Goal: Task Accomplishment & Management: Manage account settings

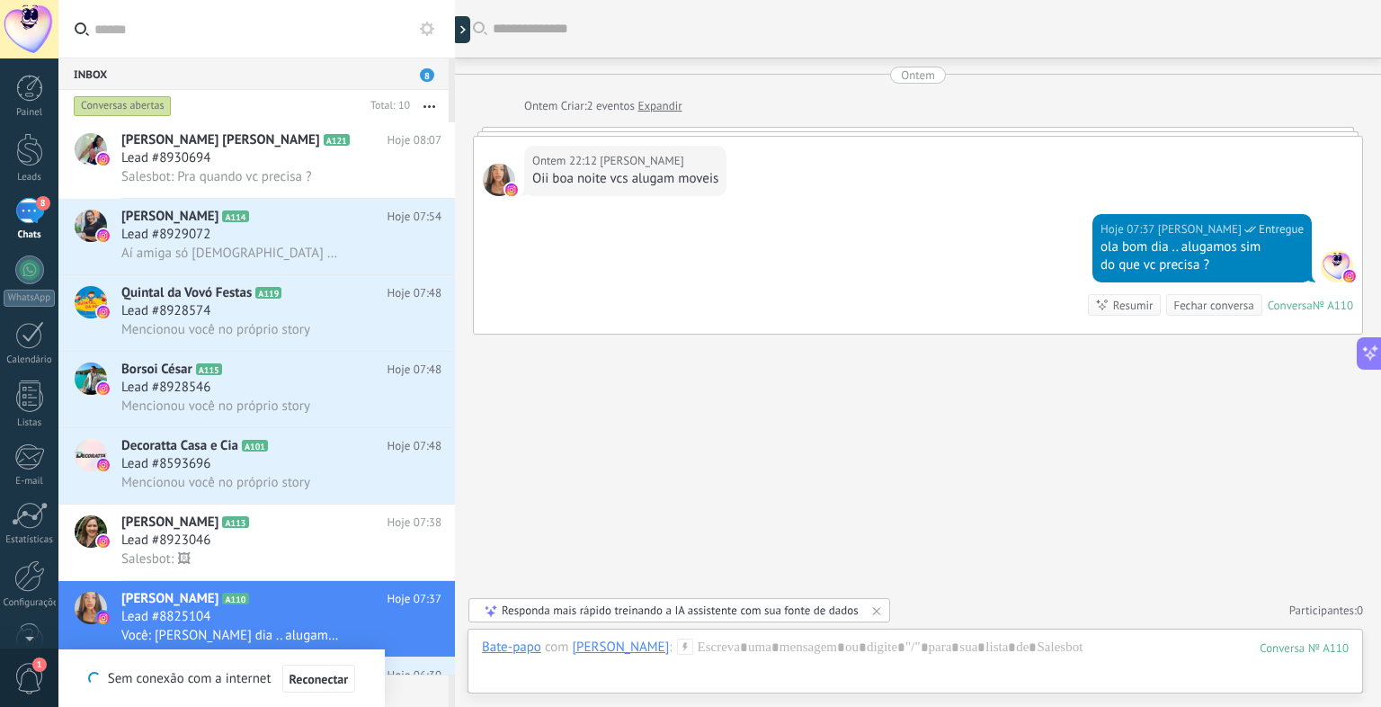
scroll to position [51, 0]
type textarea "**********"
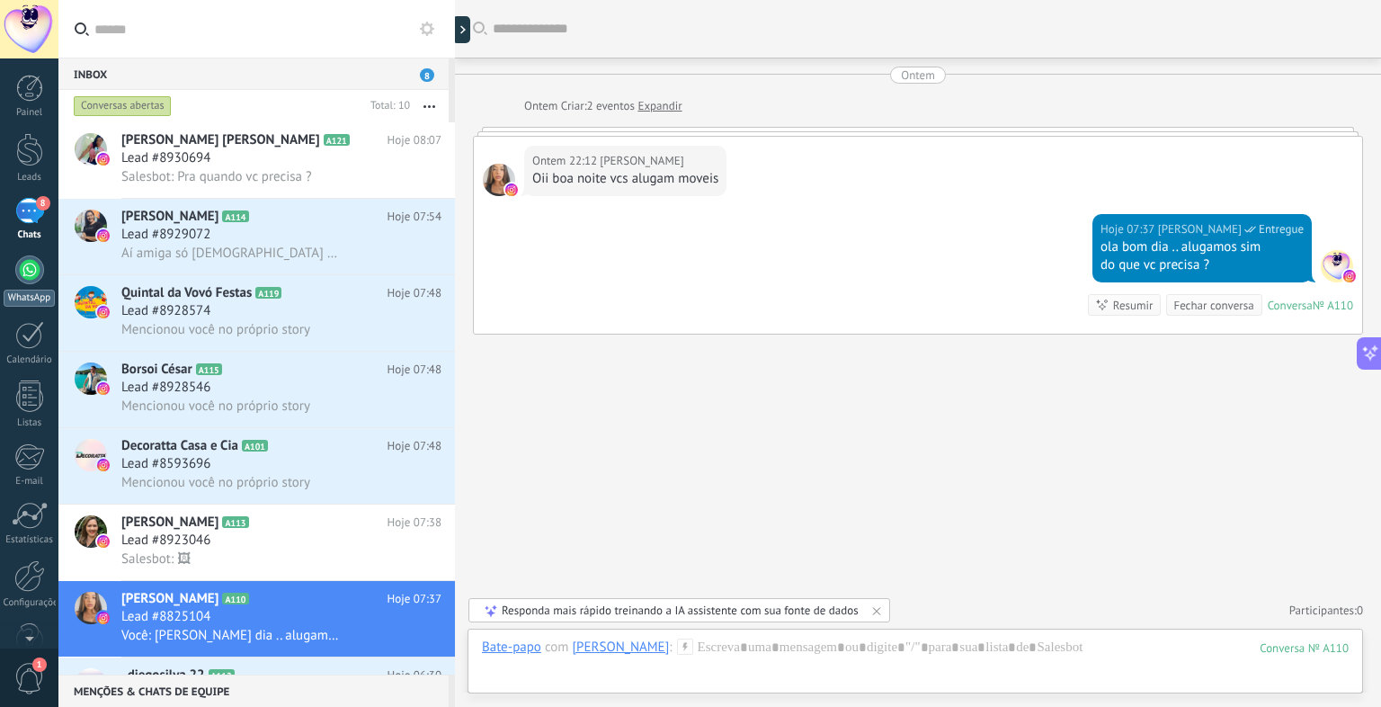
click at [32, 272] on div at bounding box center [29, 269] width 29 height 29
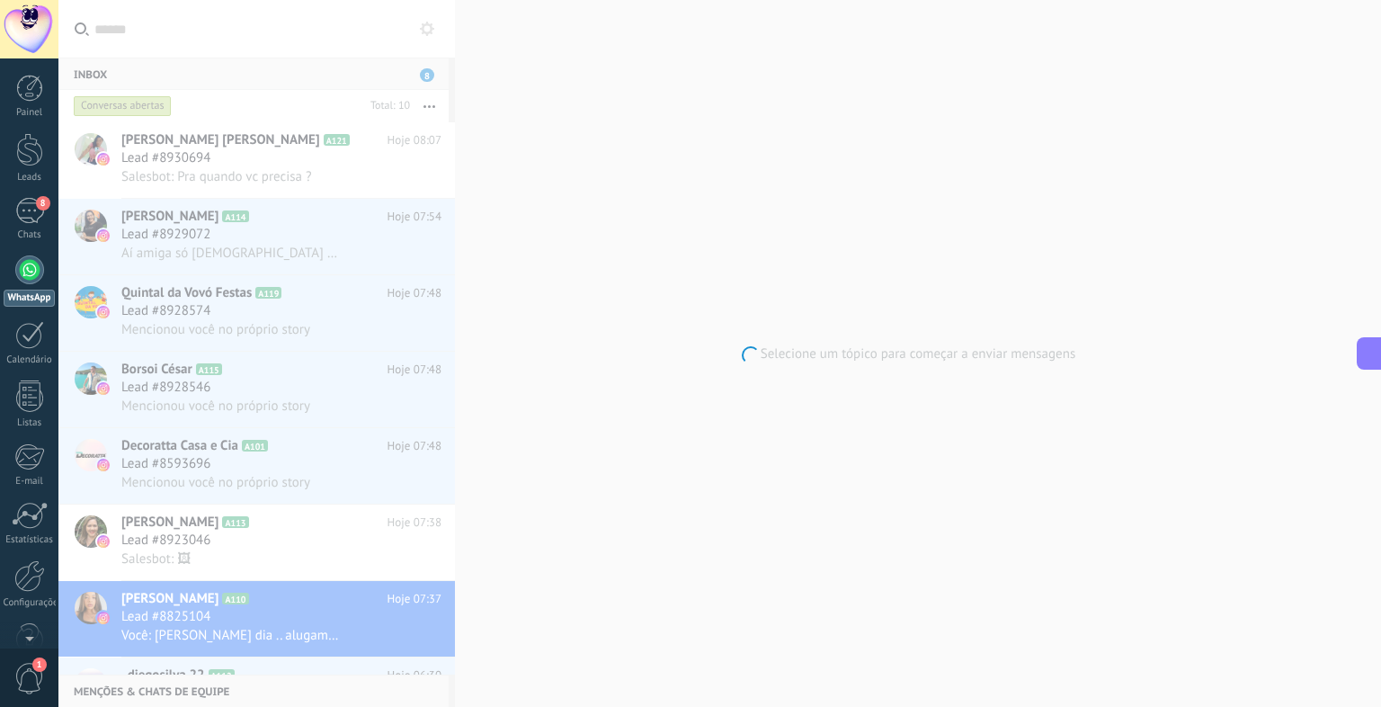
click at [32, 272] on div at bounding box center [29, 269] width 29 height 29
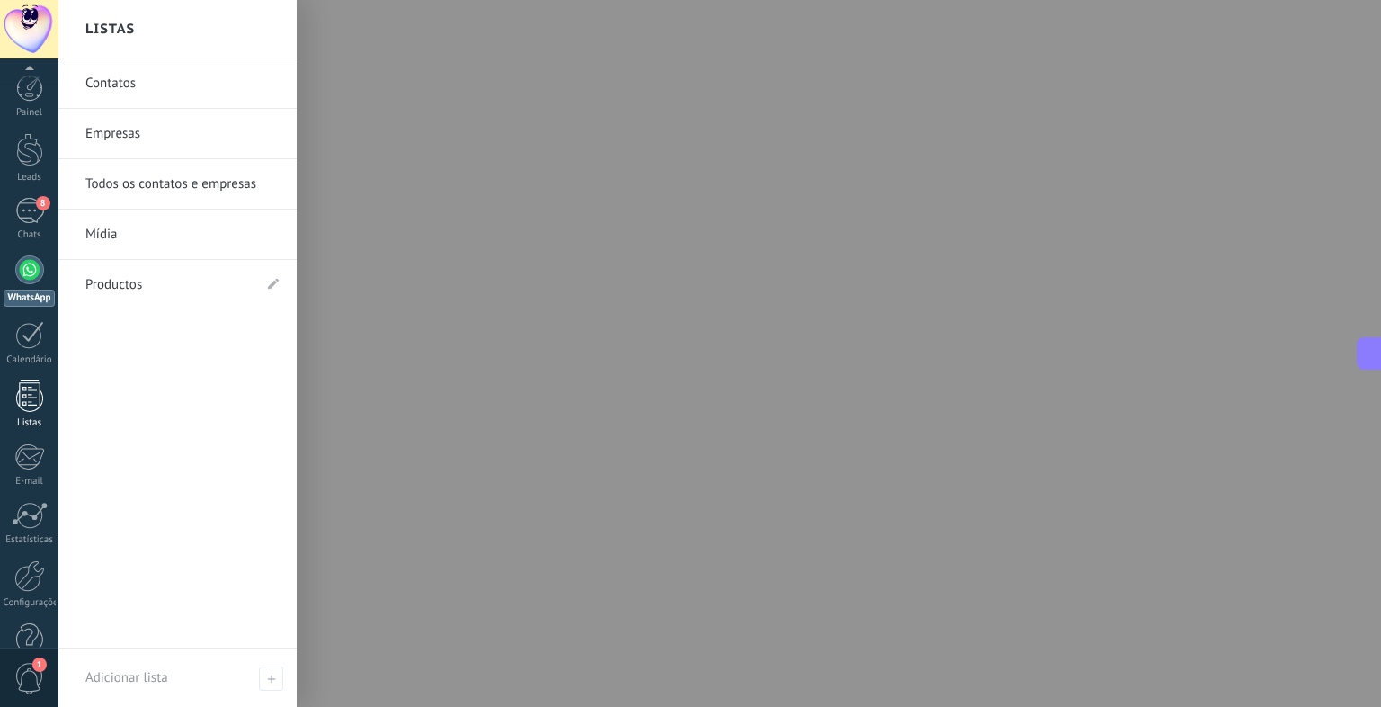
scroll to position [40, 0]
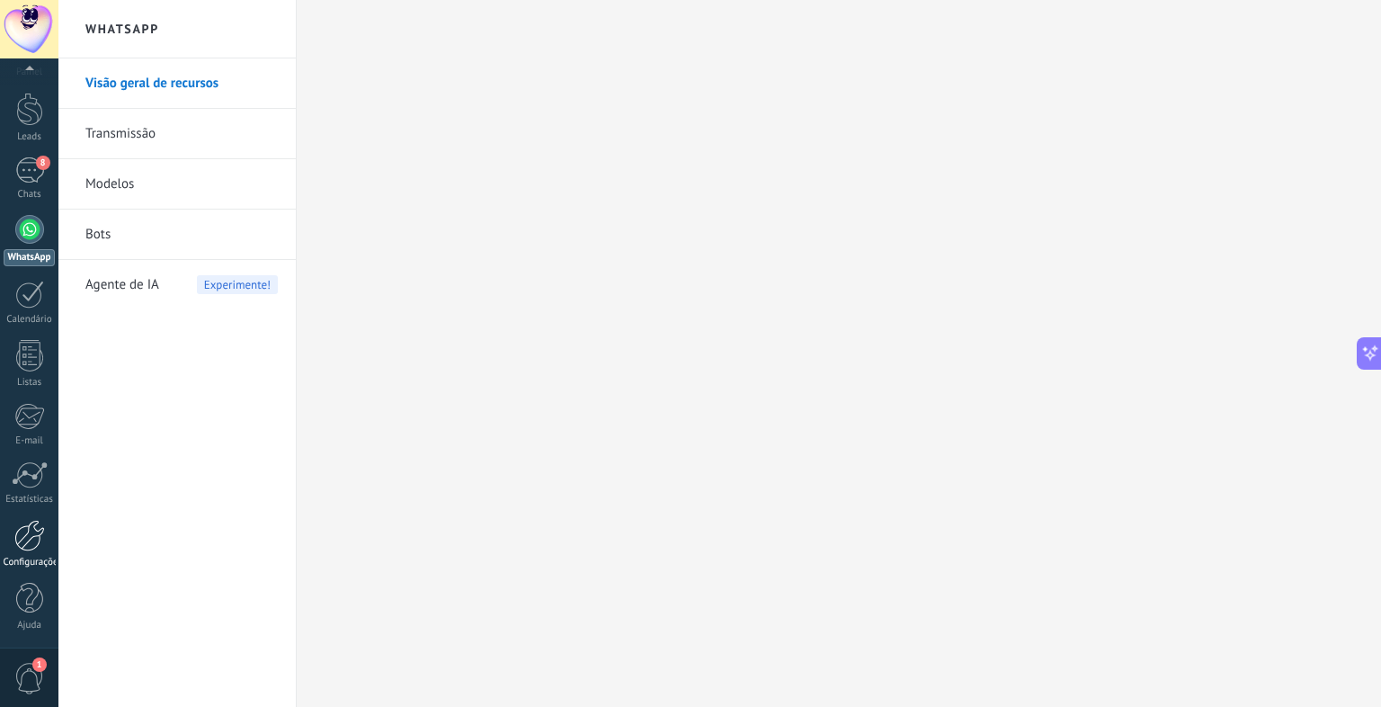
click at [28, 539] on div at bounding box center [29, 535] width 31 height 31
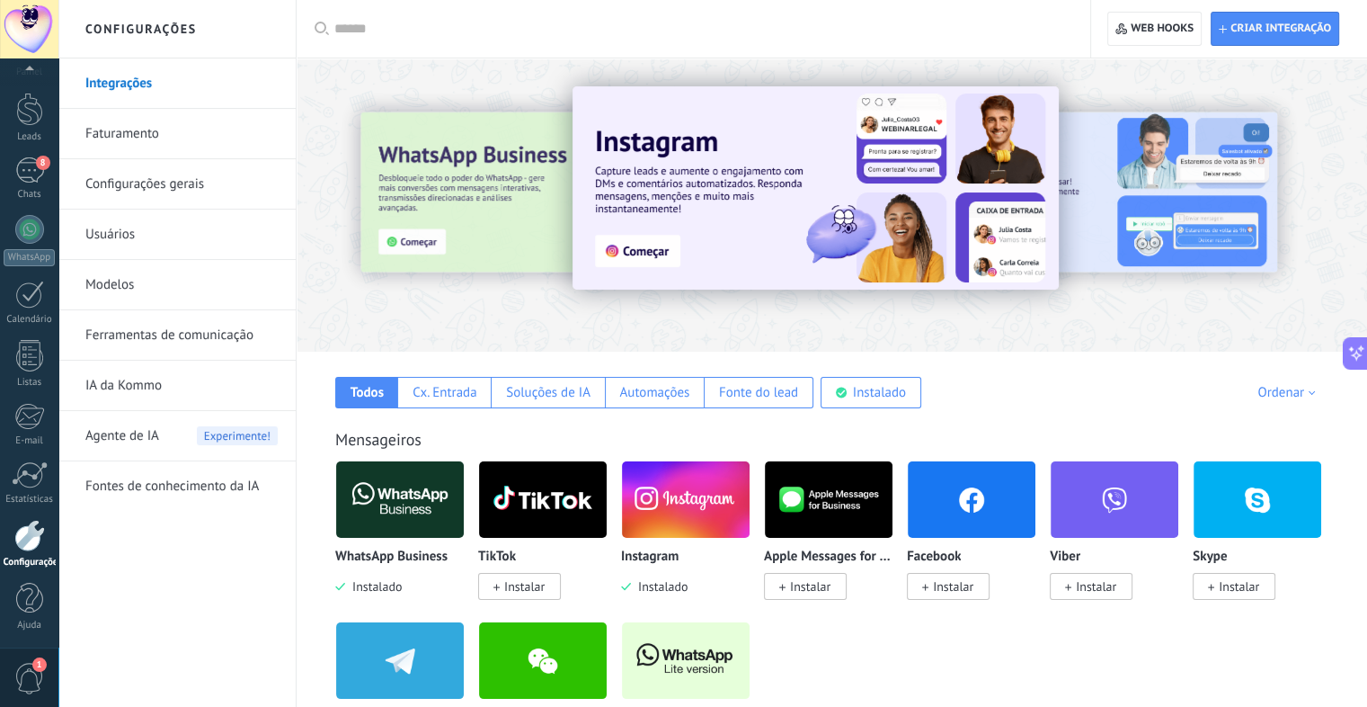
click at [147, 244] on link "Usuários" at bounding box center [181, 234] width 192 height 50
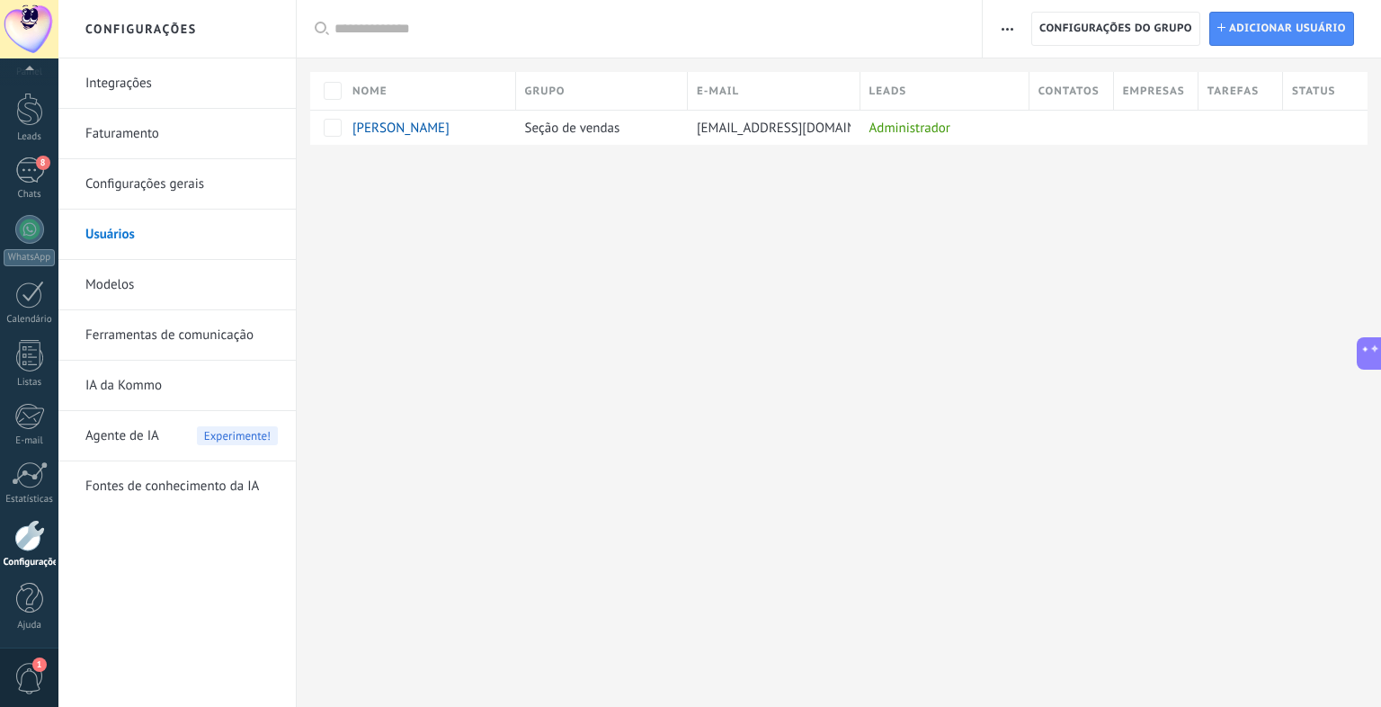
click at [476, 191] on div at bounding box center [839, 174] width 1084 height 58
click at [489, 214] on div "Configurações Integrações Faturamento Configurações gerais Usuários Modelos Fer…" at bounding box center [719, 353] width 1322 height 707
type input "**********"
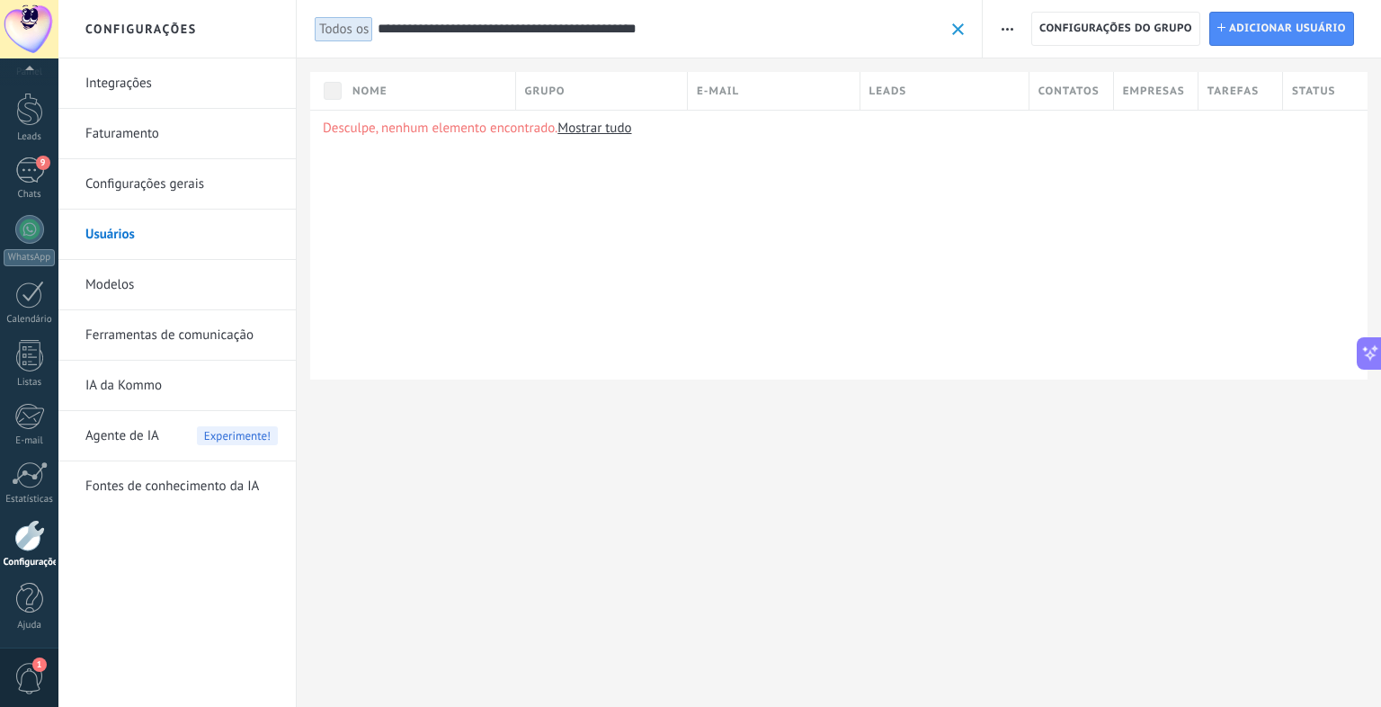
type input "**********"
click at [957, 30] on span at bounding box center [958, 29] width 12 height 12
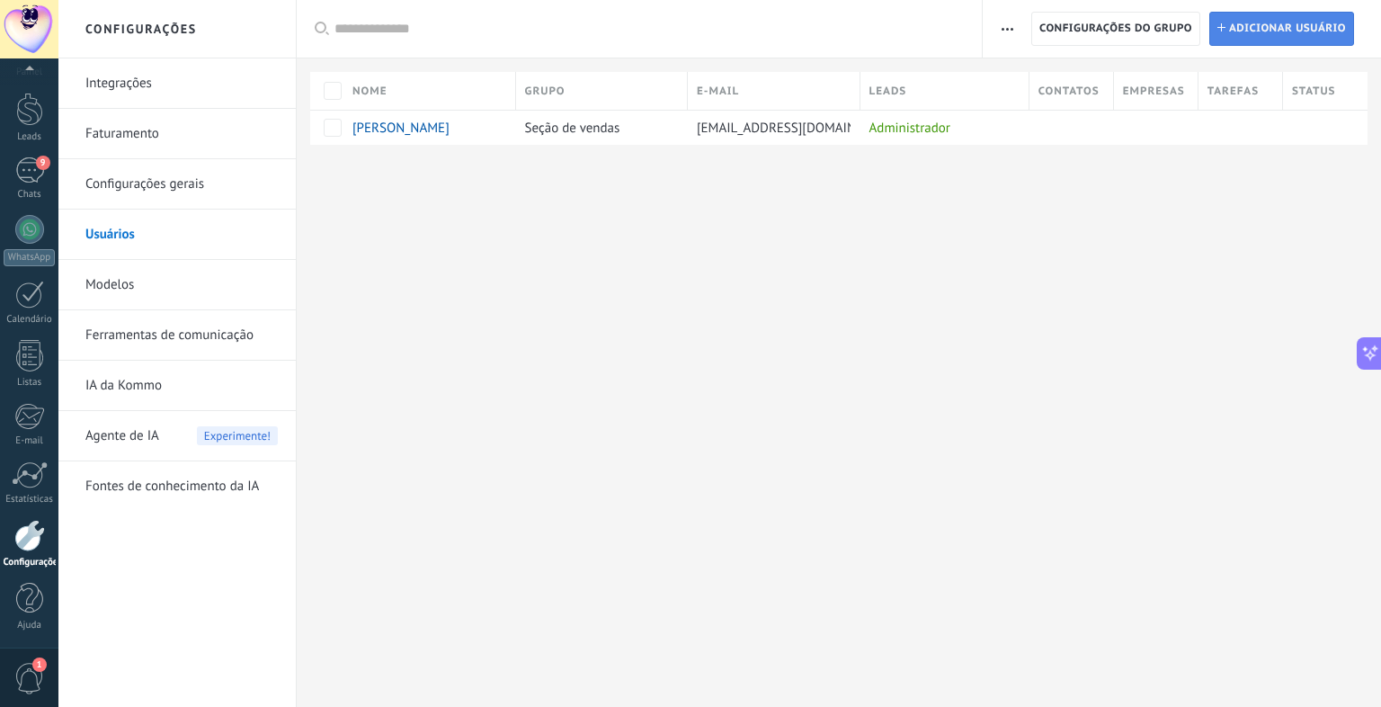
click at [1233, 22] on span "Adicionar usuário" at bounding box center [1287, 29] width 117 height 32
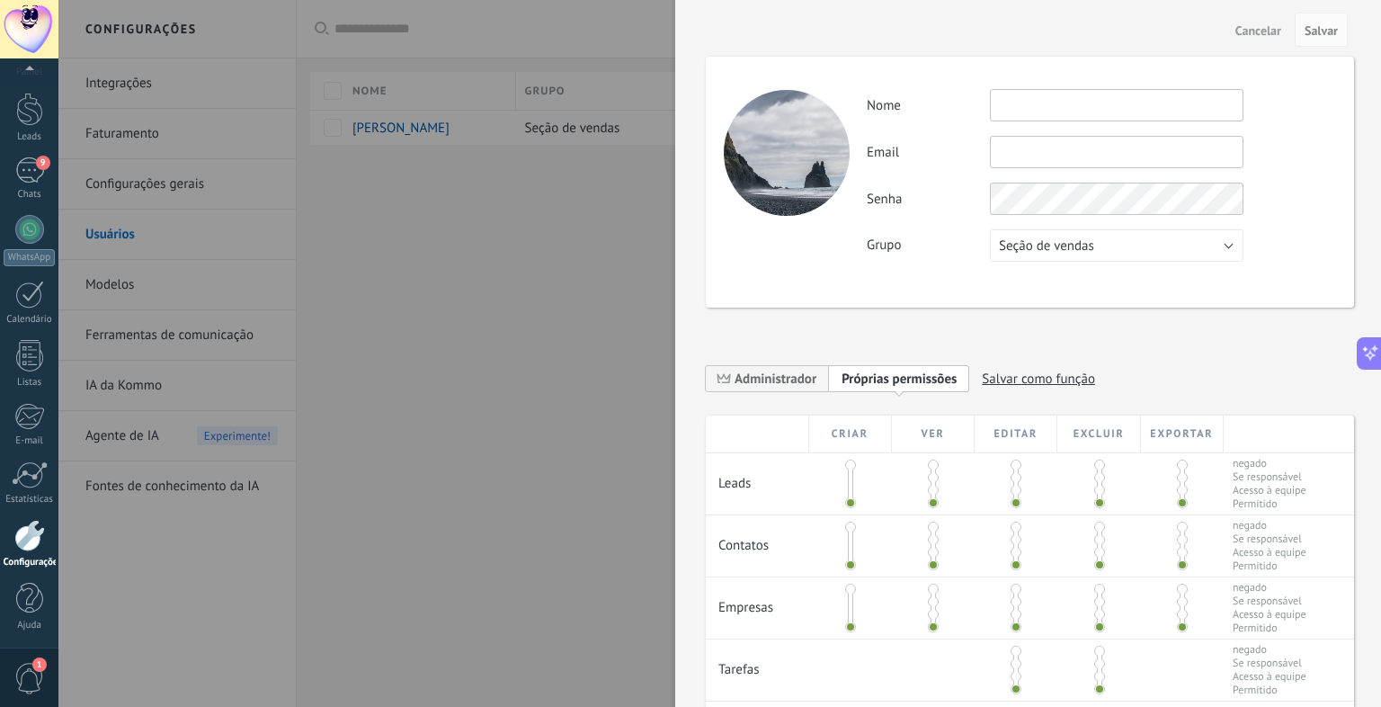
click at [1128, 96] on input "text" at bounding box center [1117, 105] width 254 height 32
type input "*******"
type input "**********"
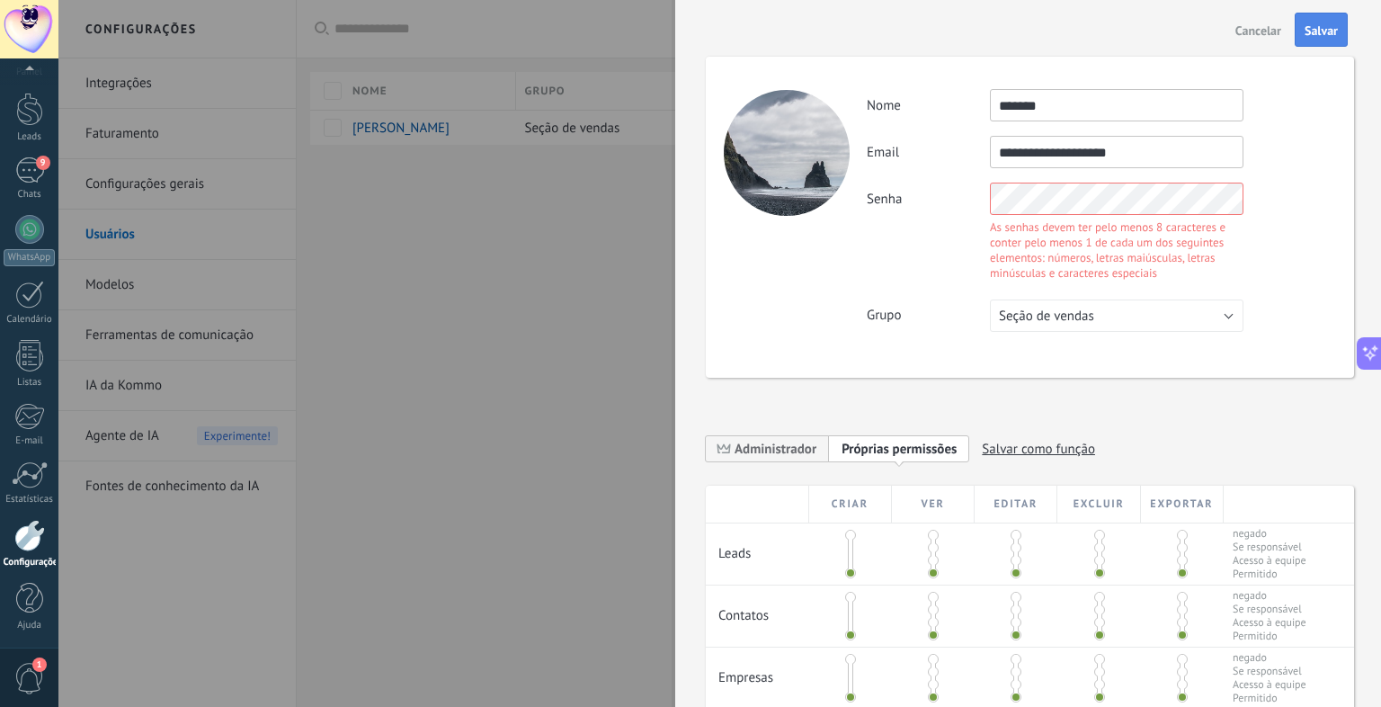
click at [1337, 24] on span "Salvar" at bounding box center [1320, 30] width 33 height 13
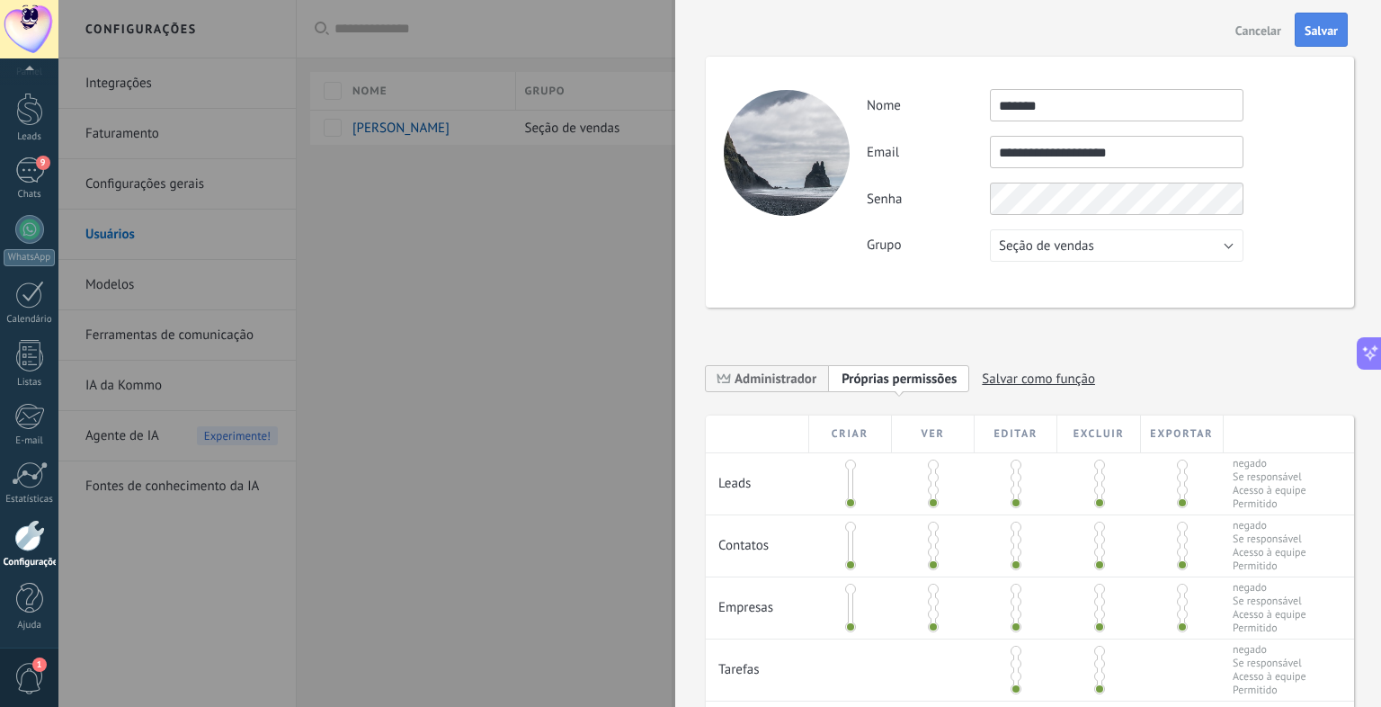
click at [1316, 20] on button "Salvar" at bounding box center [1321, 30] width 53 height 34
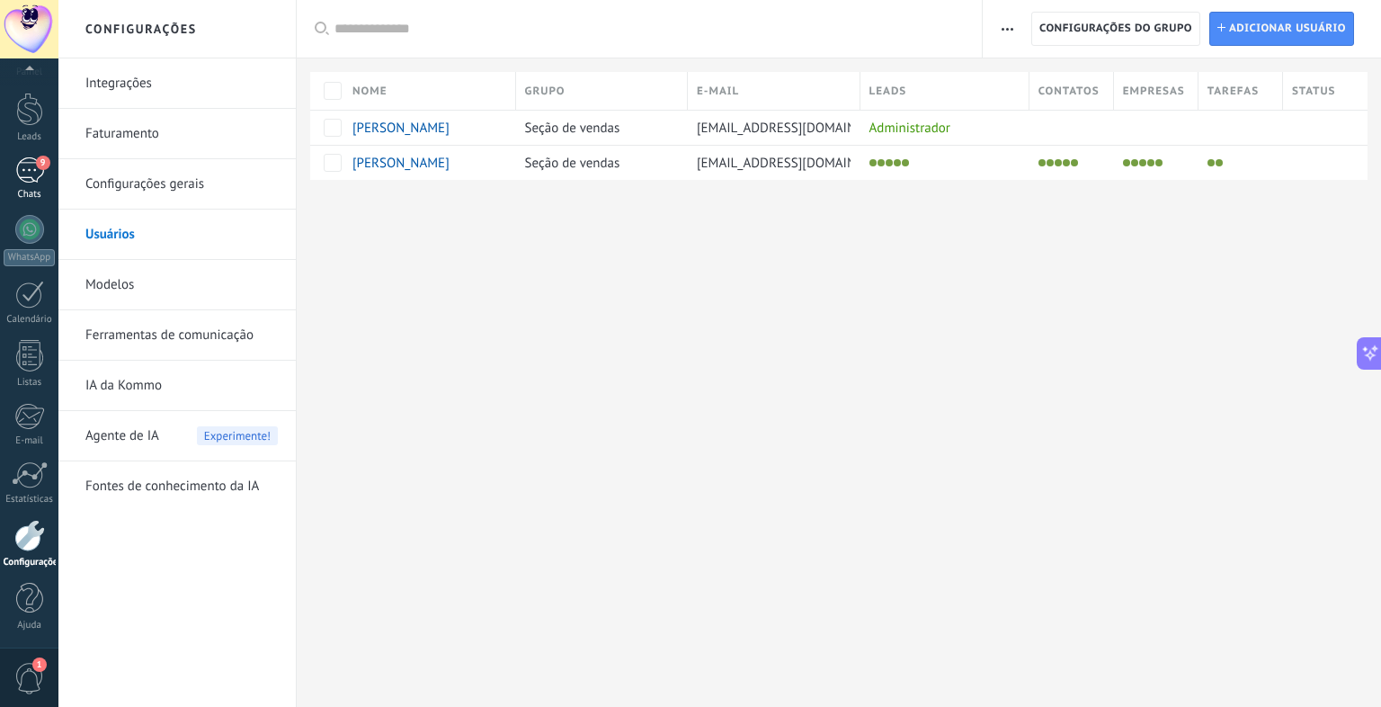
click at [30, 172] on div "9" at bounding box center [29, 170] width 29 height 26
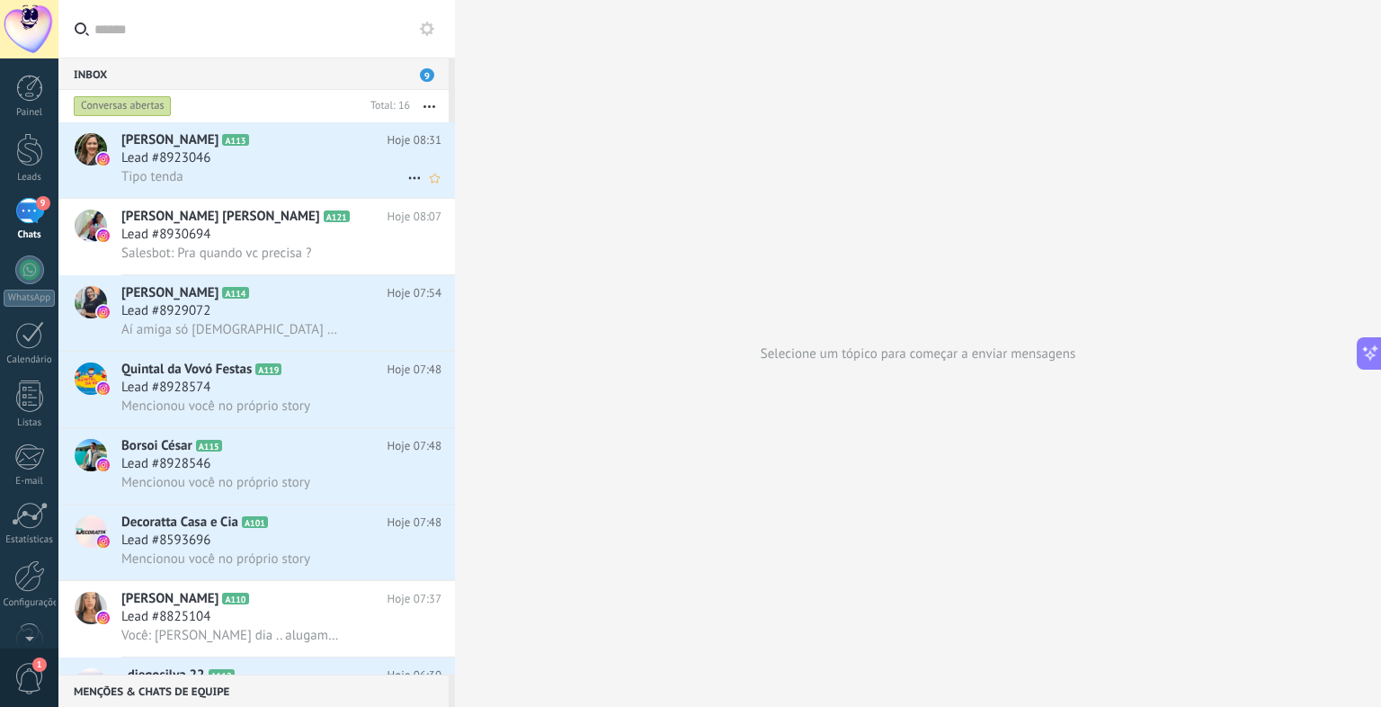
click at [336, 181] on div "Tipo tenda" at bounding box center [281, 176] width 320 height 19
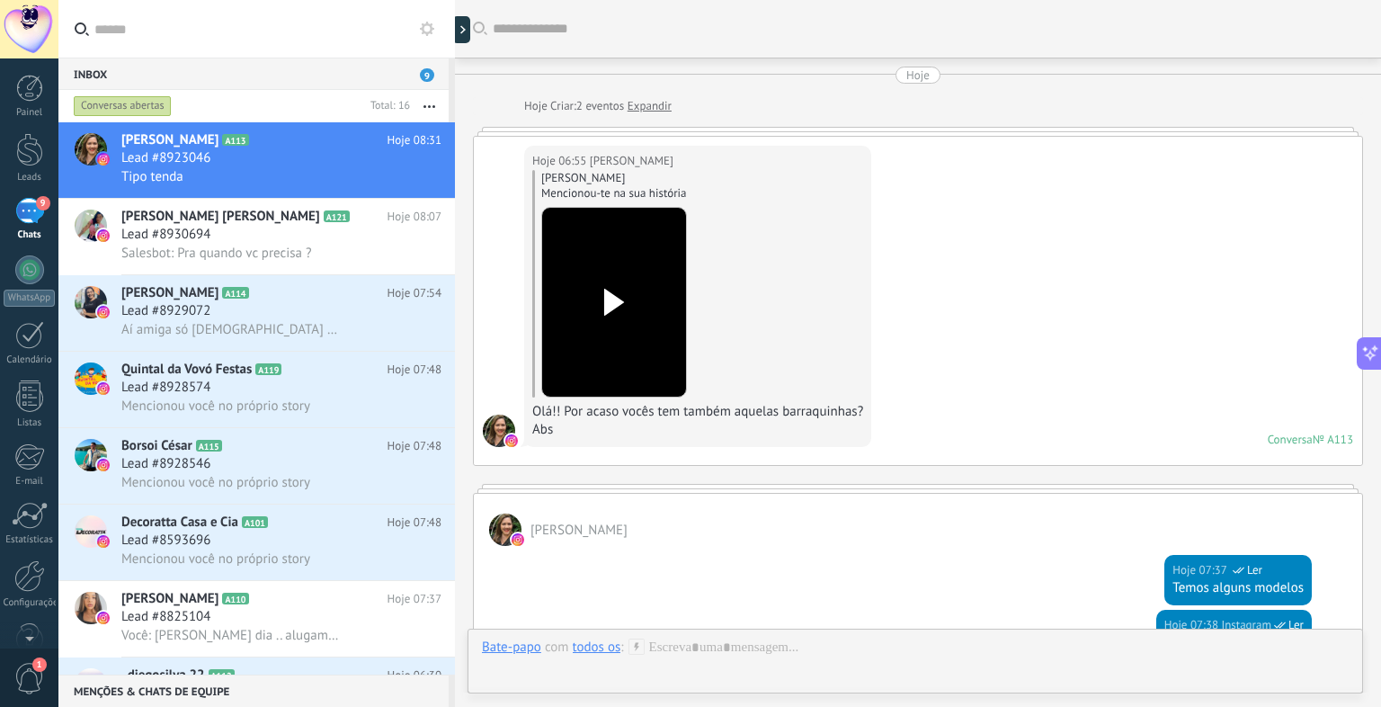
scroll to position [556, 0]
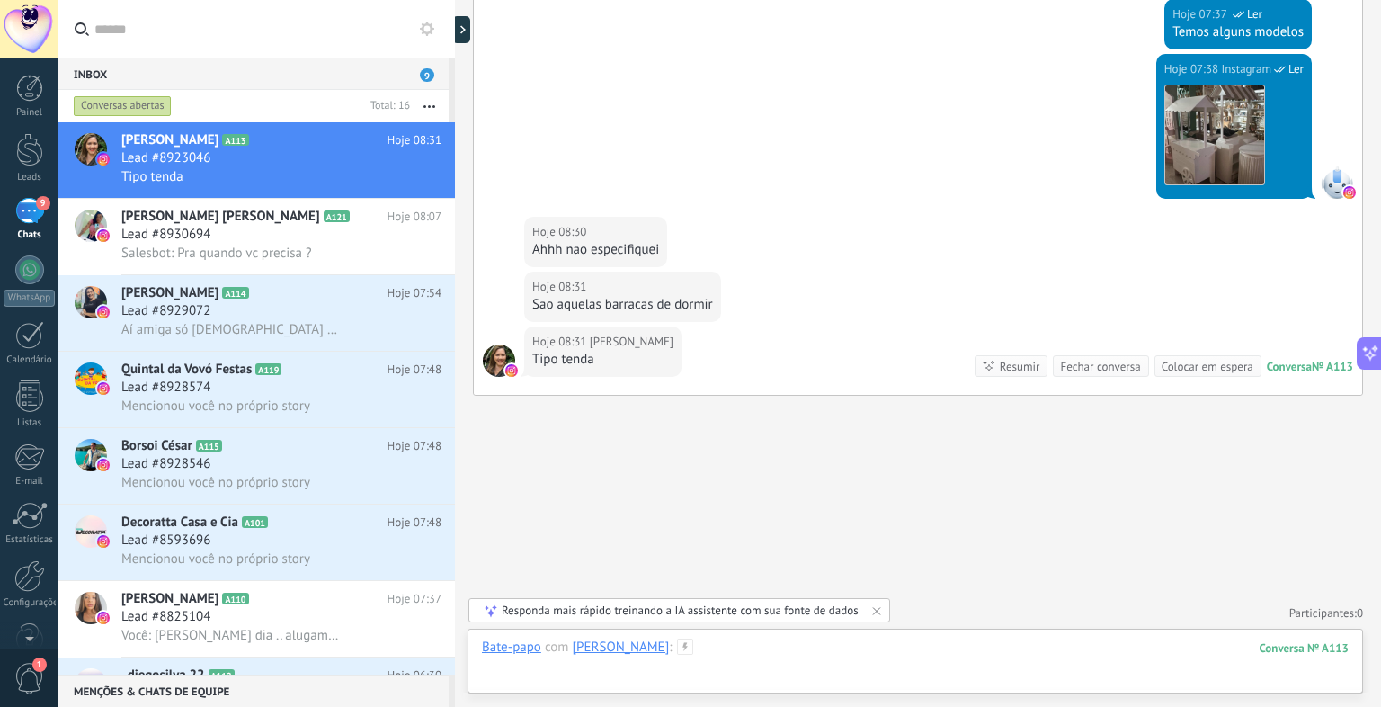
click at [917, 648] on div at bounding box center [915, 665] width 867 height 54
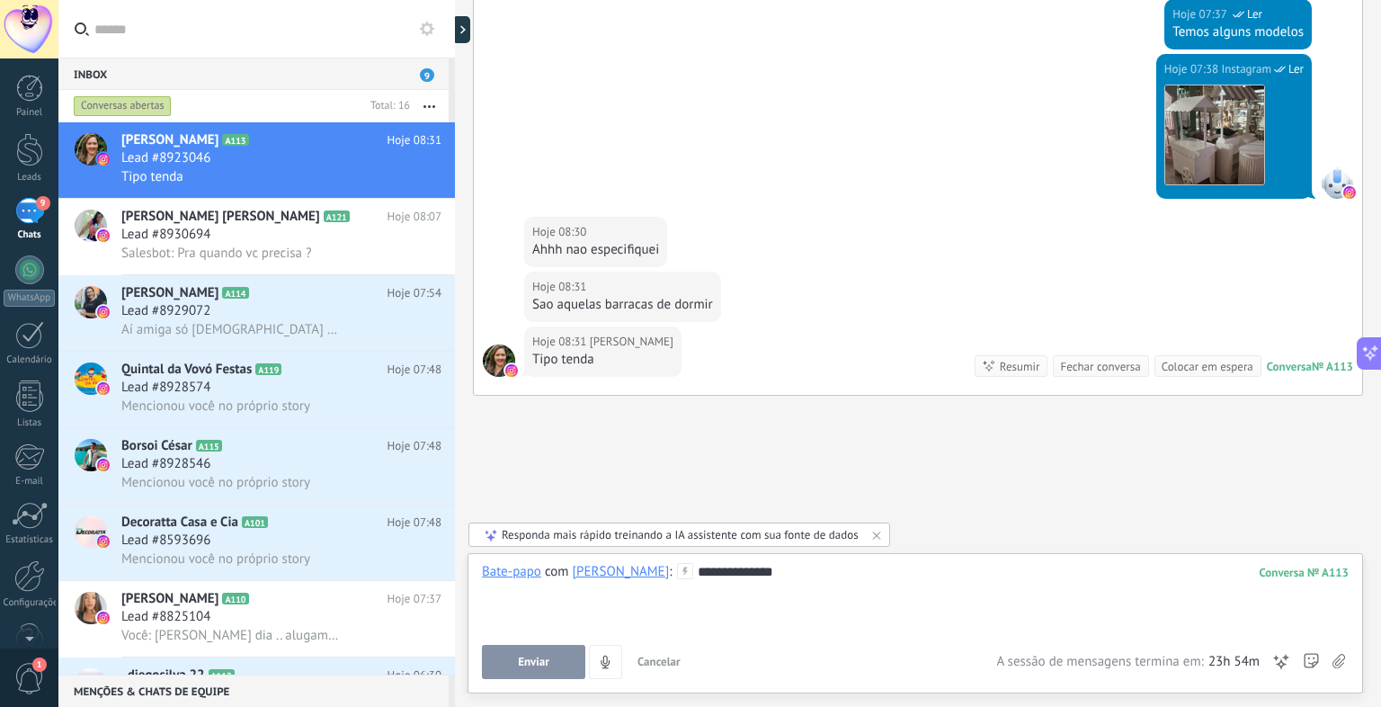
click at [543, 646] on button "Enviar" at bounding box center [533, 662] width 103 height 34
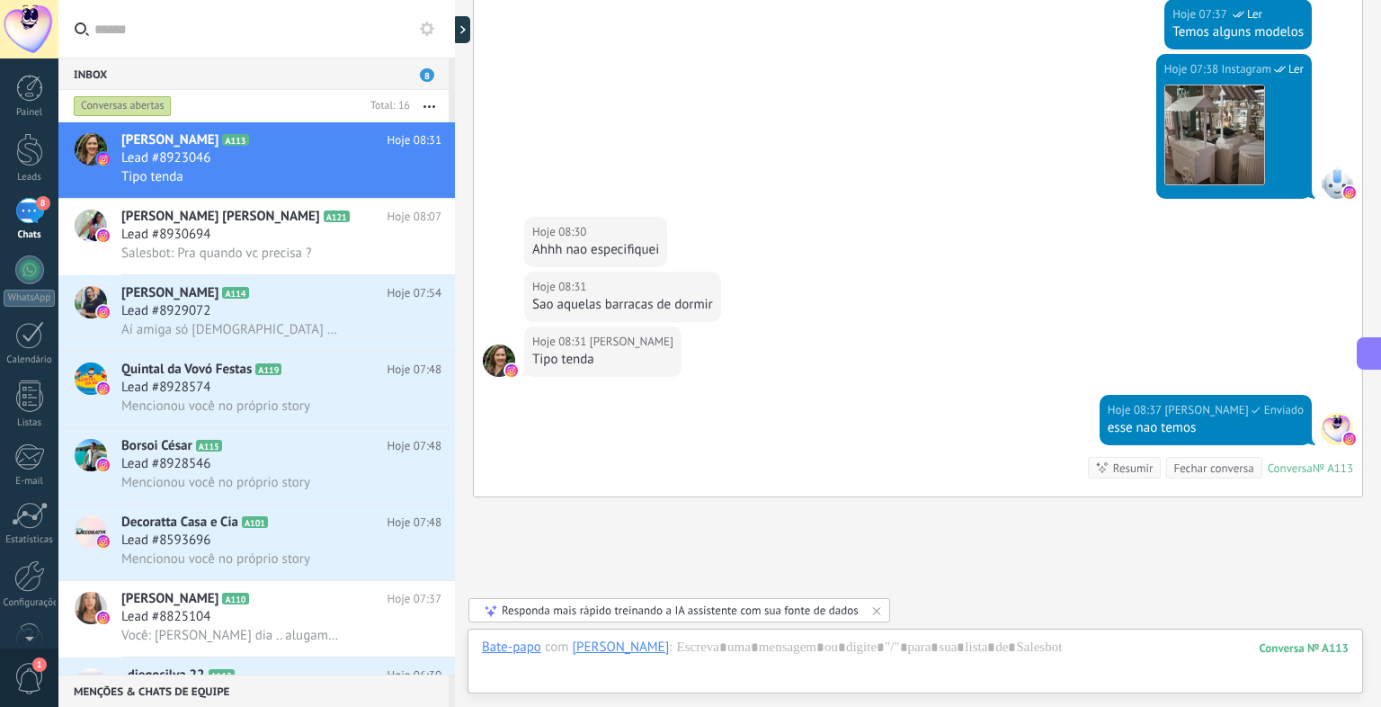
scroll to position [657, 0]
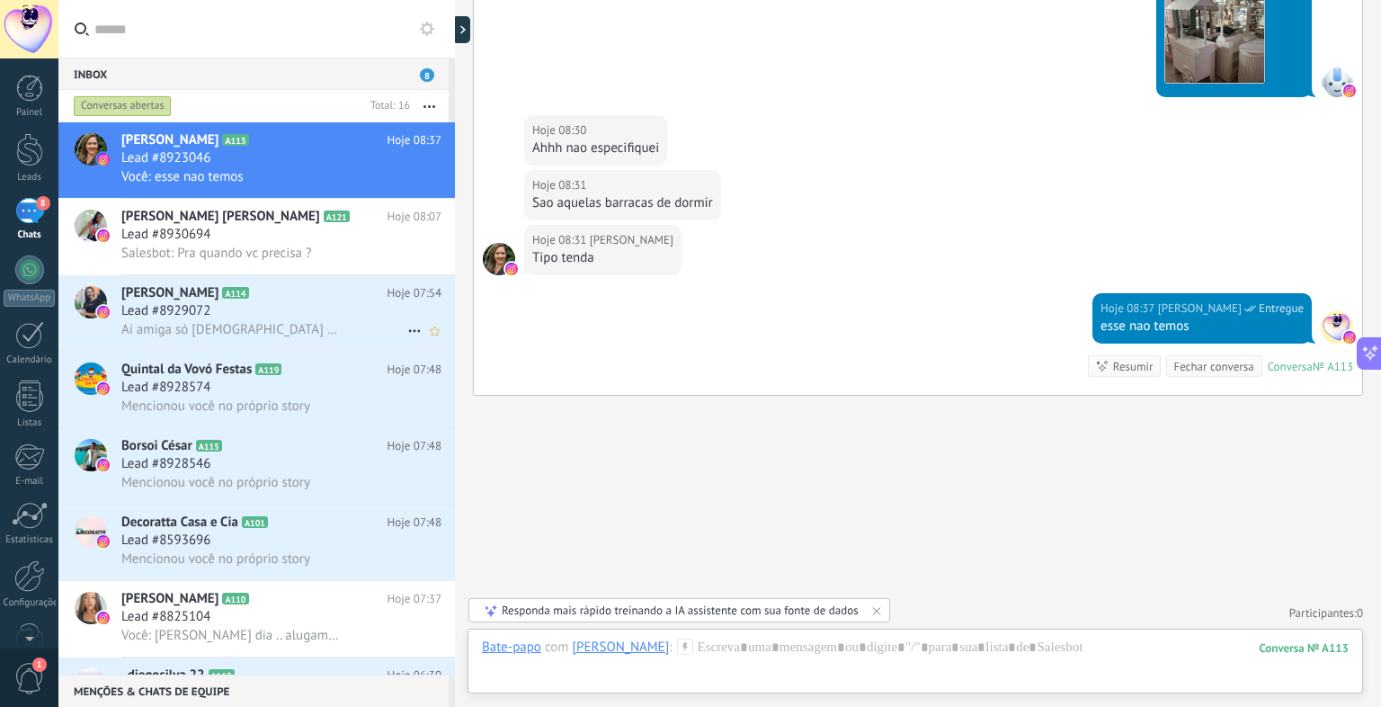
click at [313, 310] on div "Lead #8929072" at bounding box center [281, 311] width 320 height 18
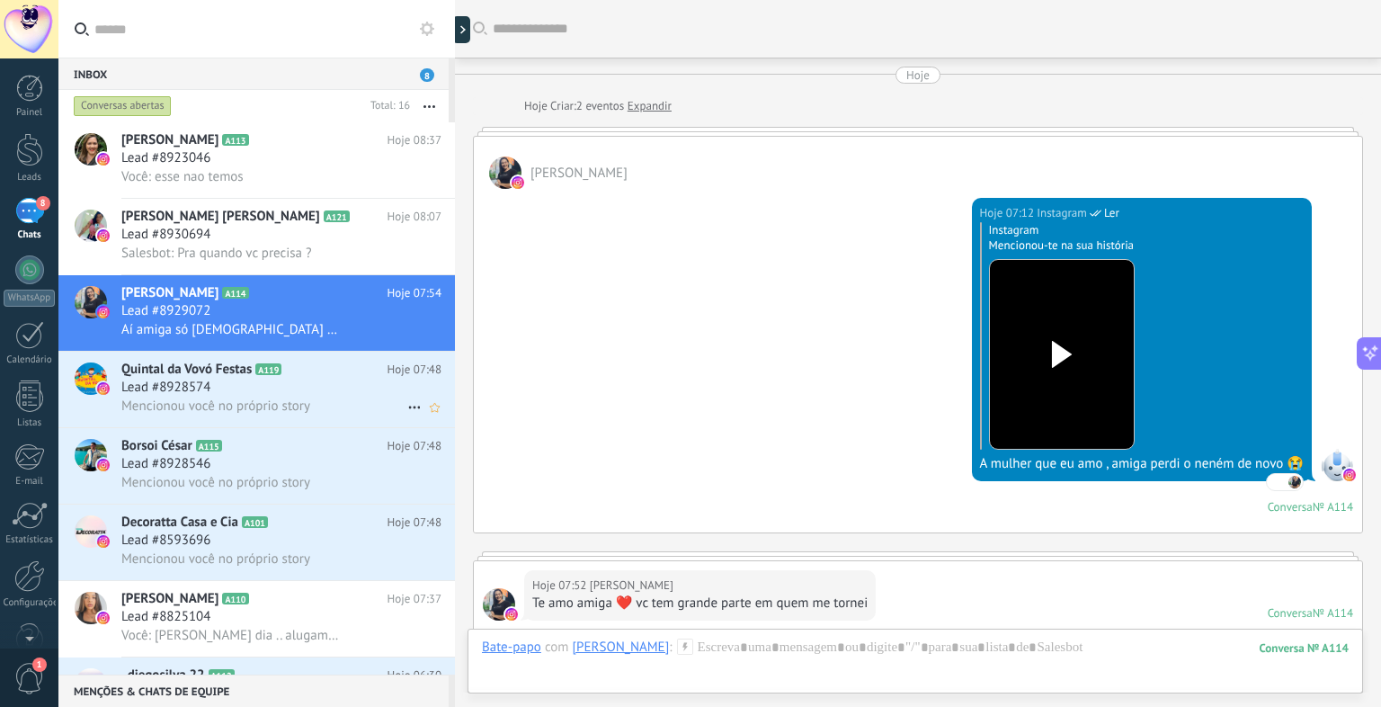
scroll to position [405, 0]
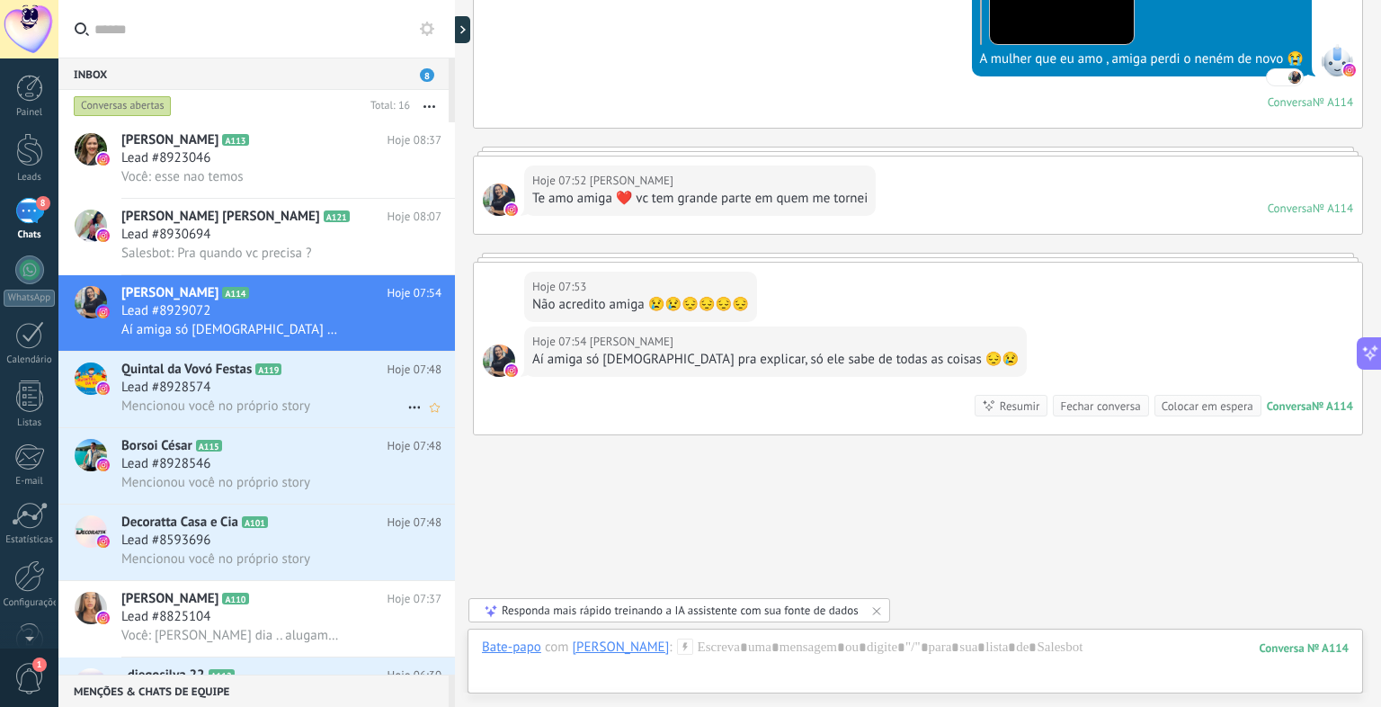
click at [352, 402] on div "Mencionou você no próprio story" at bounding box center [281, 405] width 320 height 19
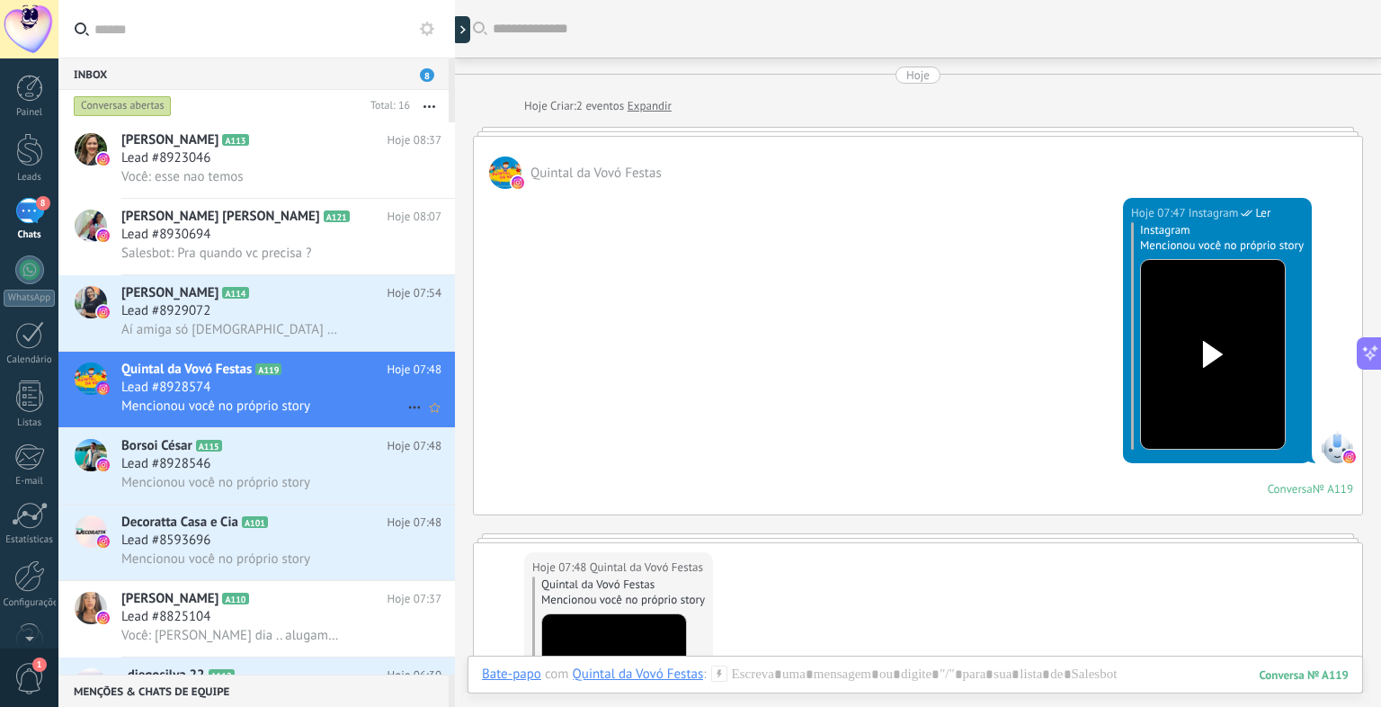
scroll to position [328, 0]
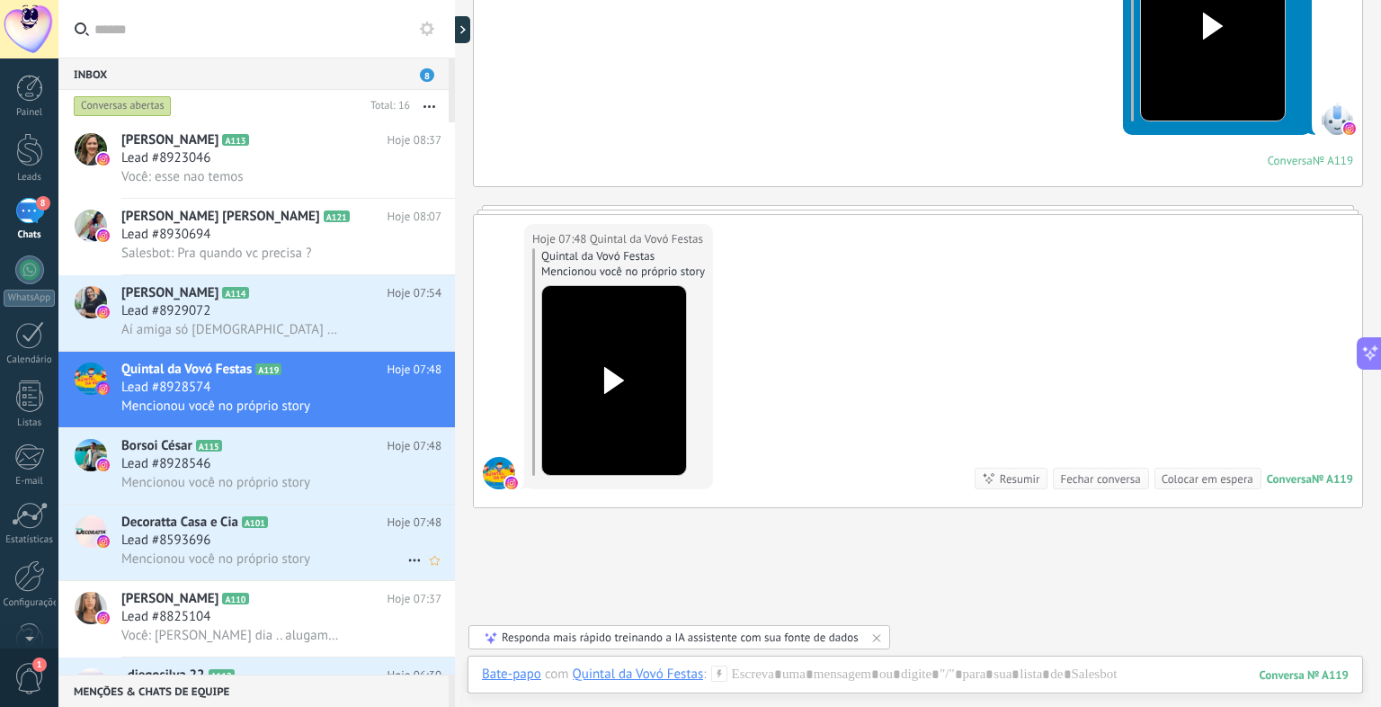
click at [323, 538] on div "Decoratta Casa e Cia A101 Hoje 07:48 Lead #8593696 Mencionou você no próprio st…" at bounding box center [288, 542] width 334 height 76
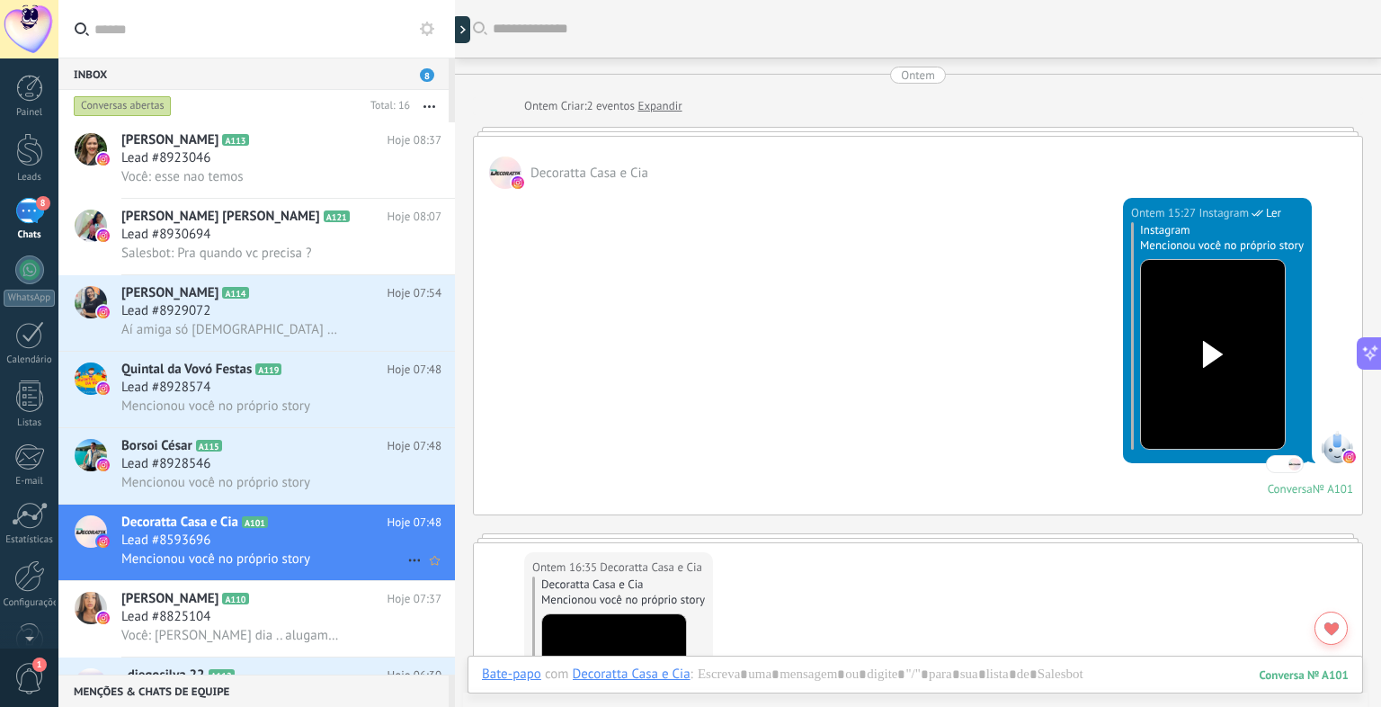
scroll to position [1018, 0]
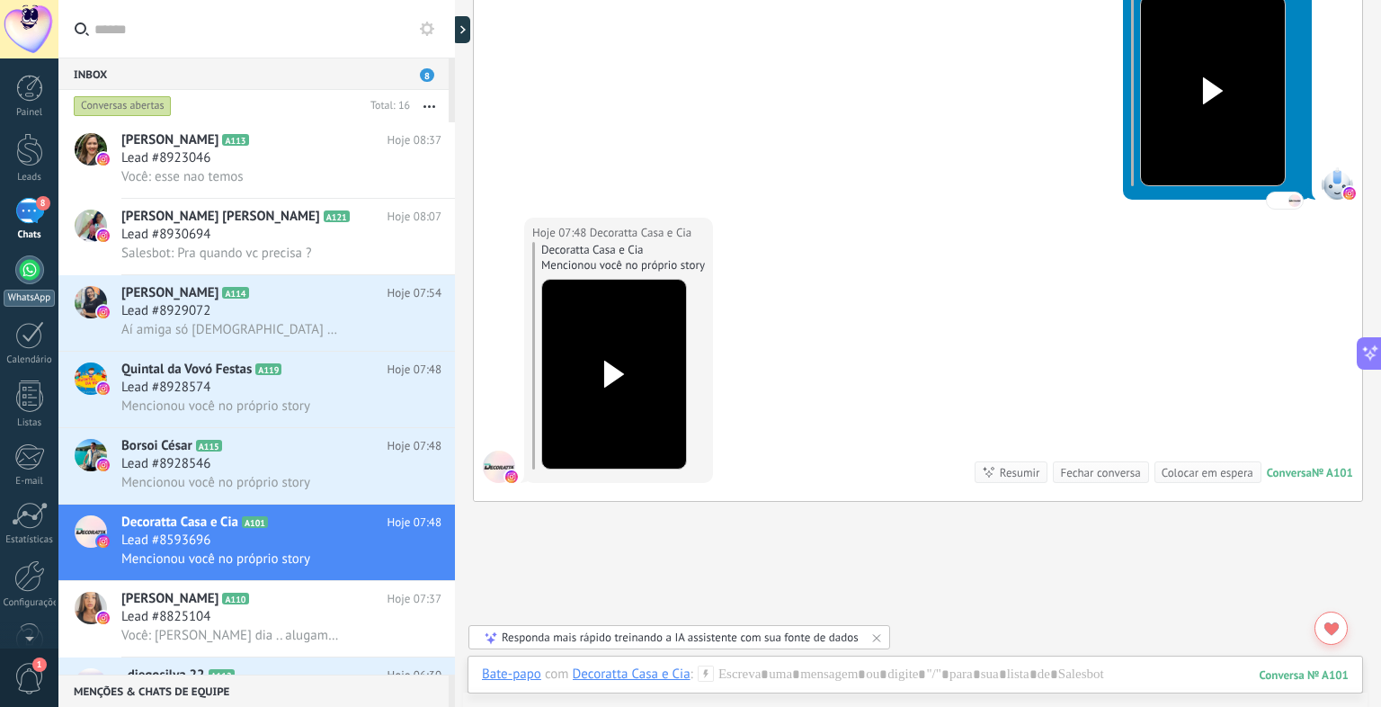
click at [33, 292] on div "WhatsApp" at bounding box center [29, 297] width 51 height 17
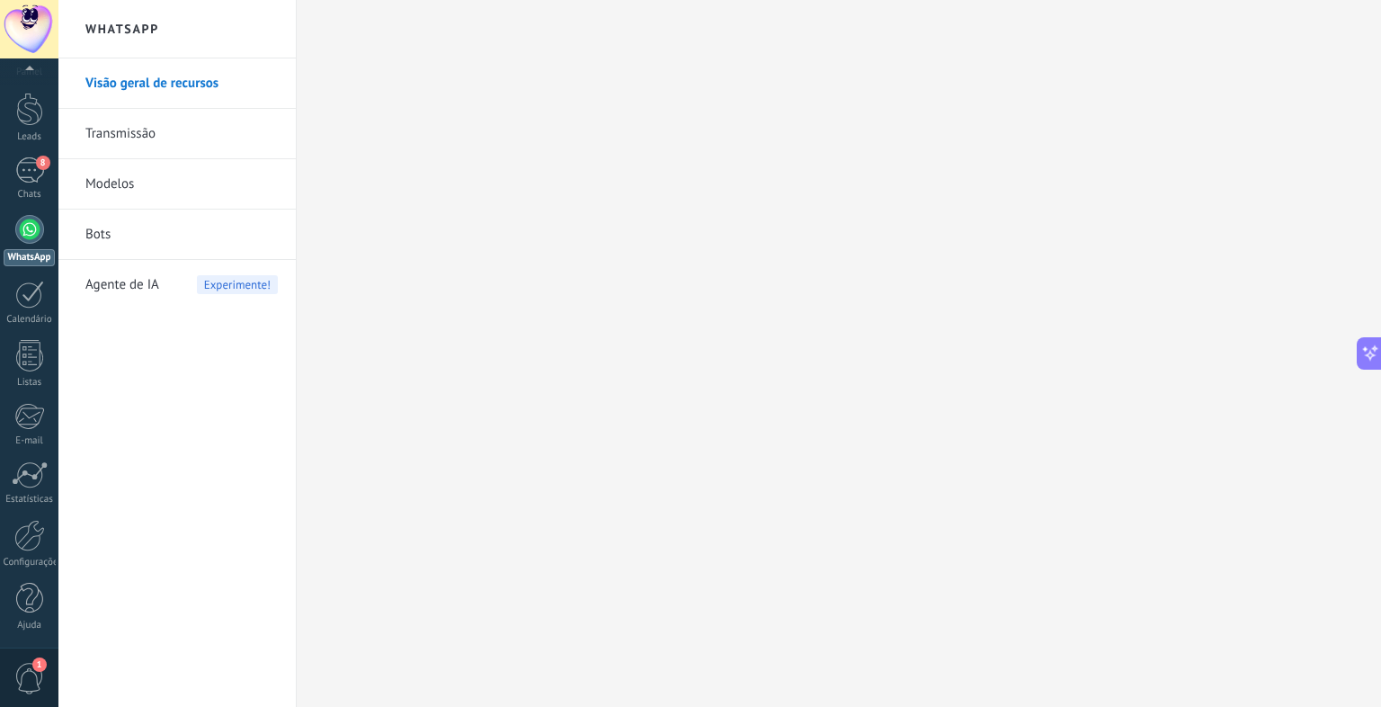
scroll to position [40, 0]
click at [27, 539] on div at bounding box center [29, 536] width 31 height 31
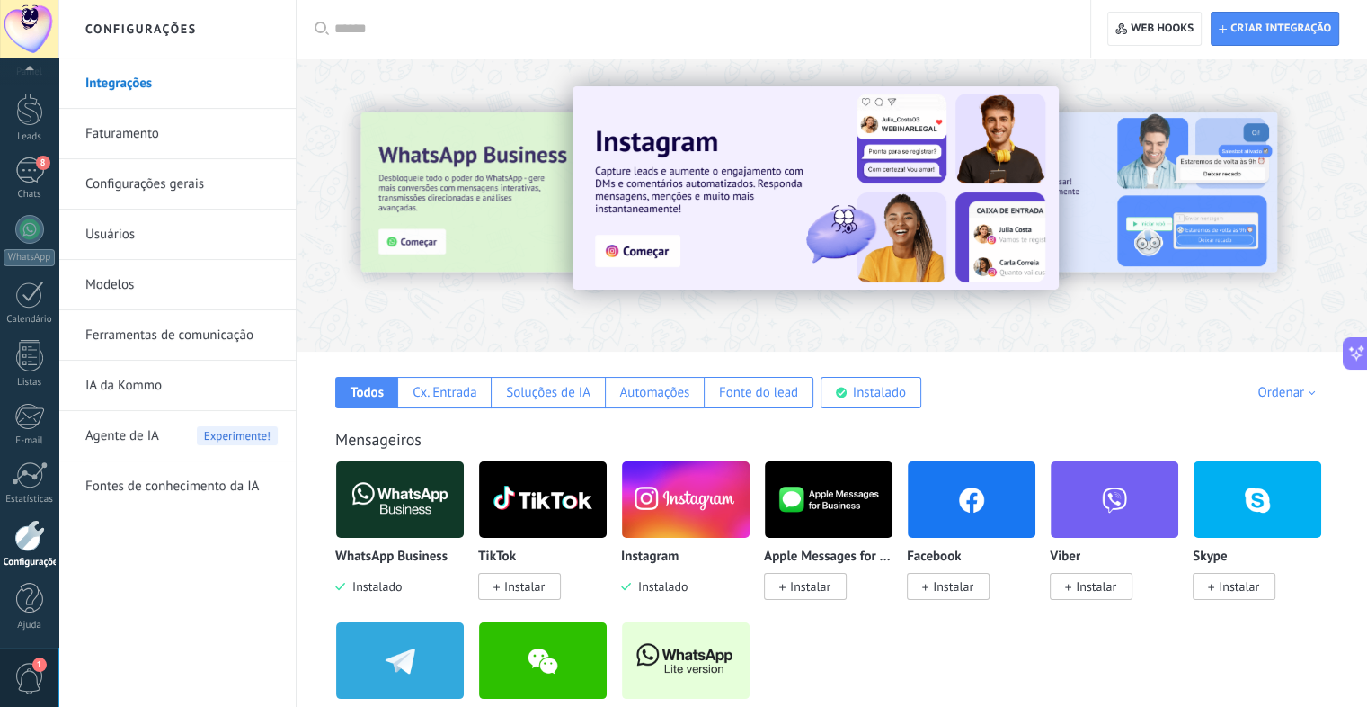
click at [119, 227] on link "Usuários" at bounding box center [181, 234] width 192 height 50
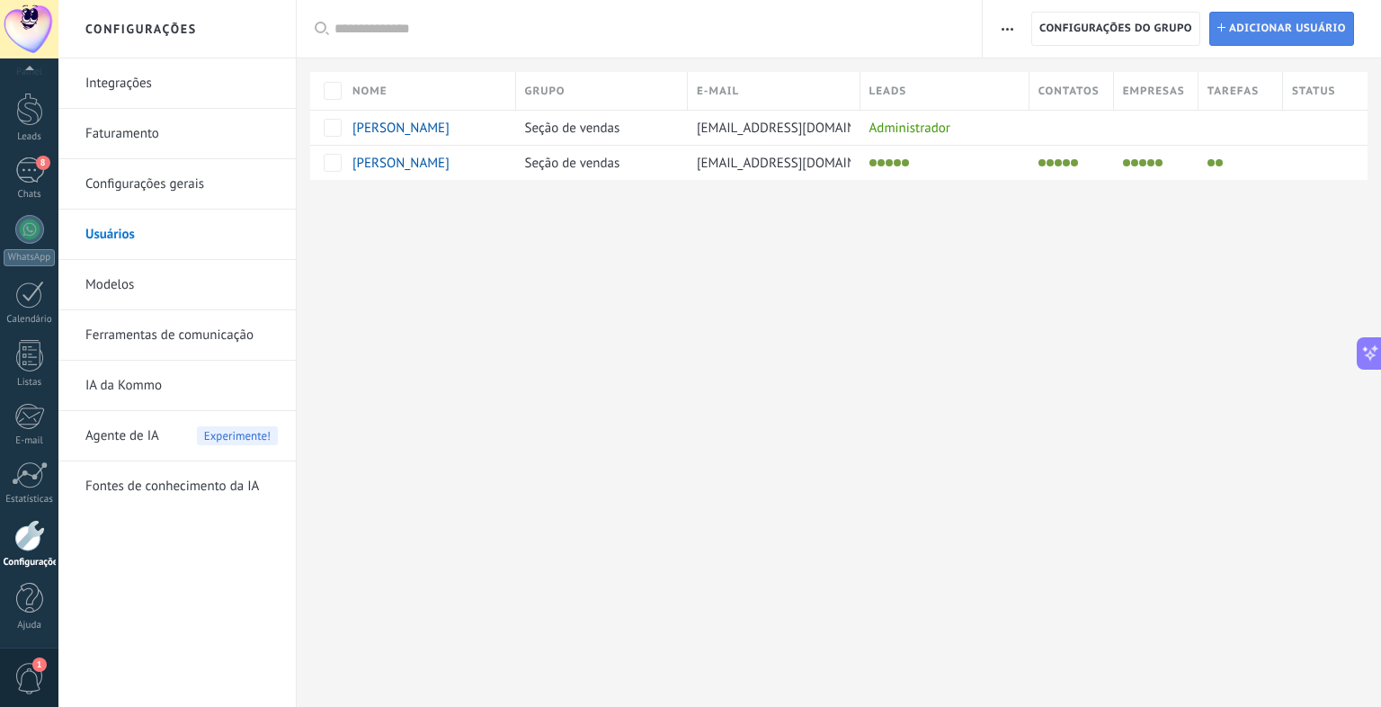
click at [1266, 21] on span "Adicionar usuário" at bounding box center [1287, 29] width 117 height 32
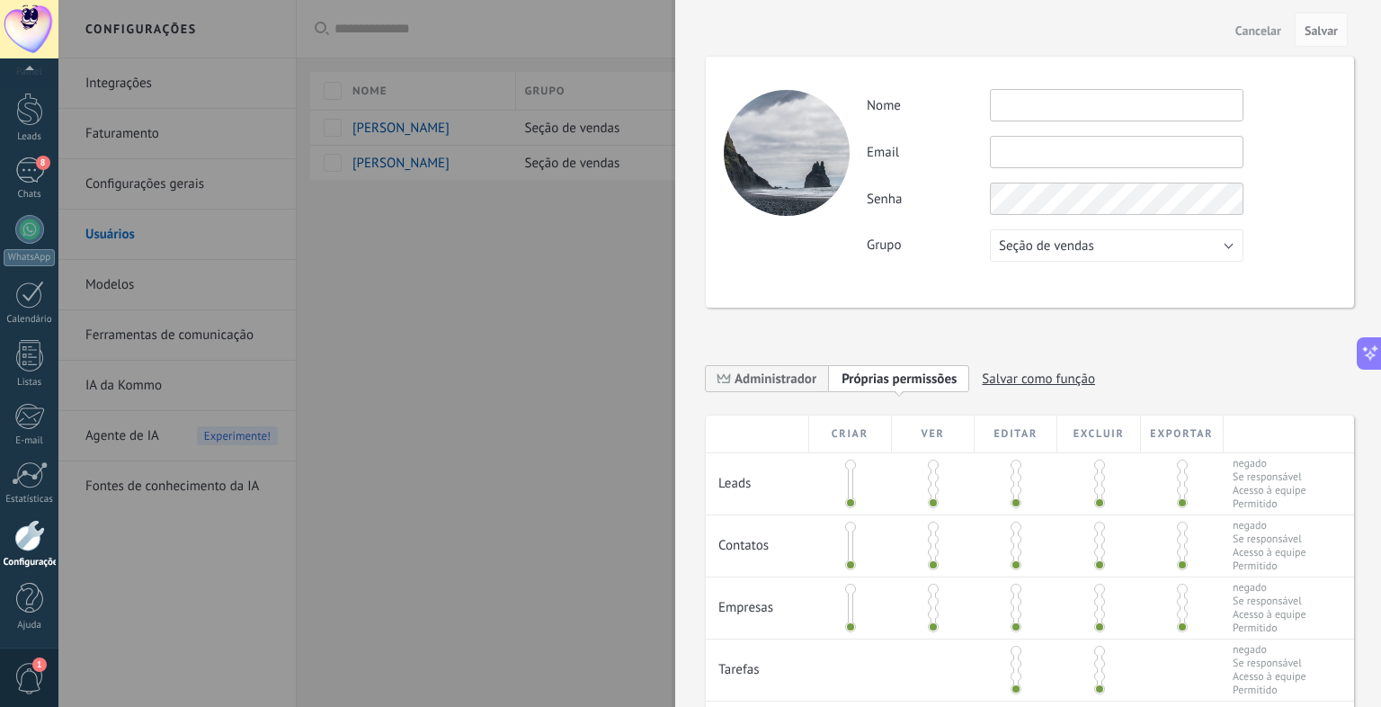
click at [1080, 102] on input "text" at bounding box center [1117, 105] width 254 height 32
type input "********"
click at [1046, 157] on input "text" at bounding box center [1117, 152] width 254 height 32
type input "**********"
click at [1331, 35] on span "Salvar" at bounding box center [1320, 30] width 33 height 13
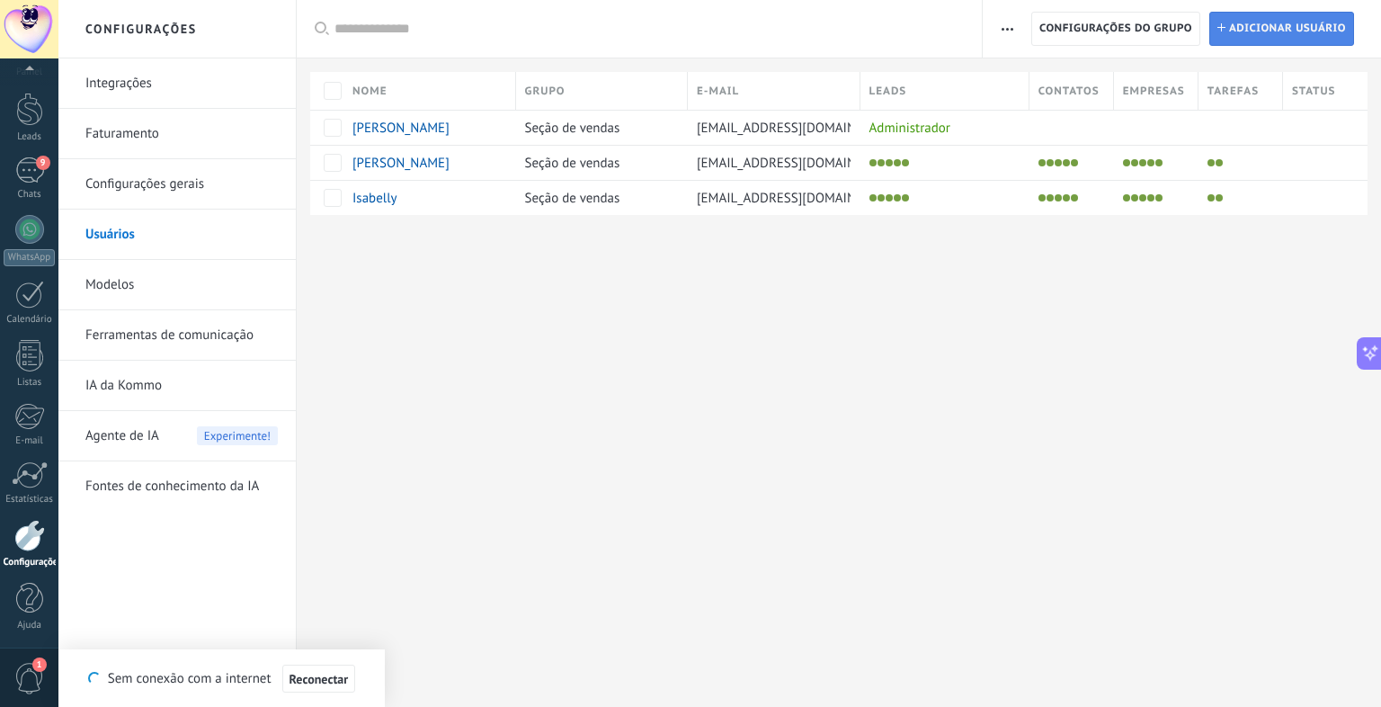
type textarea "**********"
click at [36, 236] on div at bounding box center [29, 229] width 29 height 29
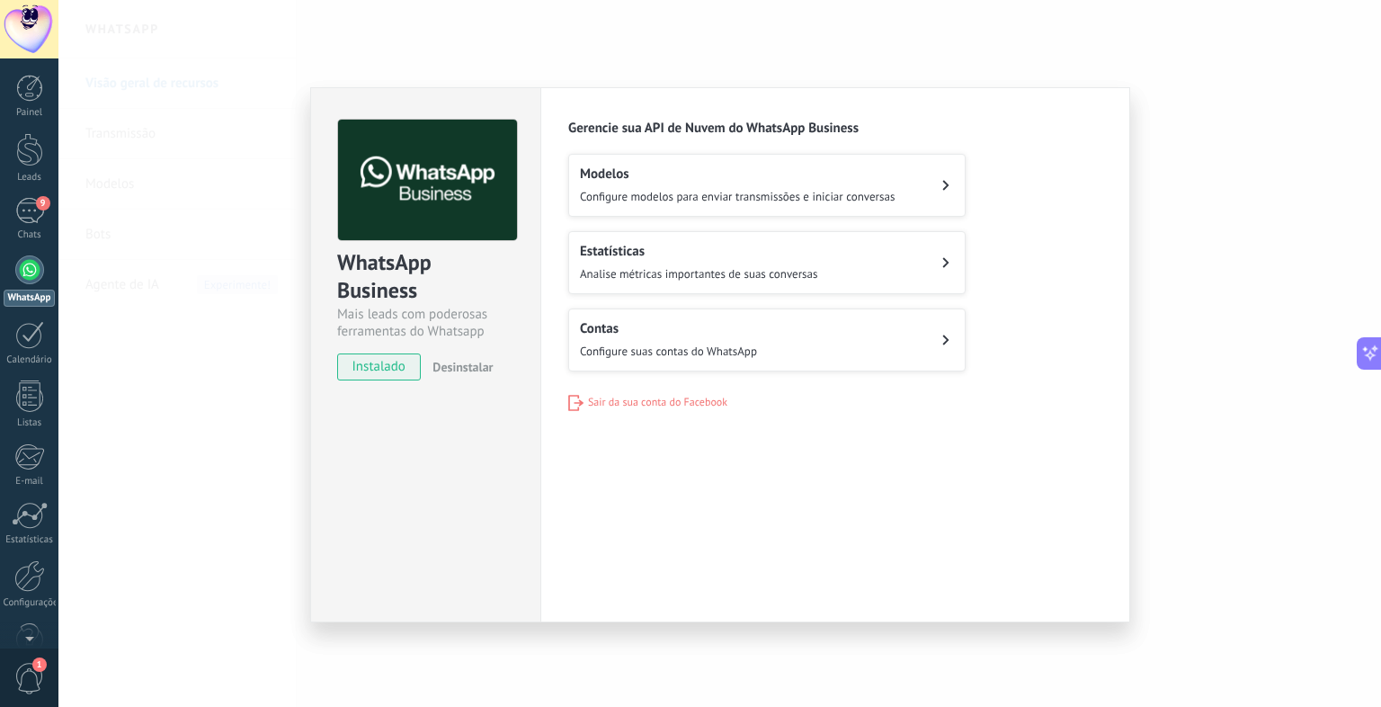
click at [707, 199] on span "Configure modelos para enviar transmissões e iniciar conversas" at bounding box center [737, 196] width 315 height 15
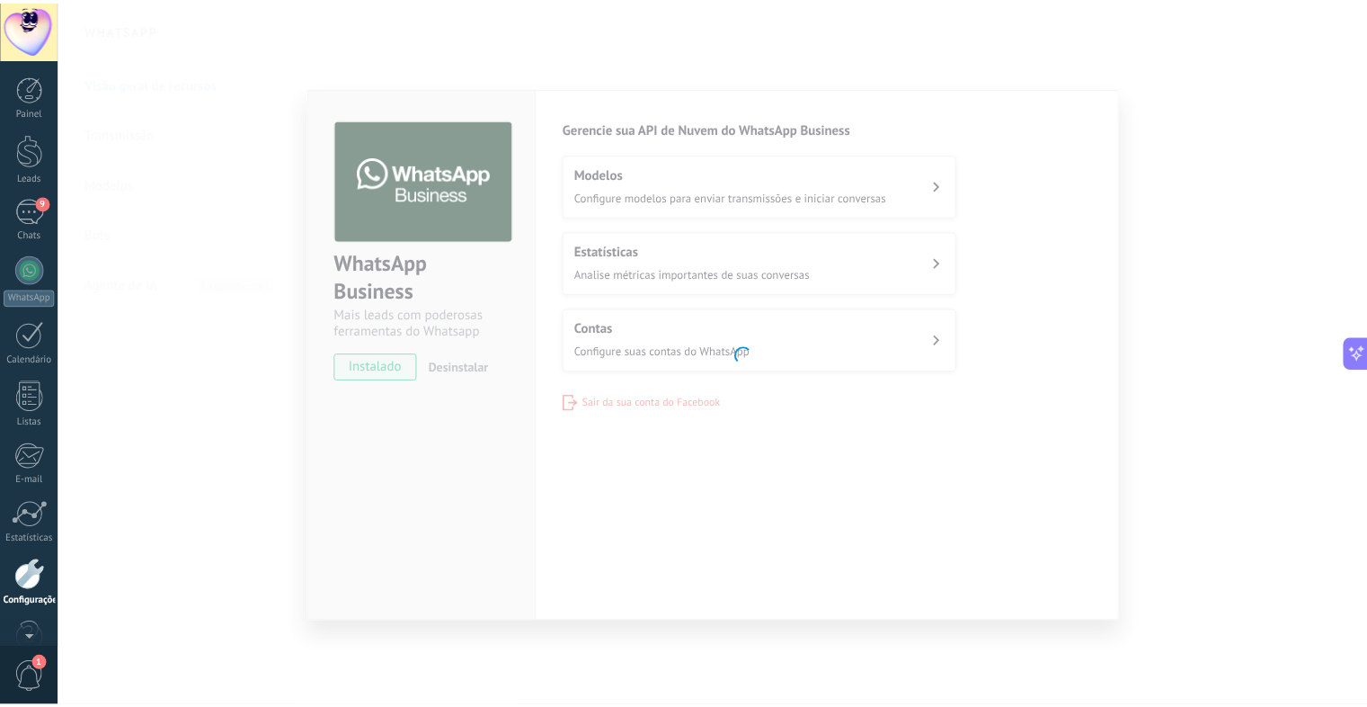
scroll to position [40, 0]
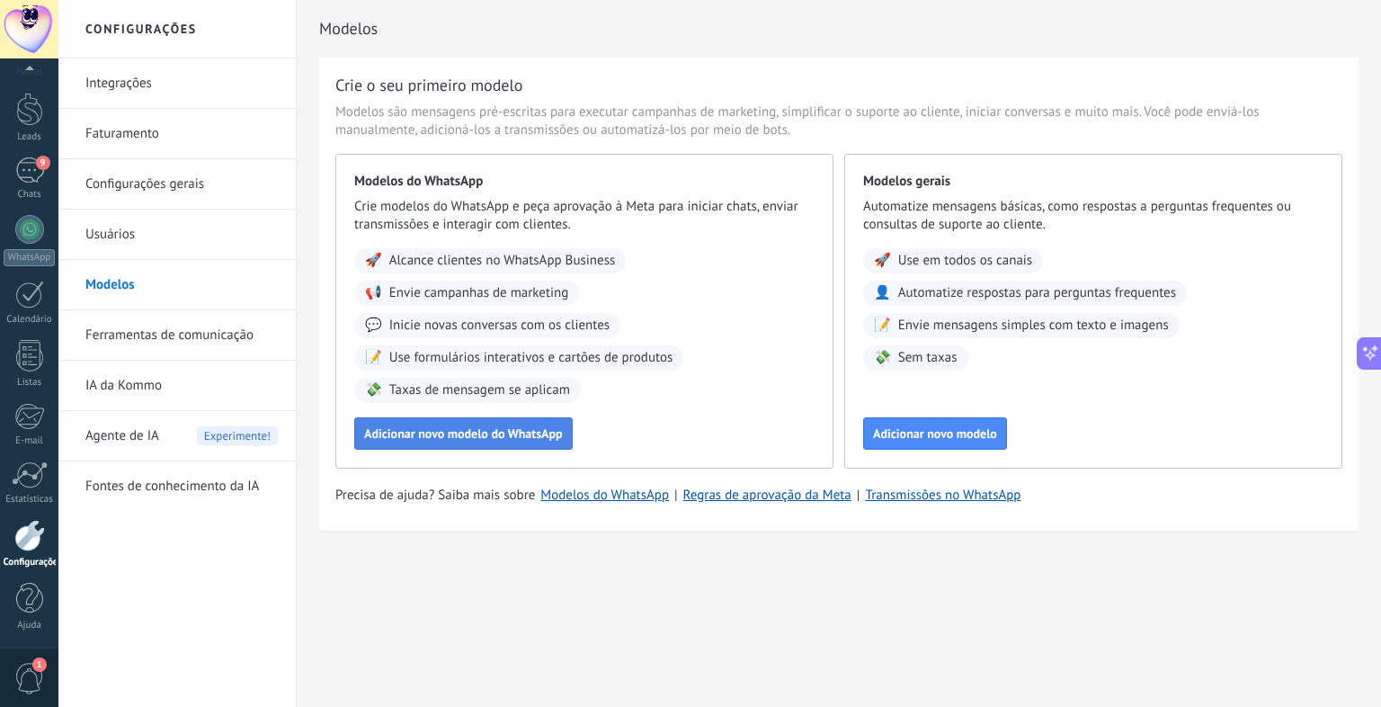
click at [553, 438] on span "Adicionar novo modelo do WhatsApp" at bounding box center [463, 433] width 199 height 13
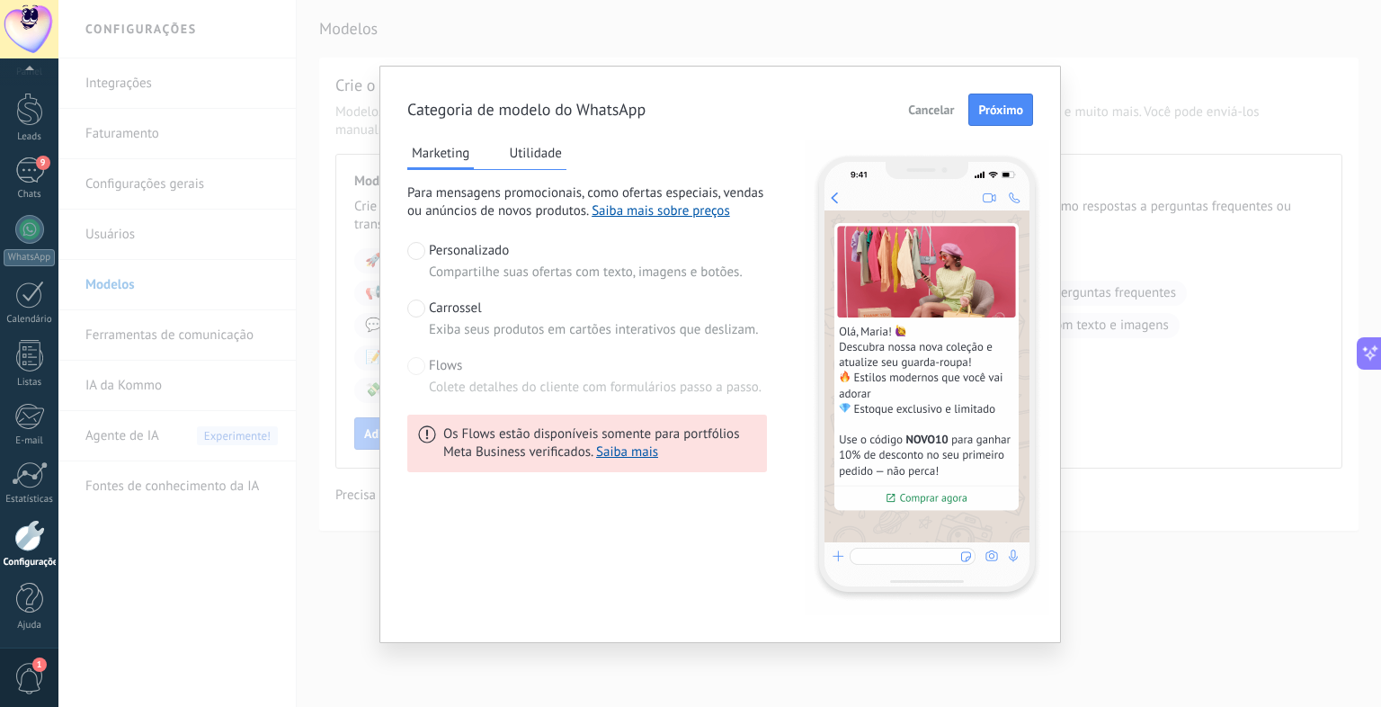
click at [936, 109] on span "Cancelar" at bounding box center [931, 109] width 46 height 13
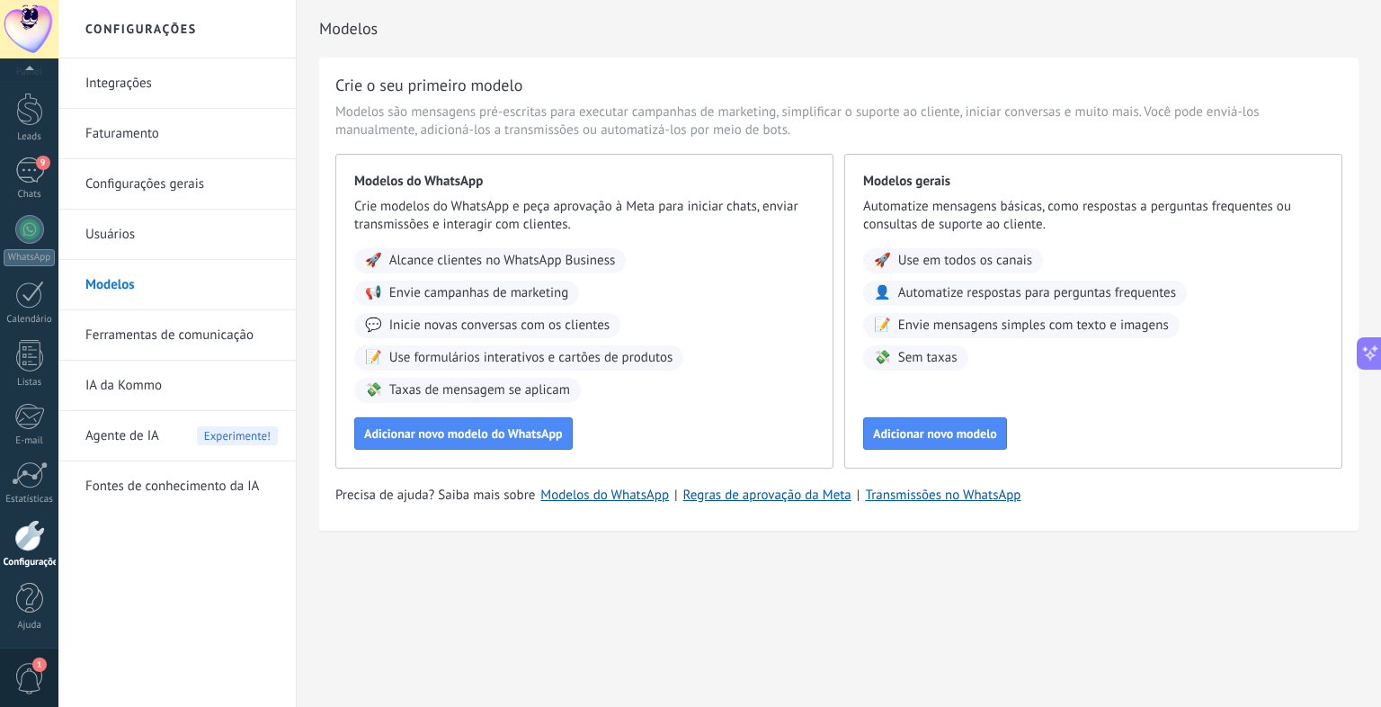
click at [234, 191] on link "Configurações gerais" at bounding box center [181, 184] width 192 height 50
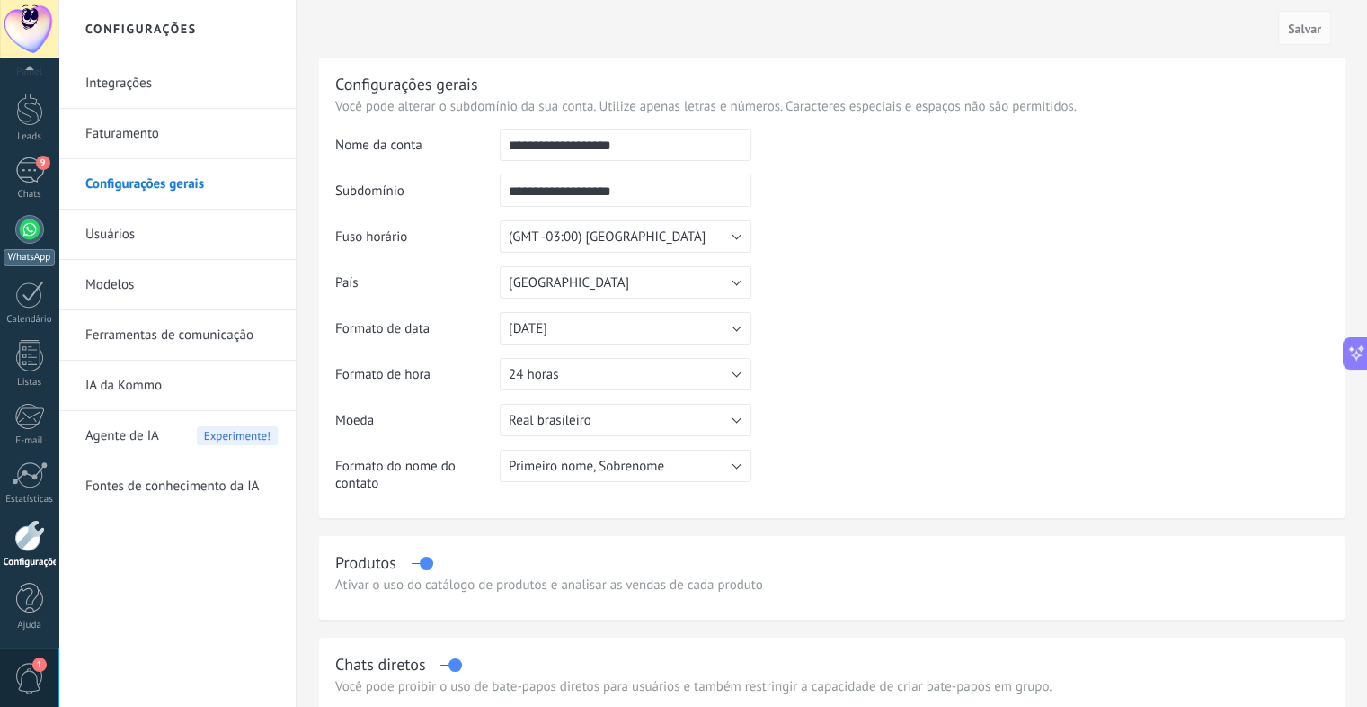
click at [19, 235] on div at bounding box center [29, 229] width 29 height 29
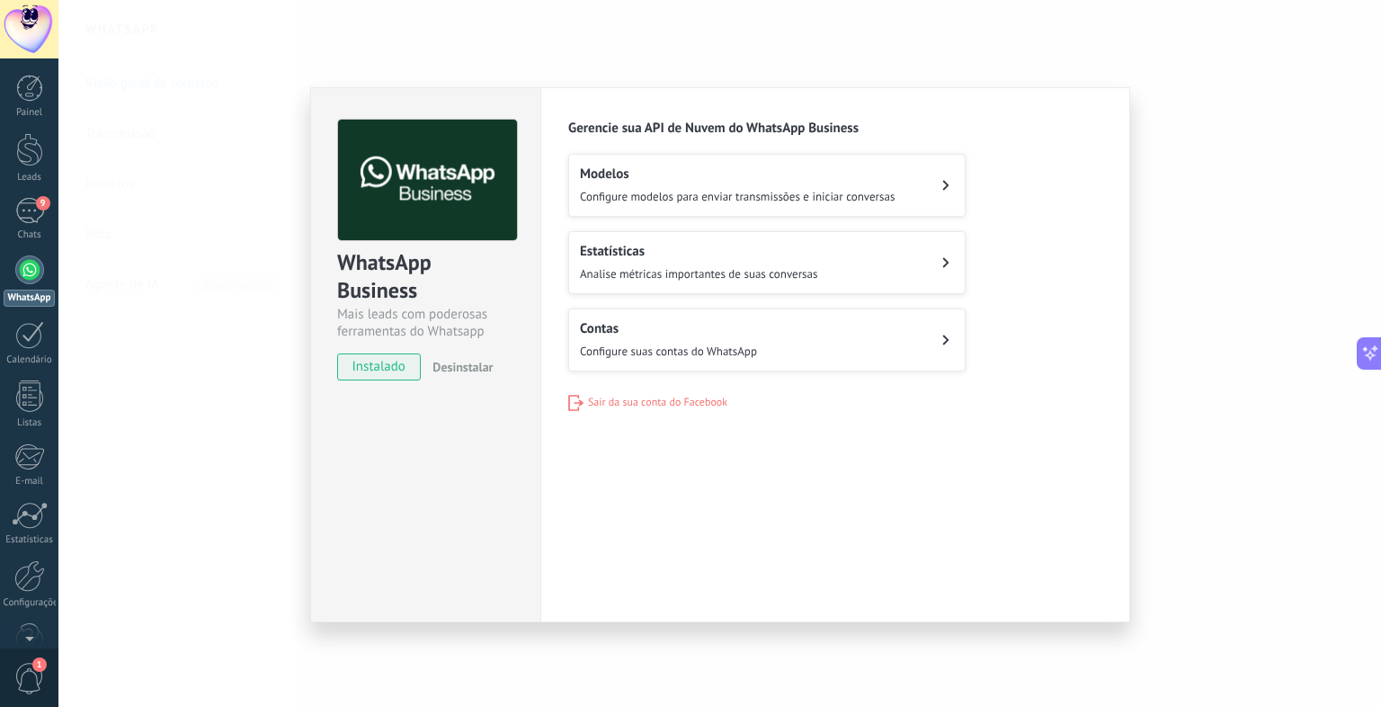
click at [664, 191] on span "Configure modelos para enviar transmissões e iniciar conversas" at bounding box center [737, 196] width 315 height 15
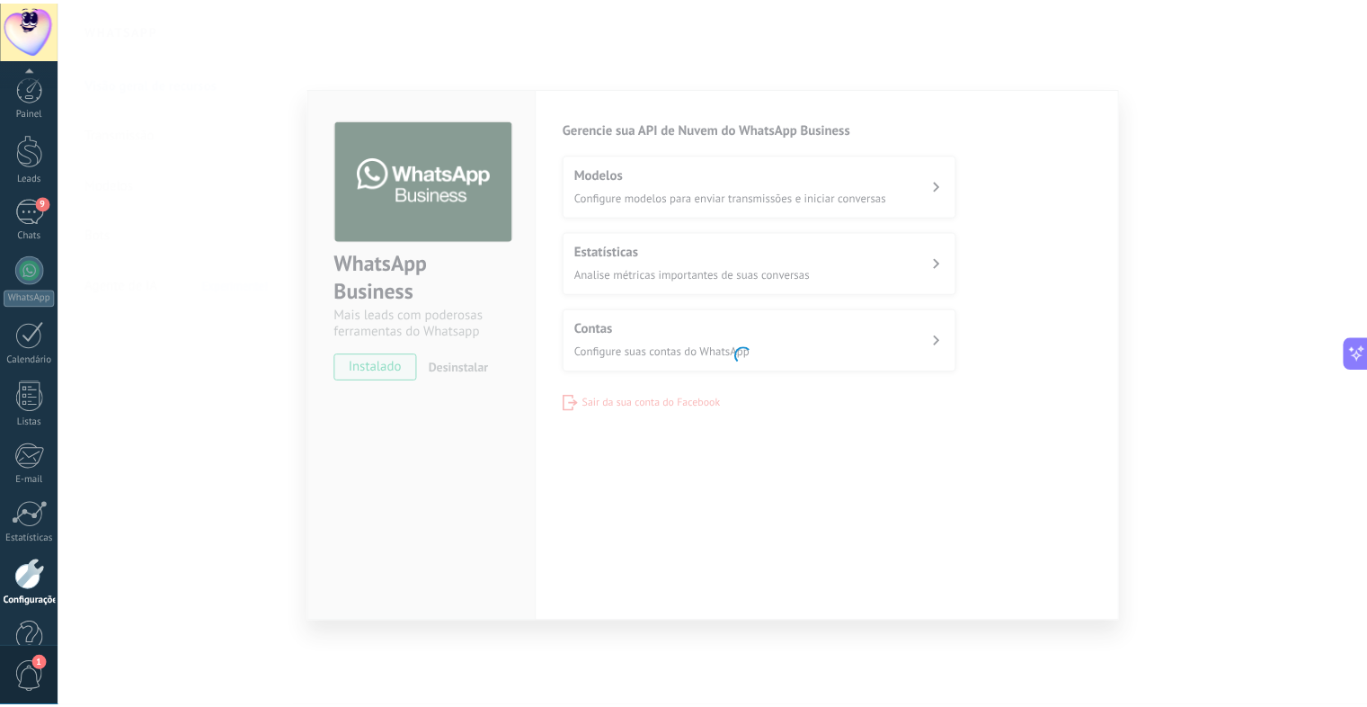
scroll to position [40, 0]
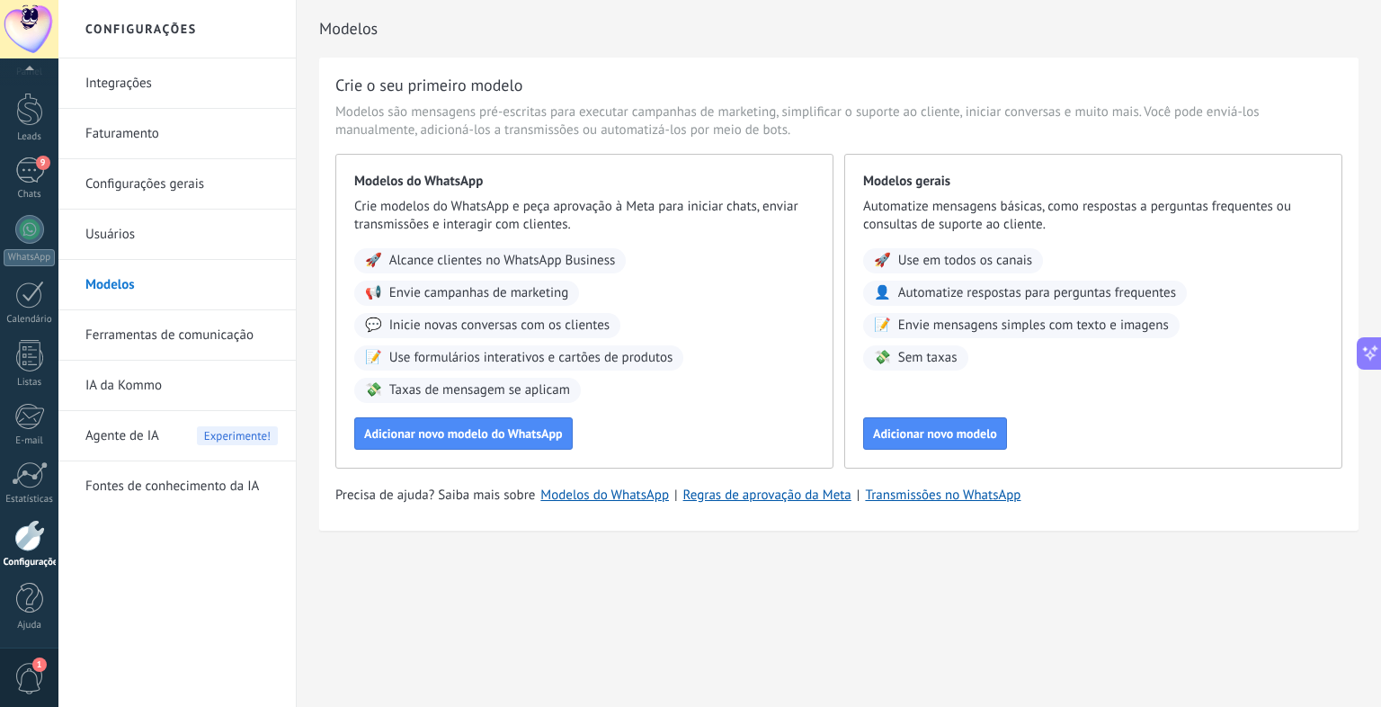
click at [187, 91] on link "Integrações" at bounding box center [181, 83] width 192 height 50
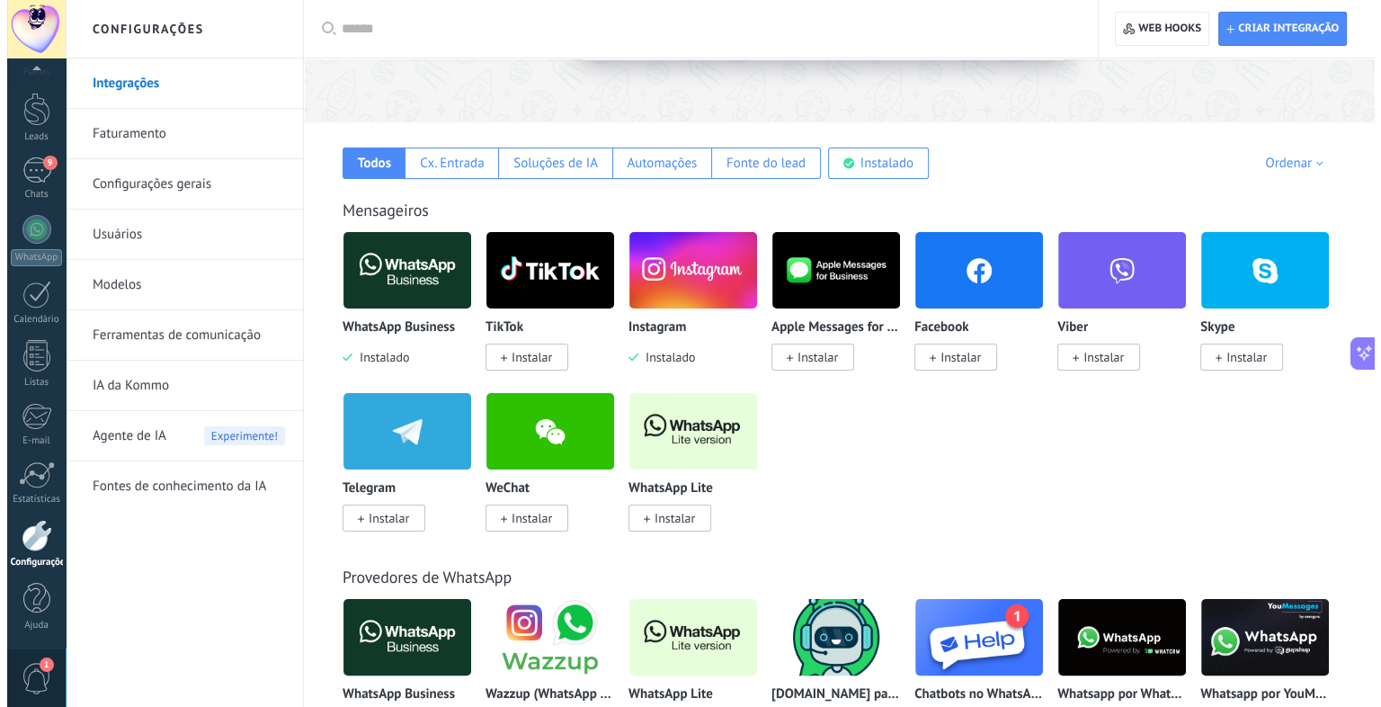
scroll to position [283, 0]
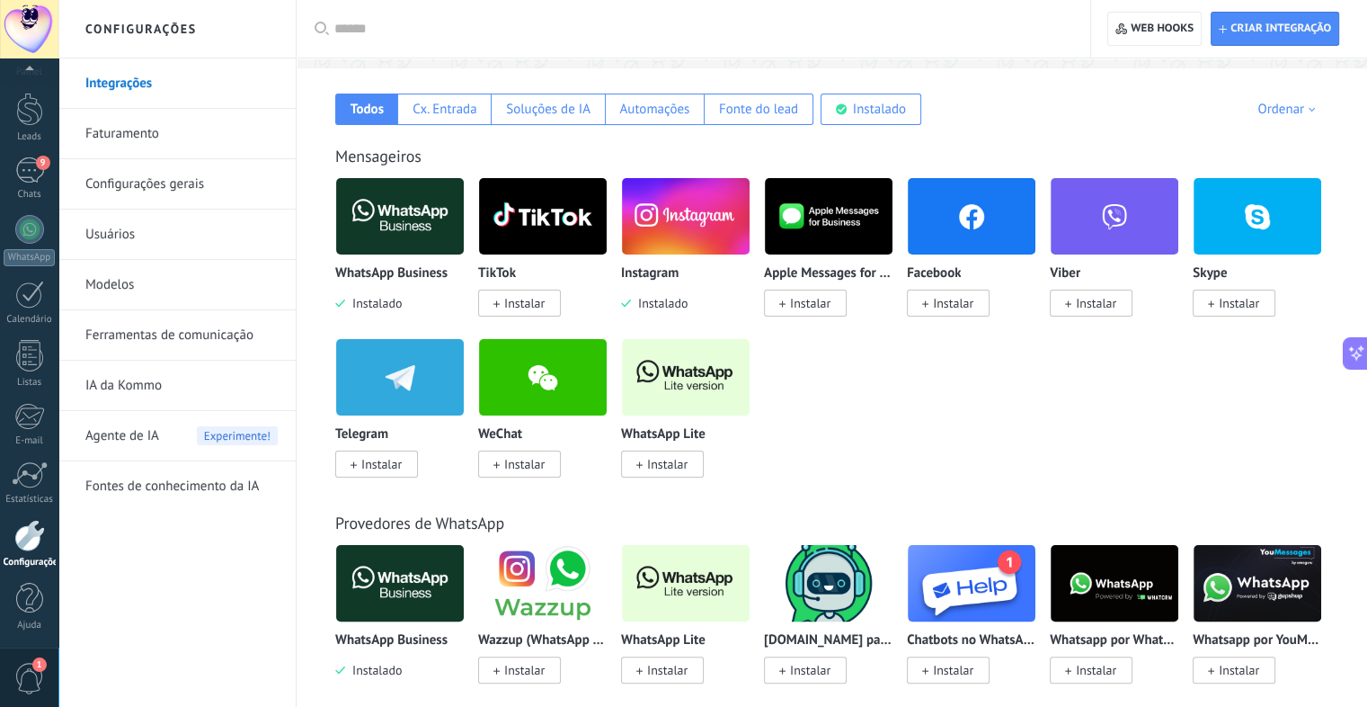
click at [401, 224] on img at bounding box center [400, 216] width 128 height 87
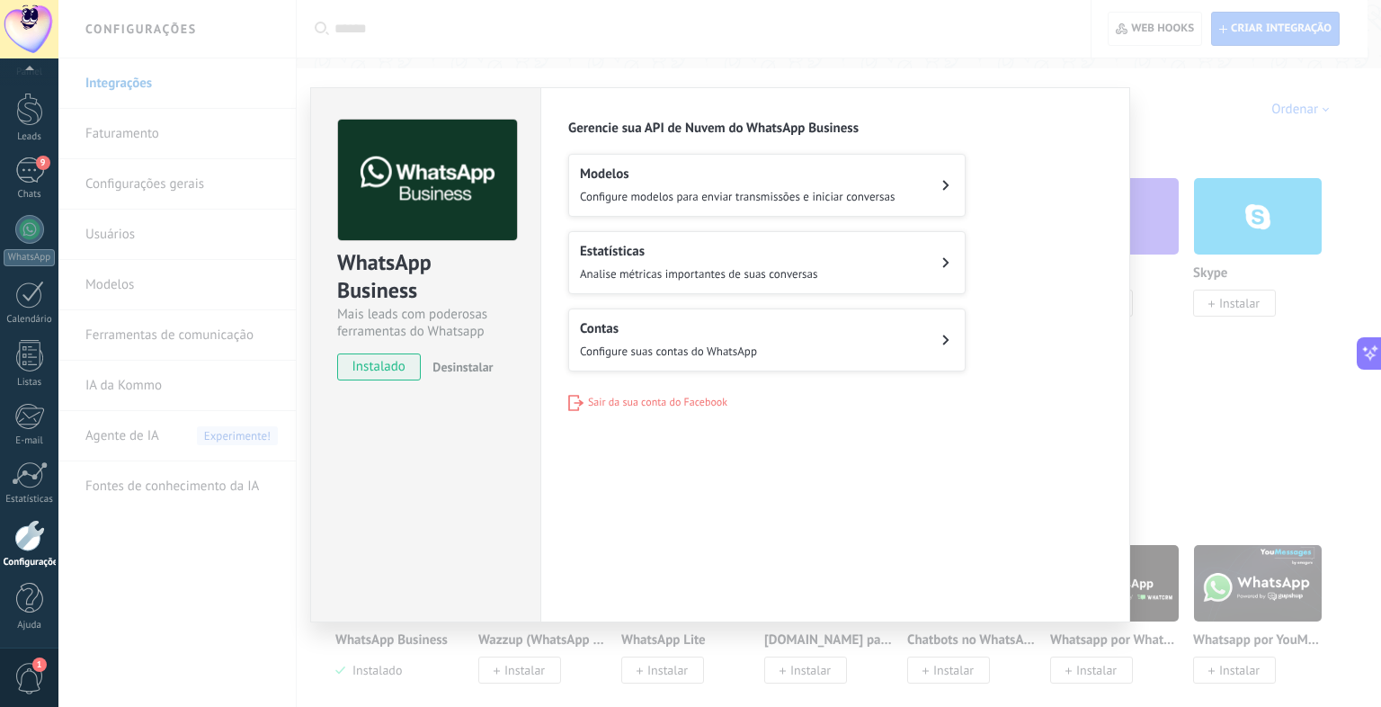
click at [1147, 378] on div "WhatsApp Business Mais leads com poderosas ferramentas do Whatsapp instalado De…" at bounding box center [719, 353] width 1322 height 707
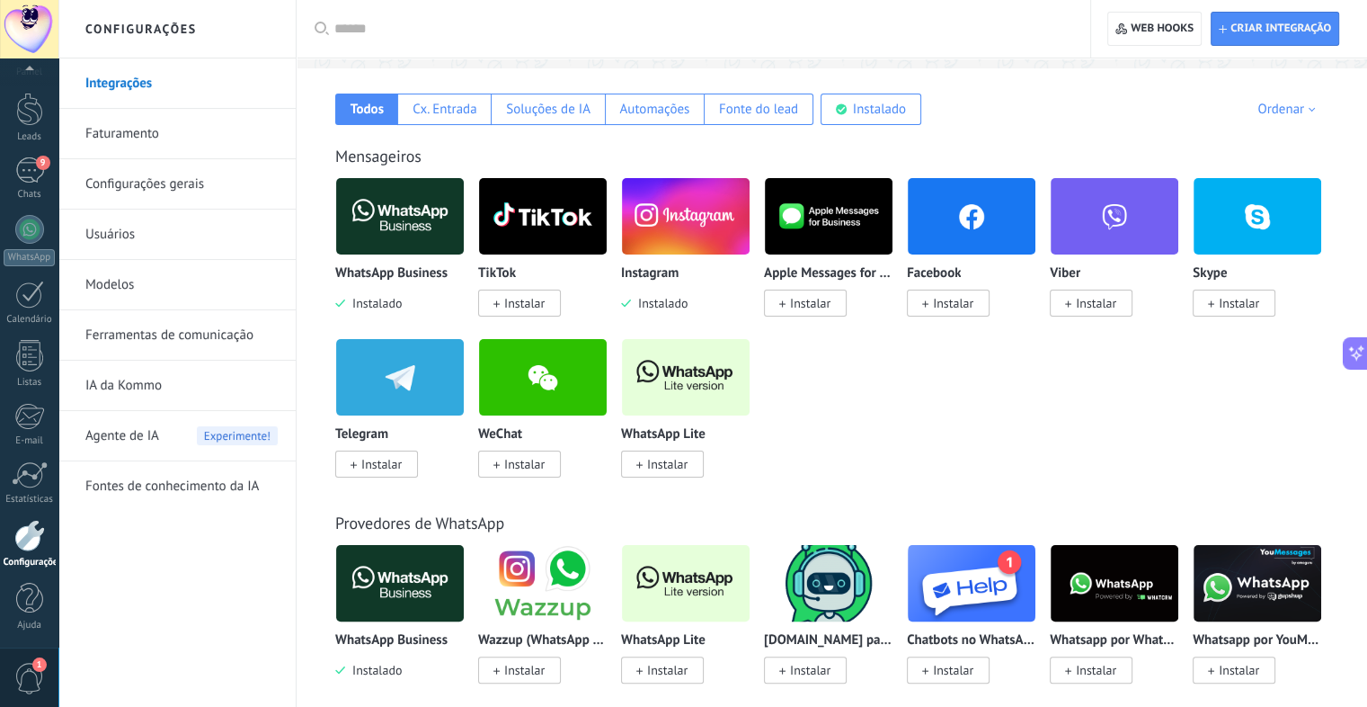
click at [387, 220] on img at bounding box center [400, 216] width 128 height 87
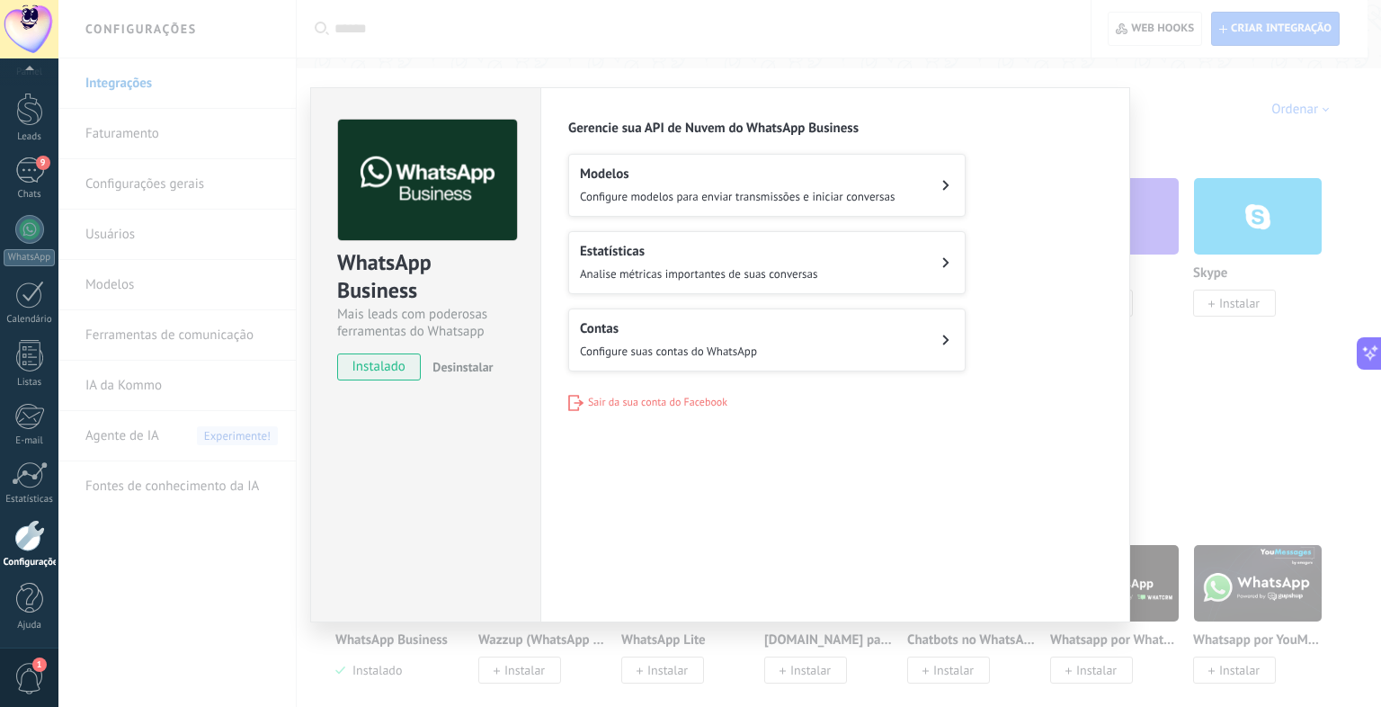
click at [624, 328] on h2 "Contas" at bounding box center [668, 328] width 177 height 17
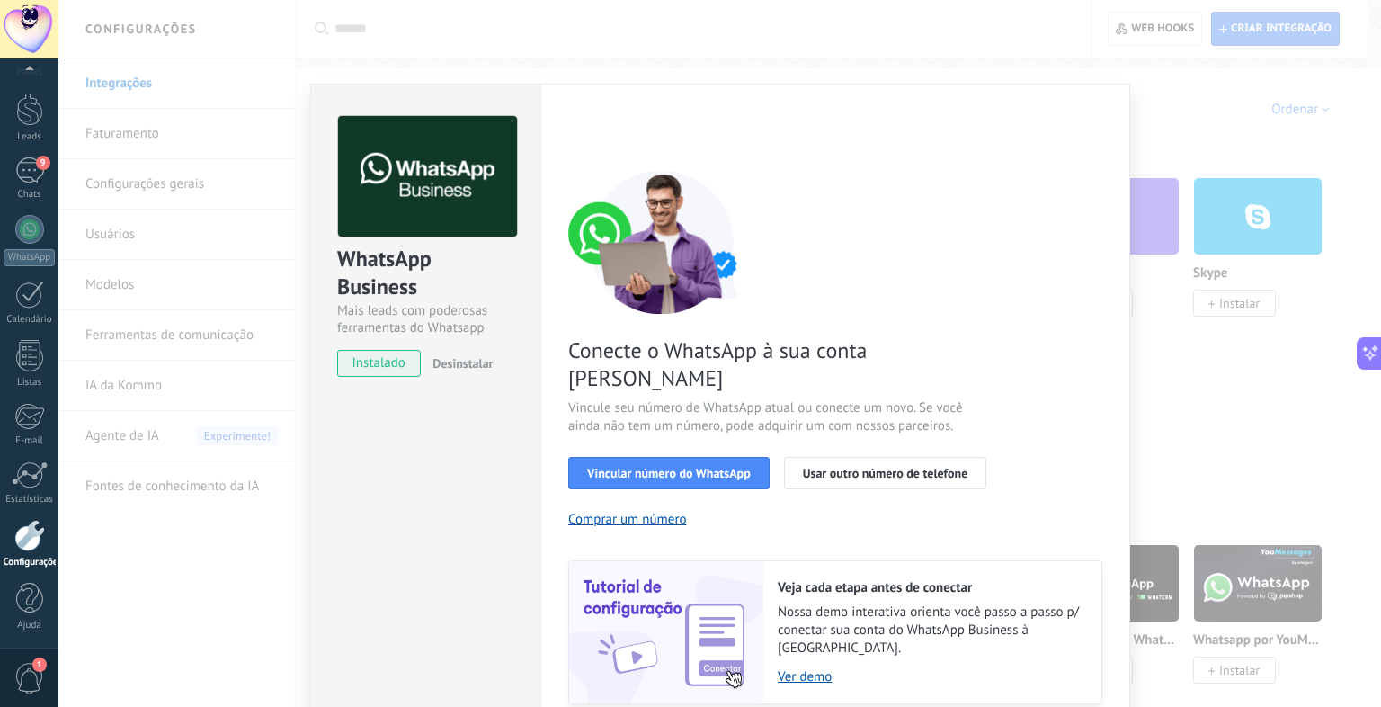
scroll to position [6, 0]
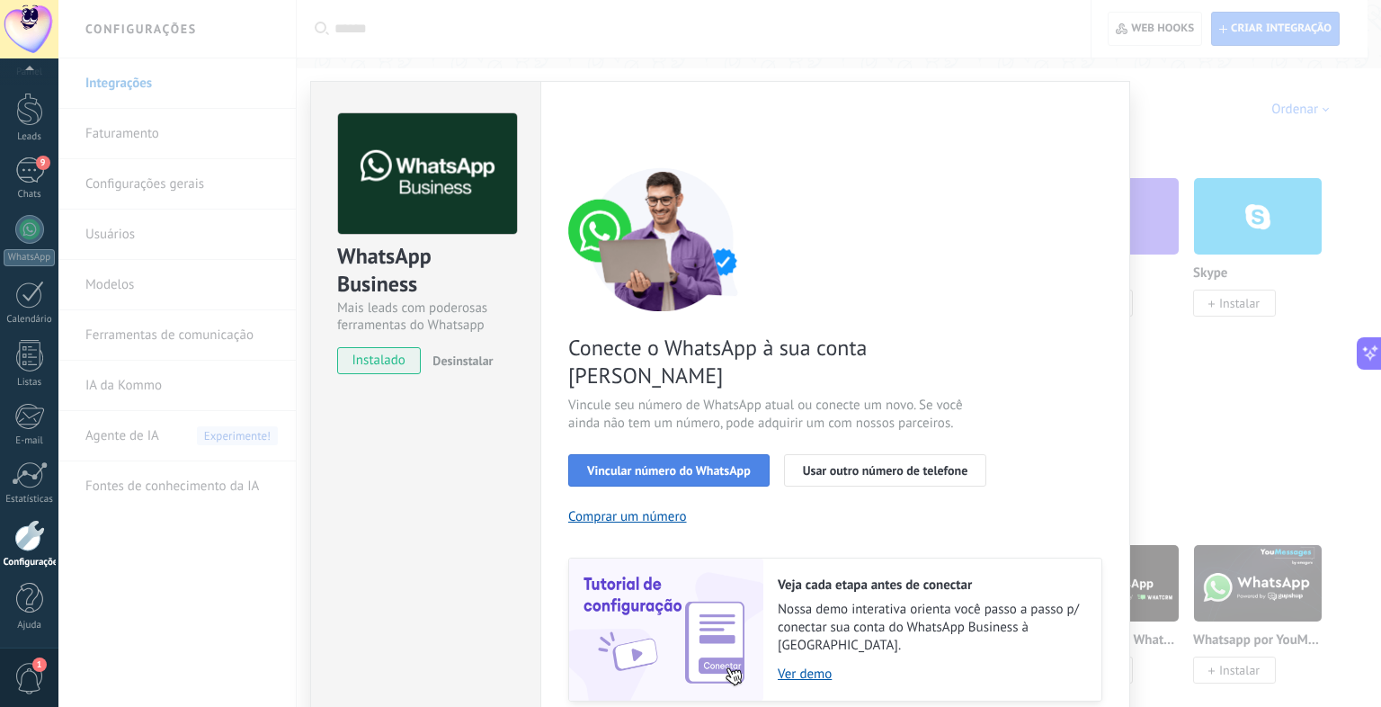
click at [719, 464] on span "Vincular número do WhatsApp" at bounding box center [669, 470] width 164 height 13
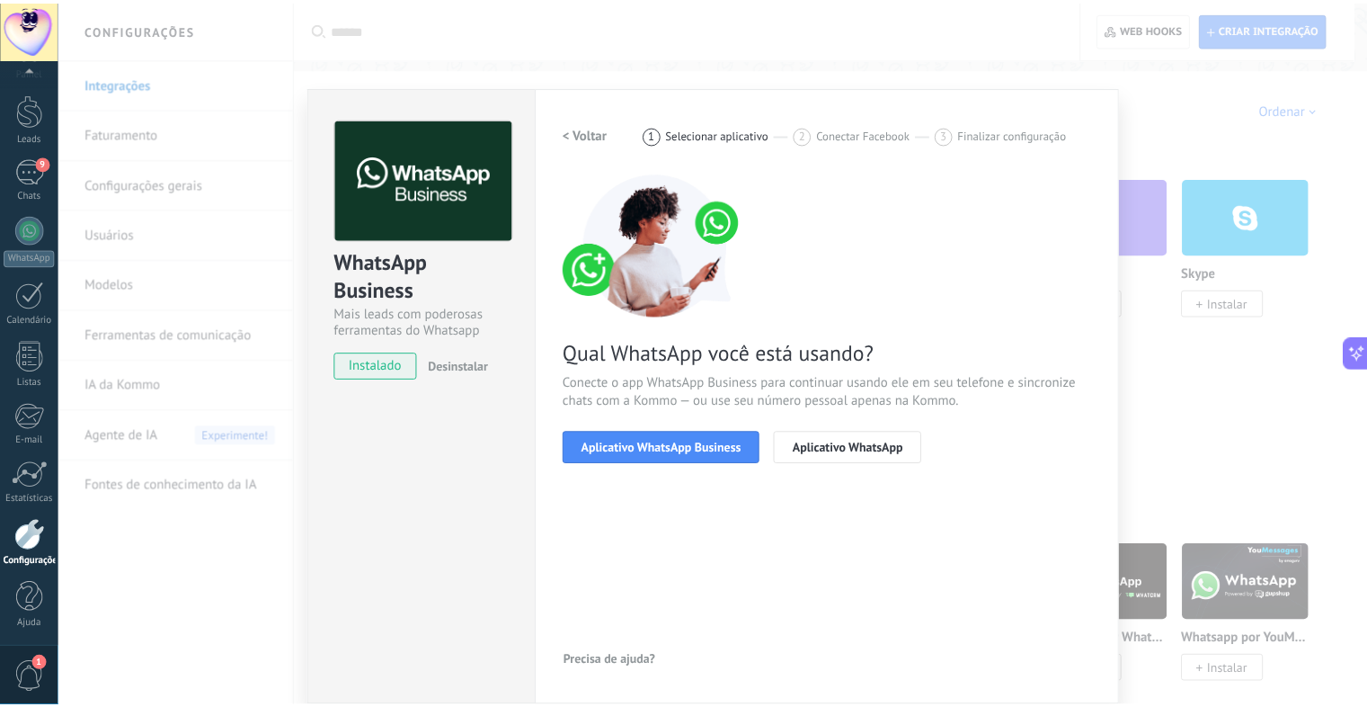
scroll to position [0, 0]
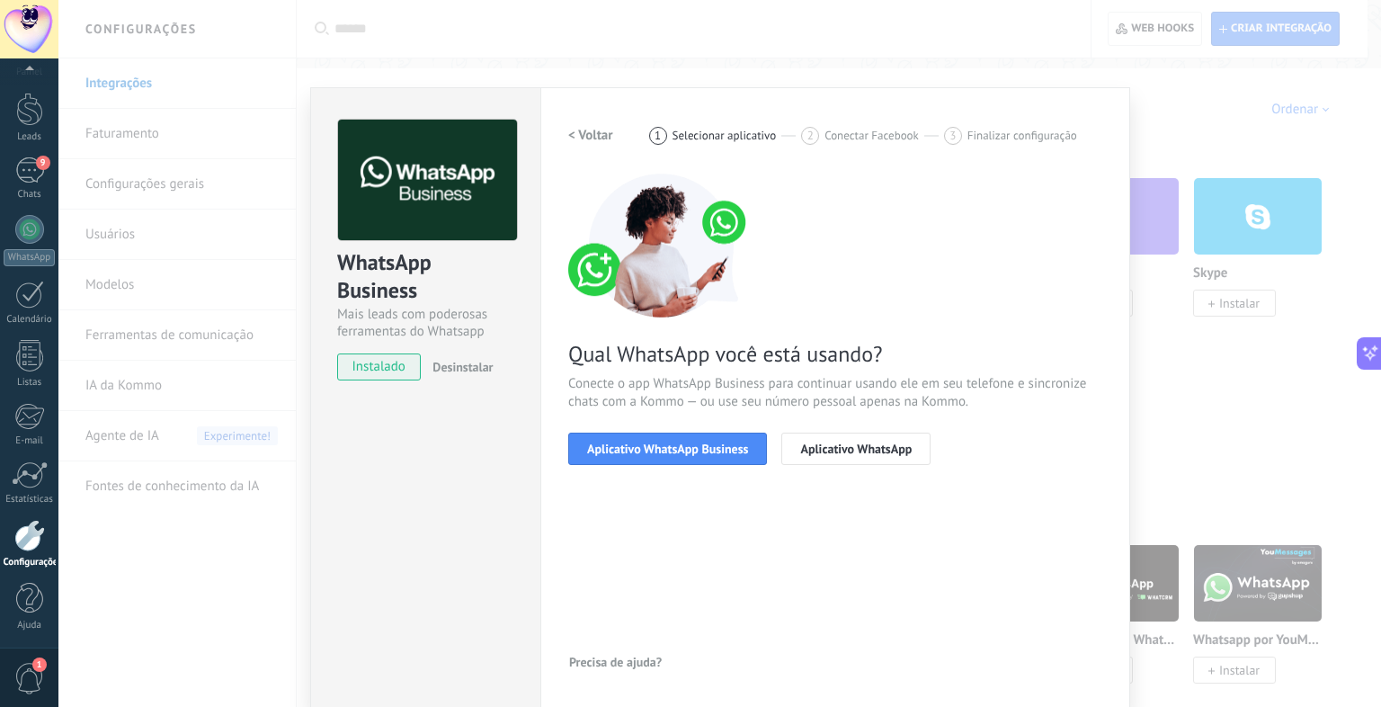
click at [587, 139] on h2 "< Voltar" at bounding box center [590, 135] width 45 height 17
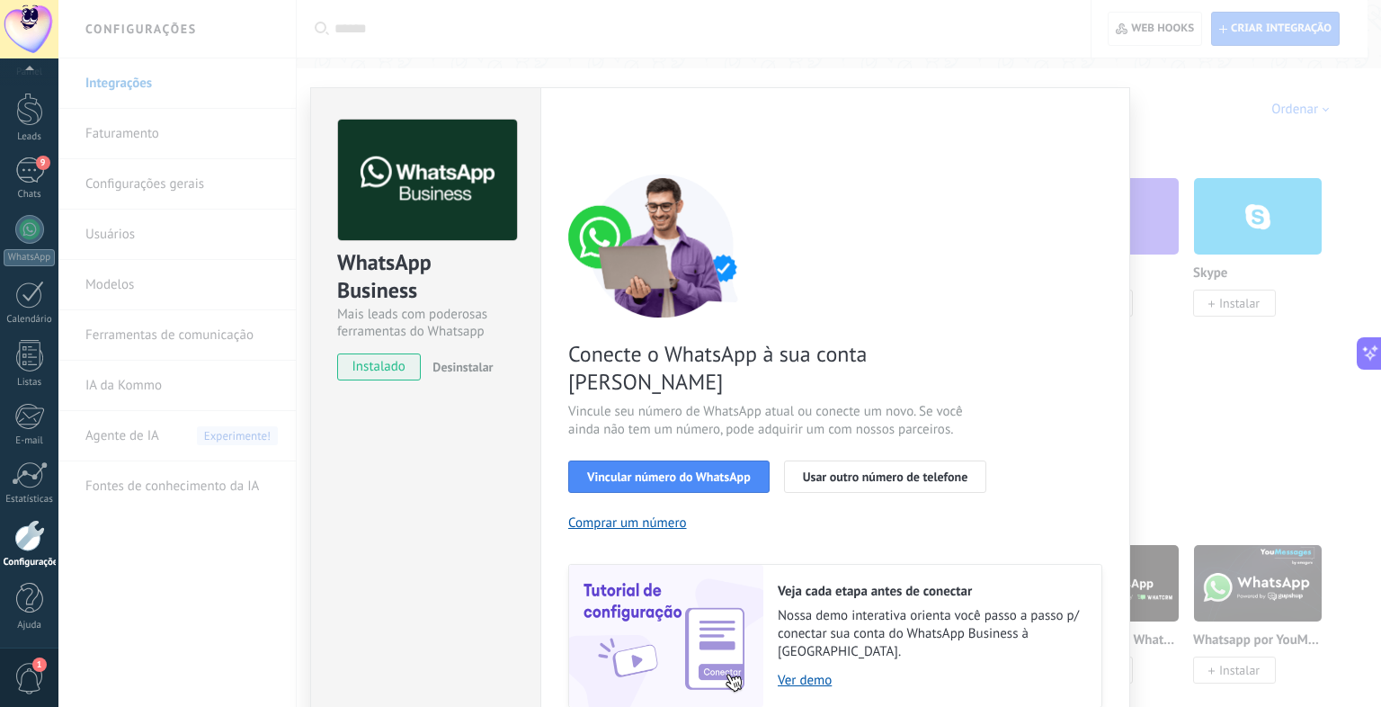
click at [1162, 174] on div "WhatsApp Business Mais leads com poderosas ferramentas do Whatsapp instalado De…" at bounding box center [719, 353] width 1322 height 707
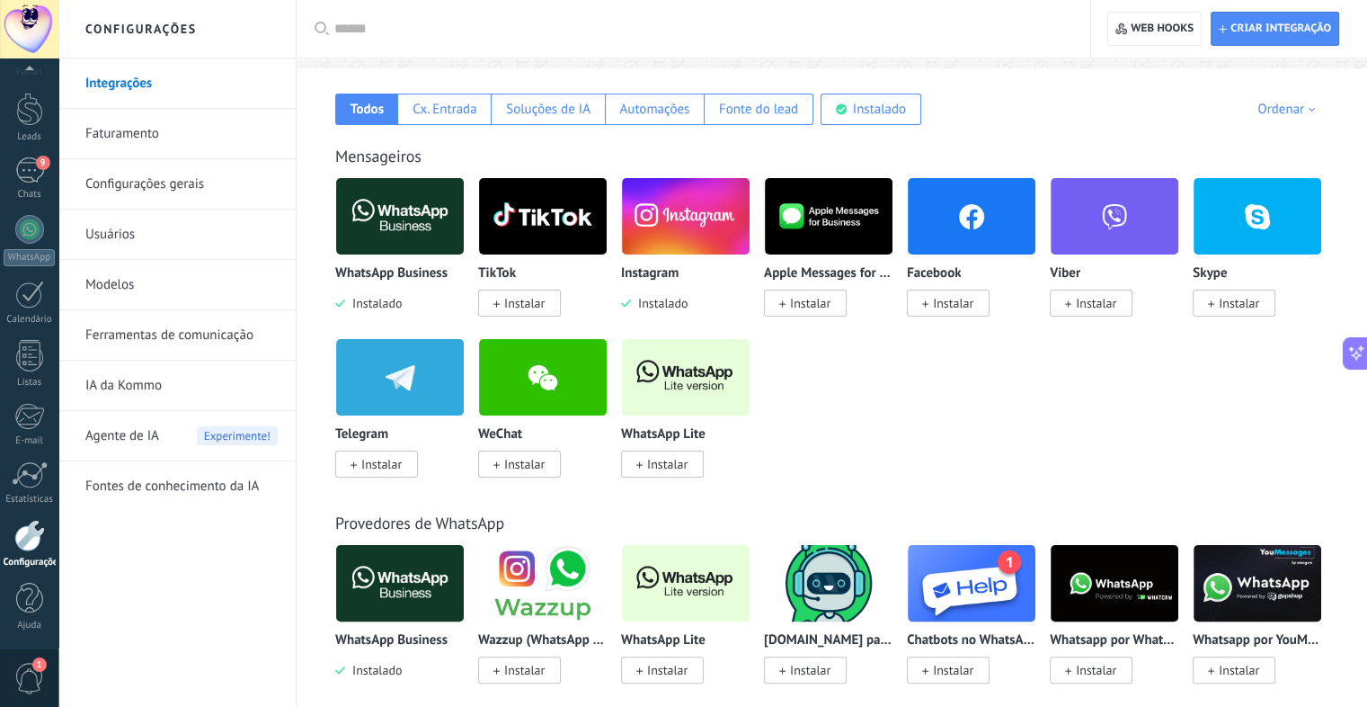
scroll to position [280, 0]
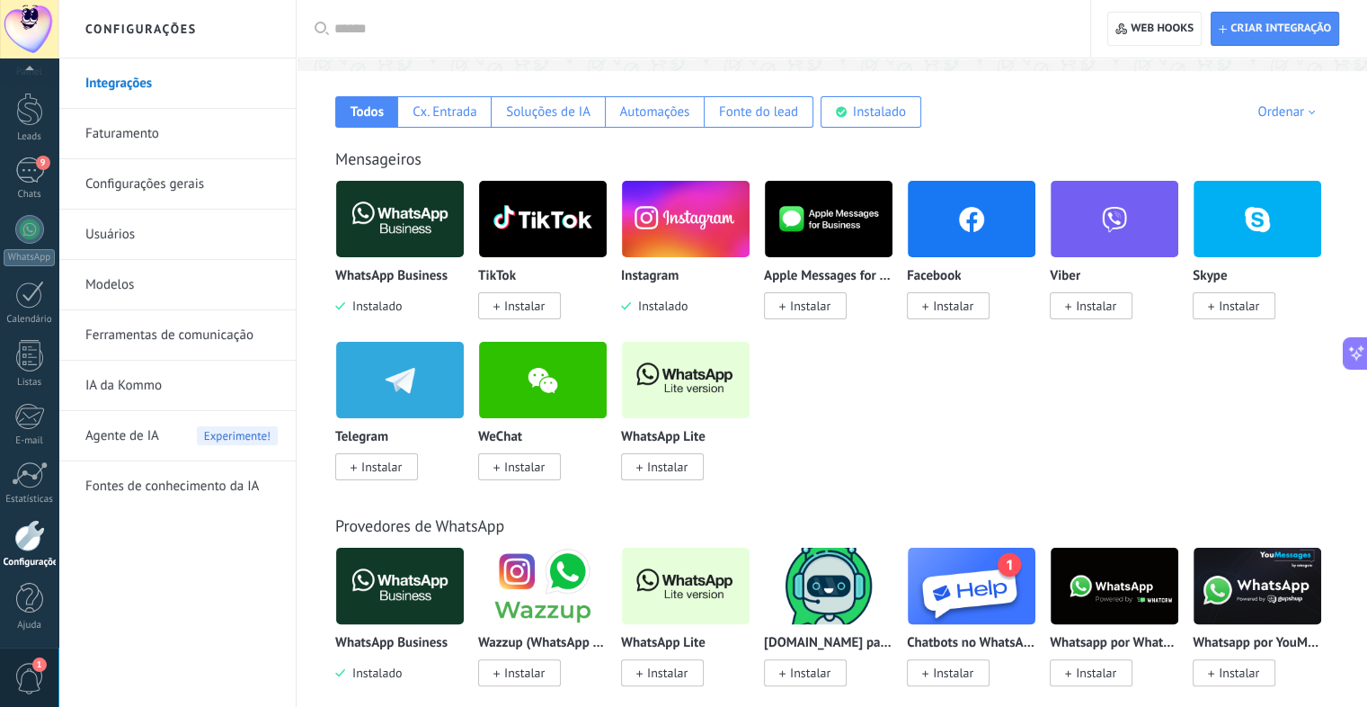
click at [432, 227] on img at bounding box center [400, 218] width 128 height 87
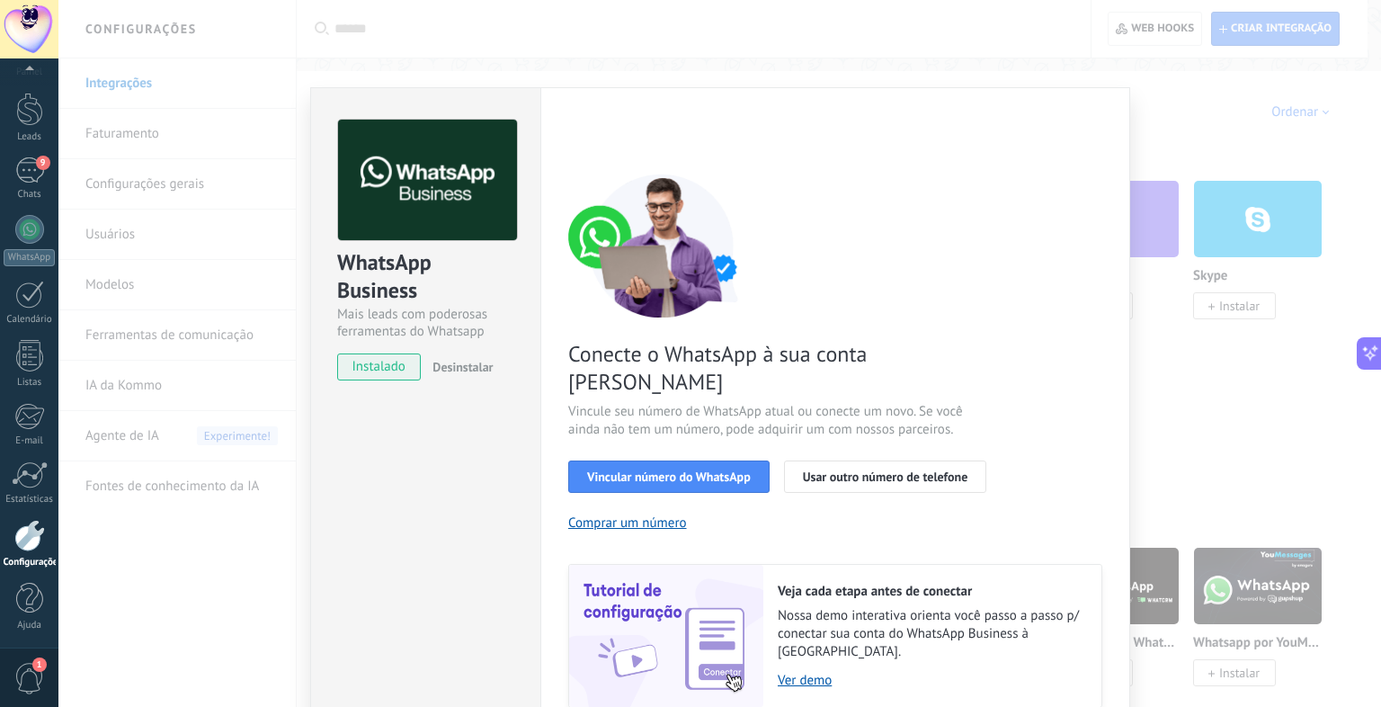
click at [1193, 328] on div "WhatsApp Business Mais leads com poderosas ferramentas do Whatsapp instalado De…" at bounding box center [719, 353] width 1322 height 707
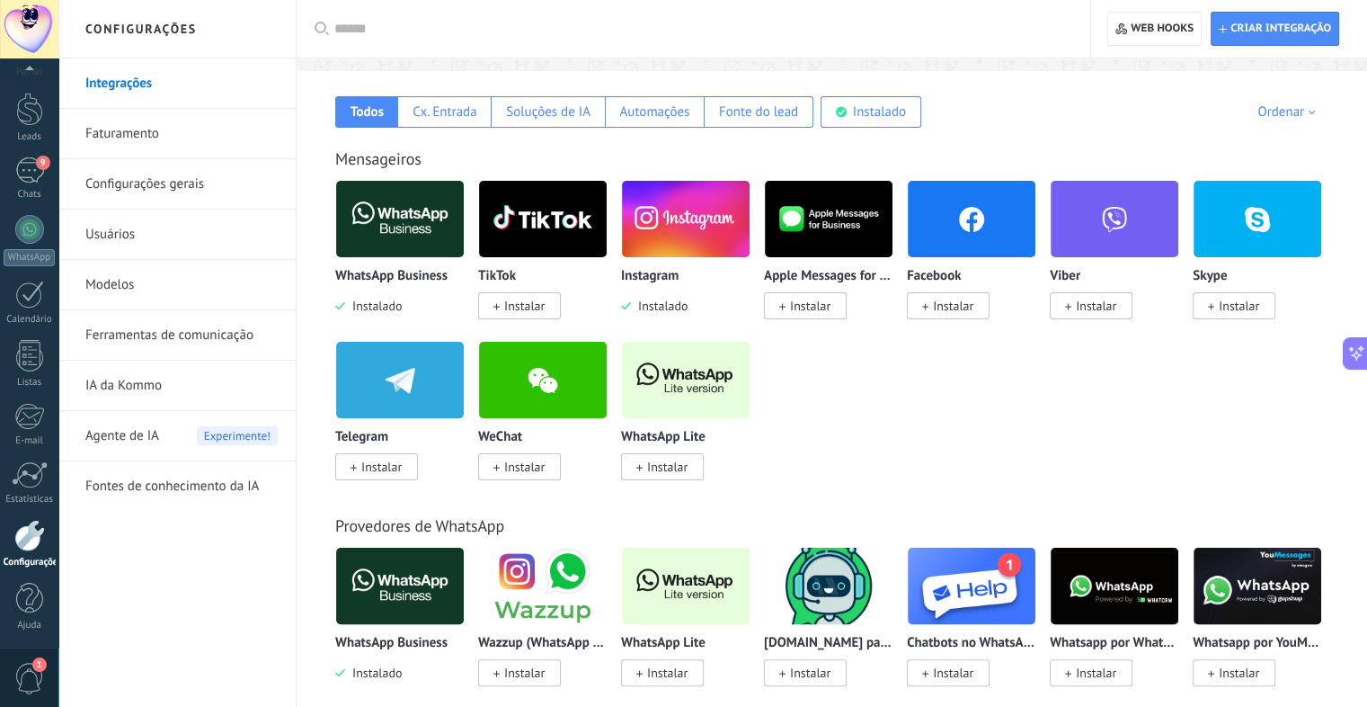
click at [254, 92] on link "Integrações" at bounding box center [181, 83] width 192 height 50
click at [209, 125] on link "Faturamento" at bounding box center [181, 134] width 192 height 50
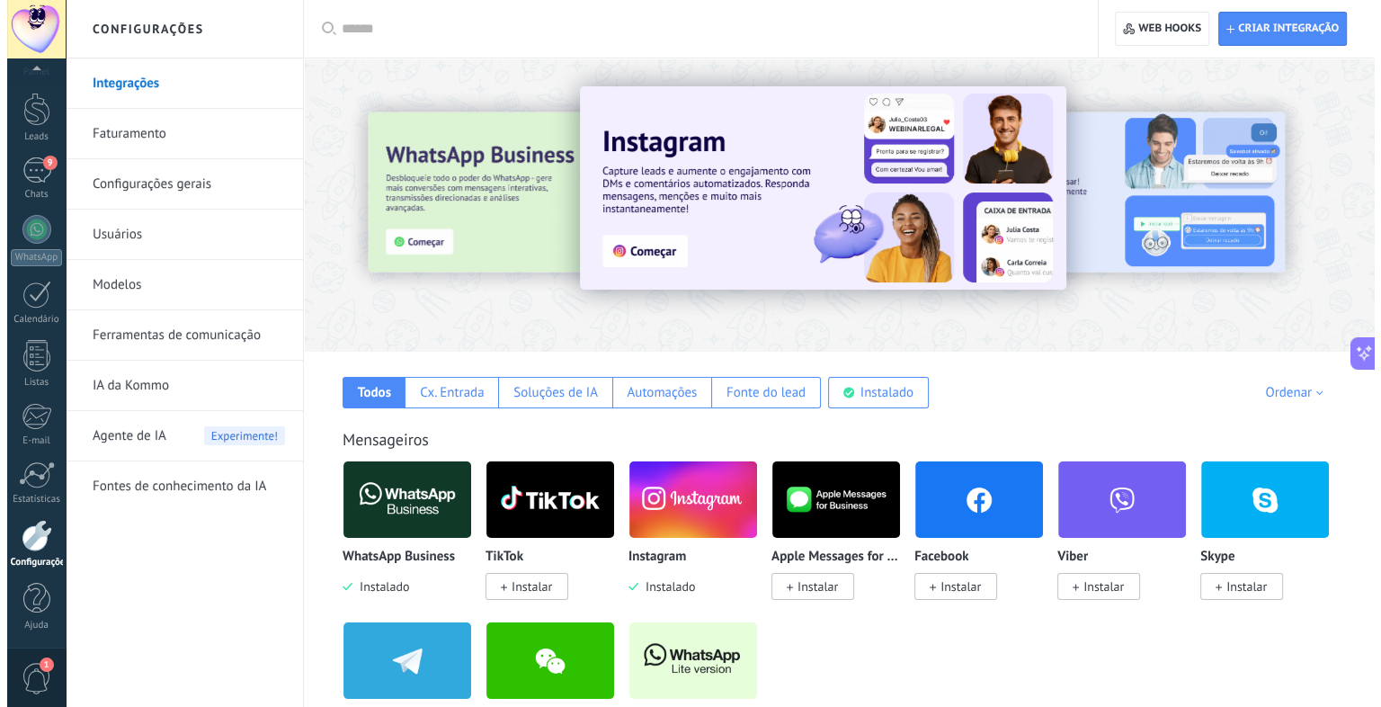
scroll to position [859, 0]
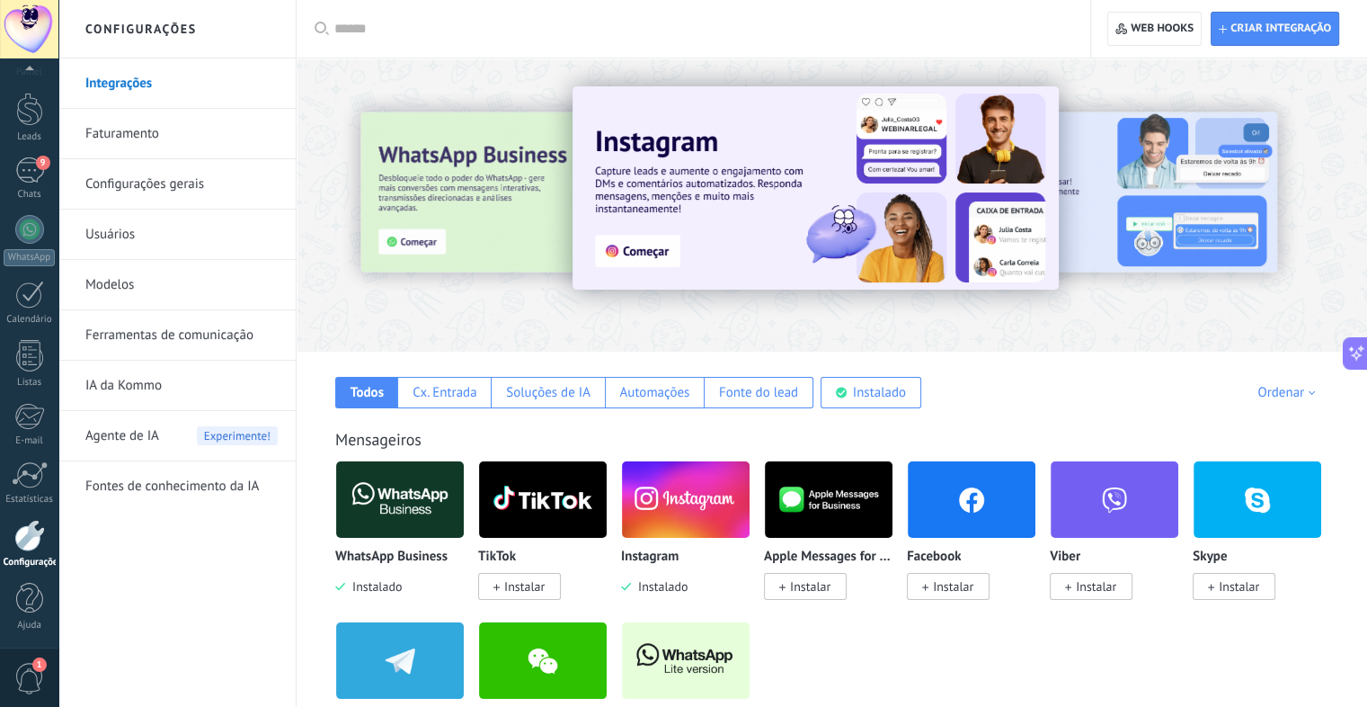
click at [415, 494] on img at bounding box center [400, 499] width 128 height 87
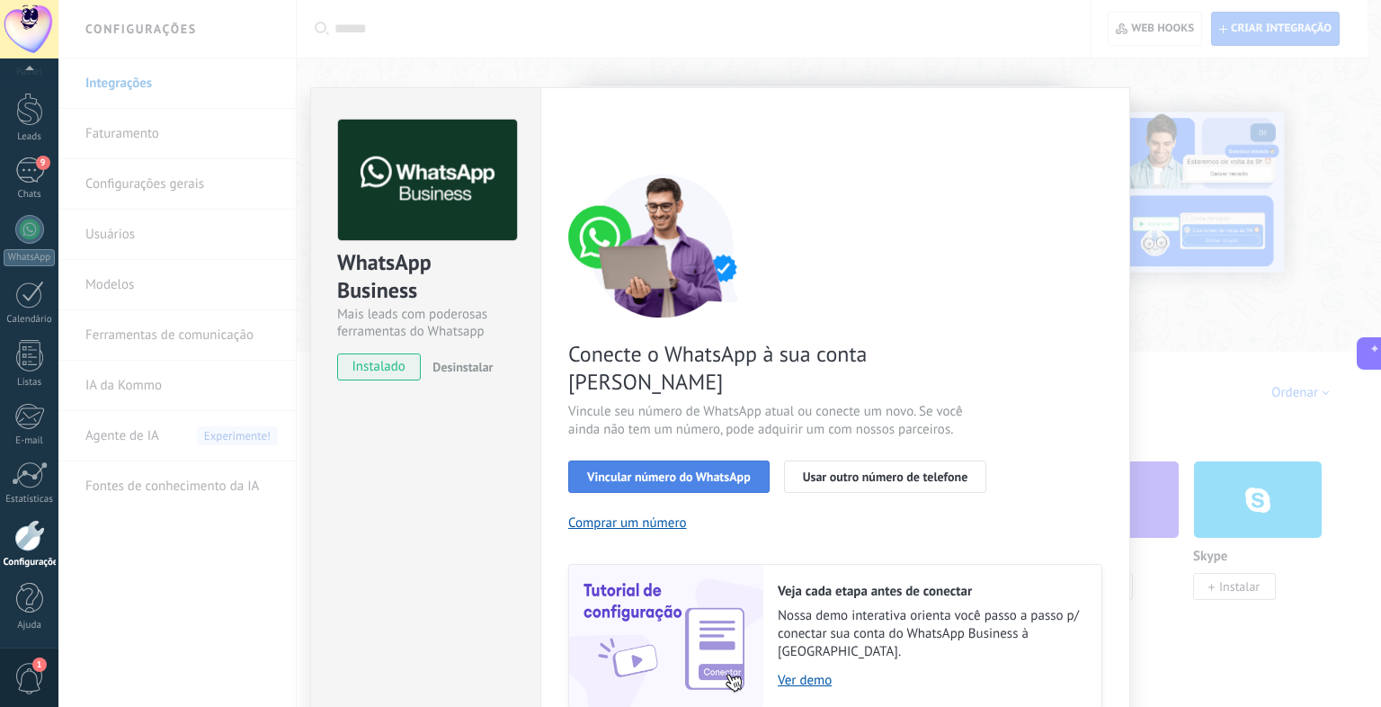
click at [587, 460] on button "Vincular número do WhatsApp" at bounding box center [668, 476] width 201 height 32
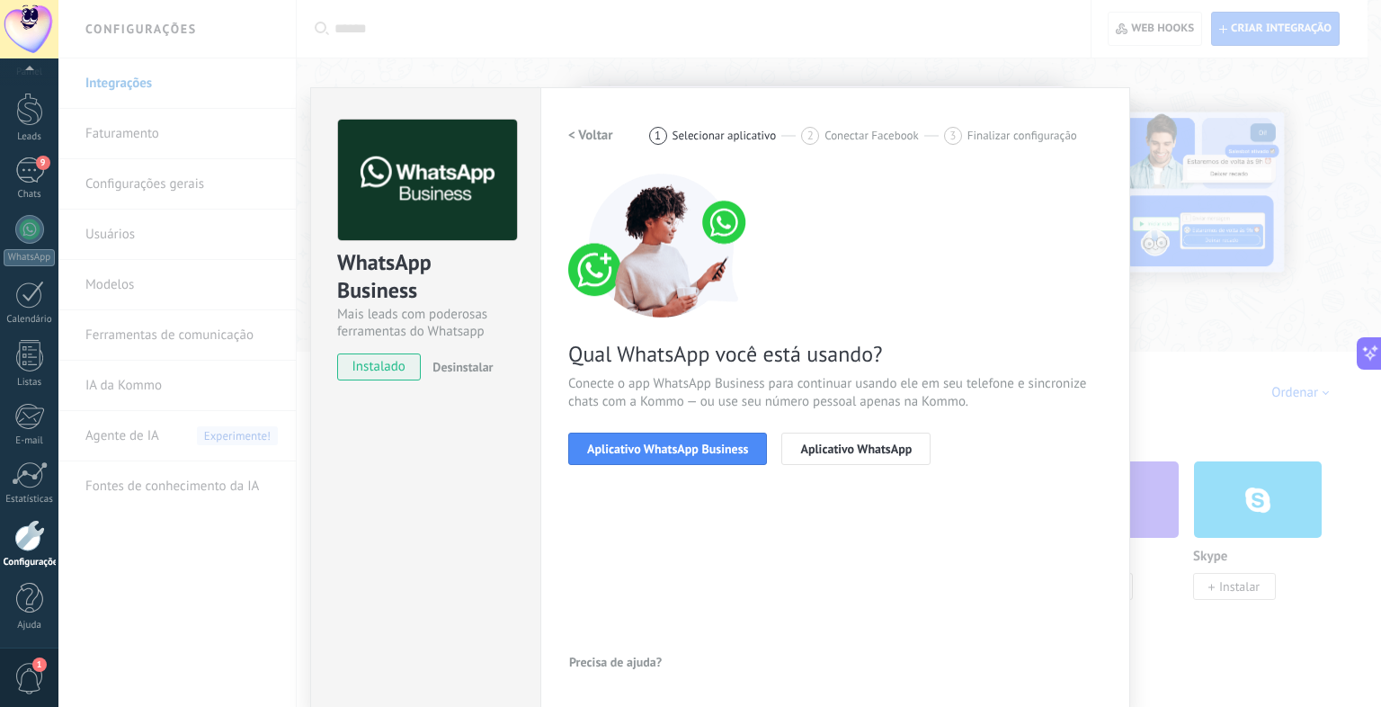
click at [587, 457] on button "Aplicativo WhatsApp Business" at bounding box center [667, 448] width 199 height 32
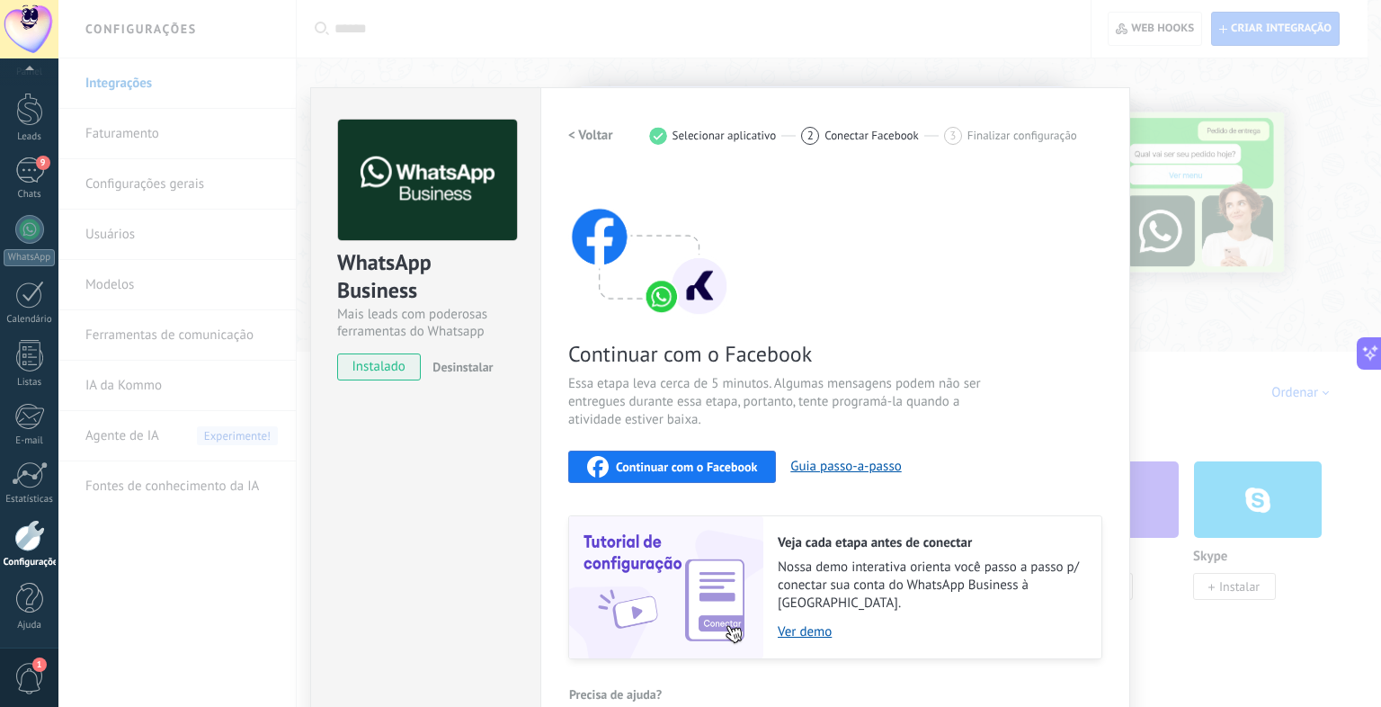
click at [587, 457] on icon "button" at bounding box center [598, 467] width 22 height 22
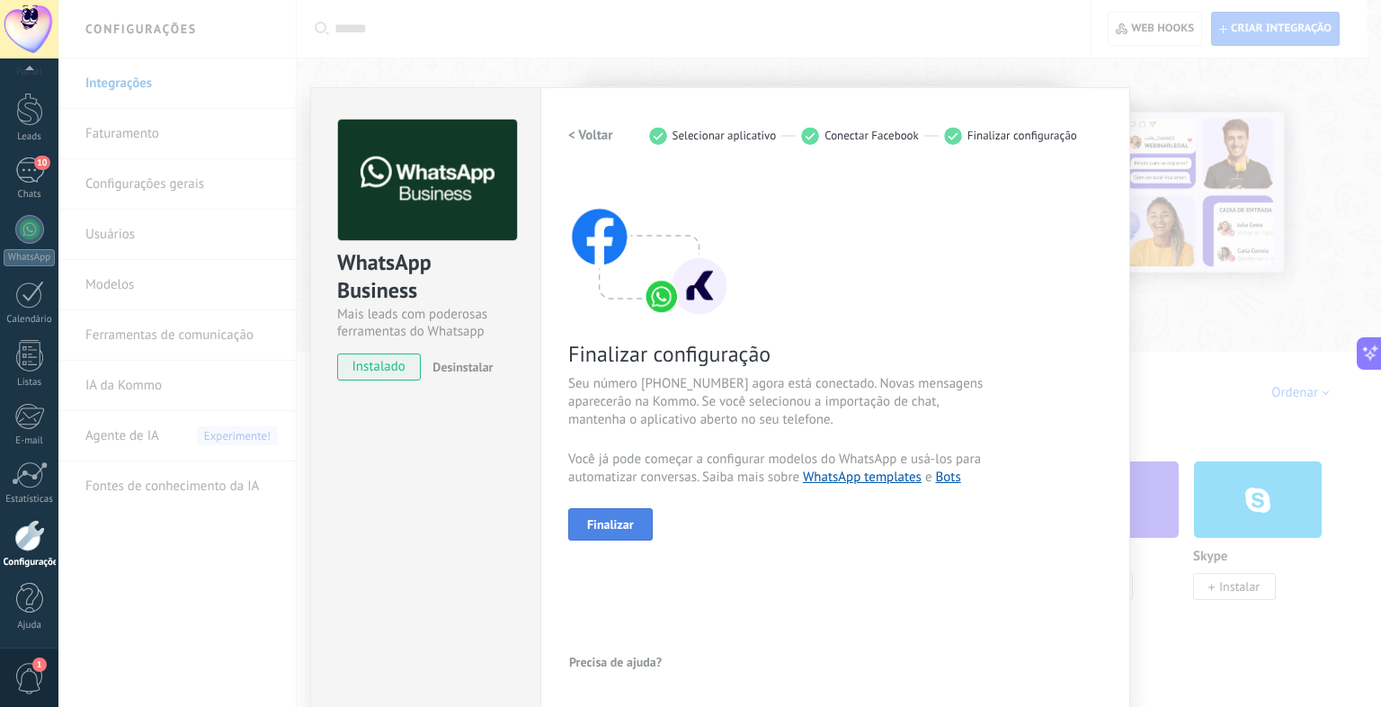
click at [633, 525] on button "Finalizar" at bounding box center [610, 524] width 85 height 32
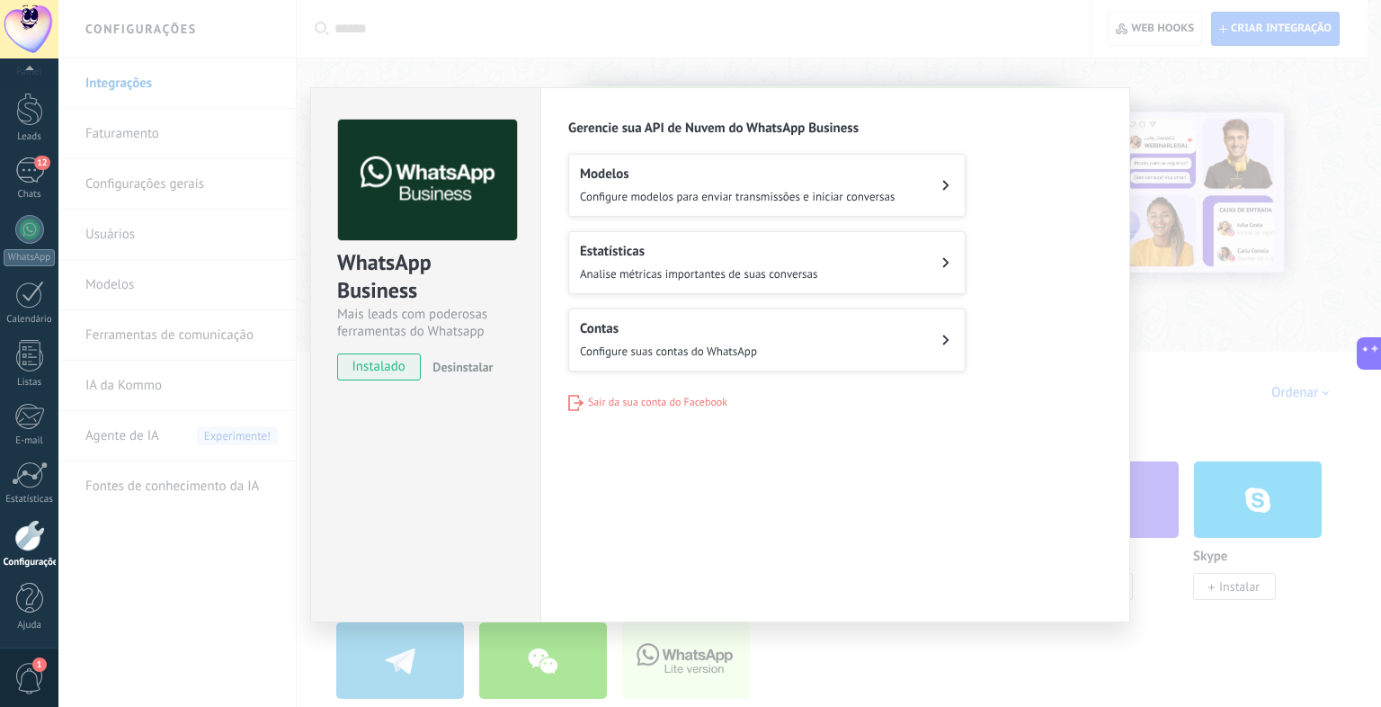
click at [951, 20] on div "WhatsApp Business Mais leads com poderosas ferramentas do Whatsapp instalado De…" at bounding box center [719, 353] width 1322 height 707
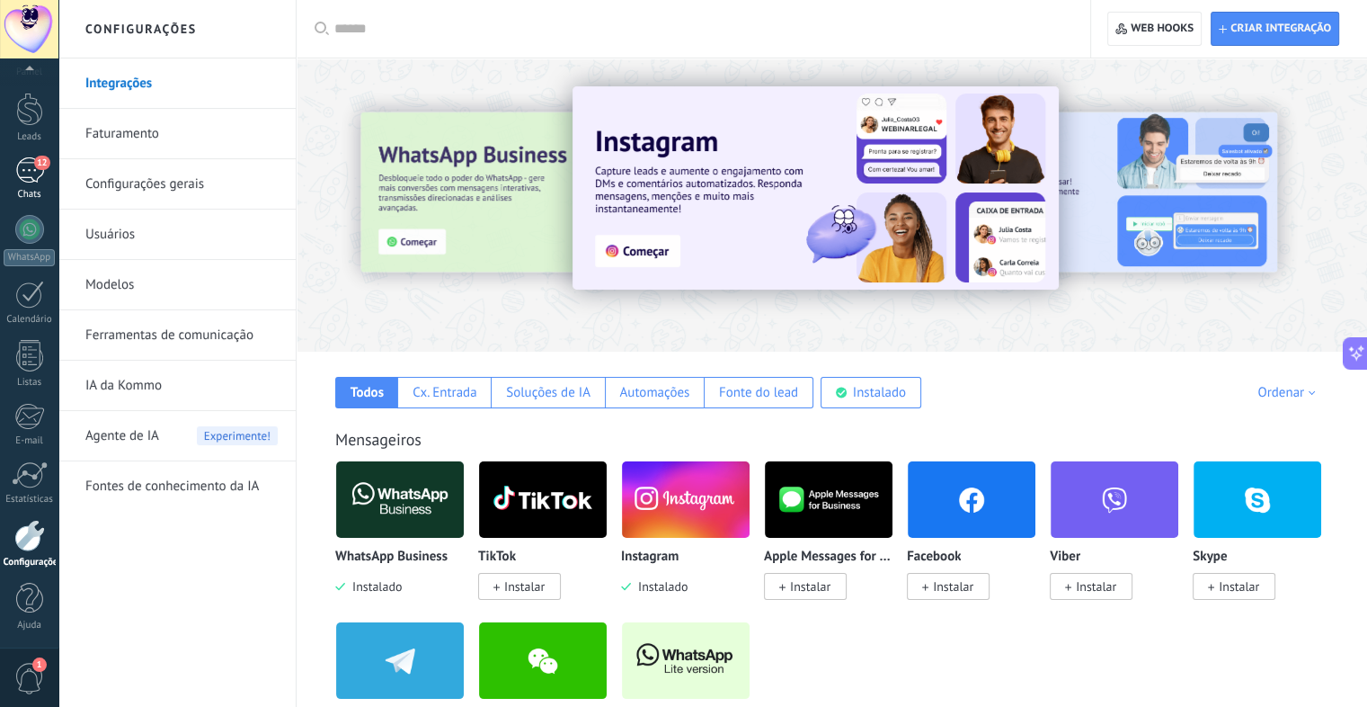
click at [29, 173] on div "12" at bounding box center [29, 170] width 29 height 26
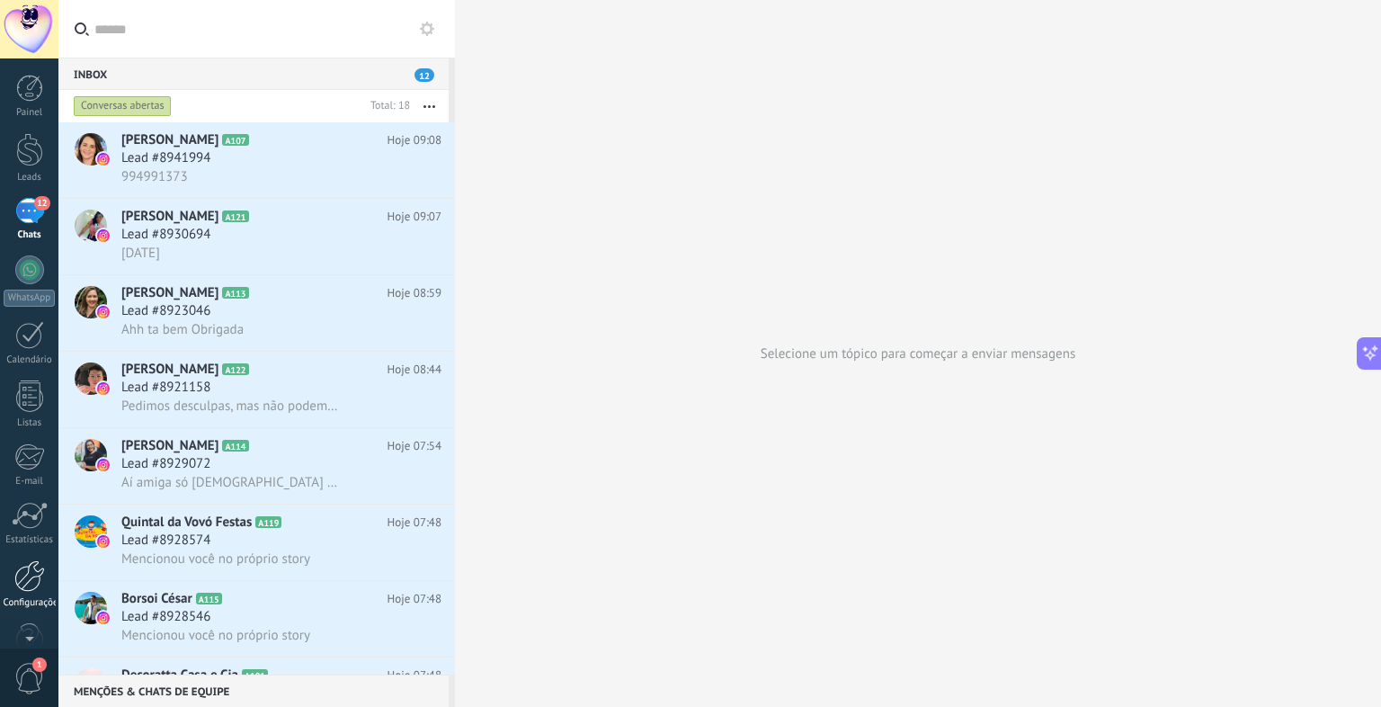
click at [30, 576] on div at bounding box center [29, 575] width 31 height 31
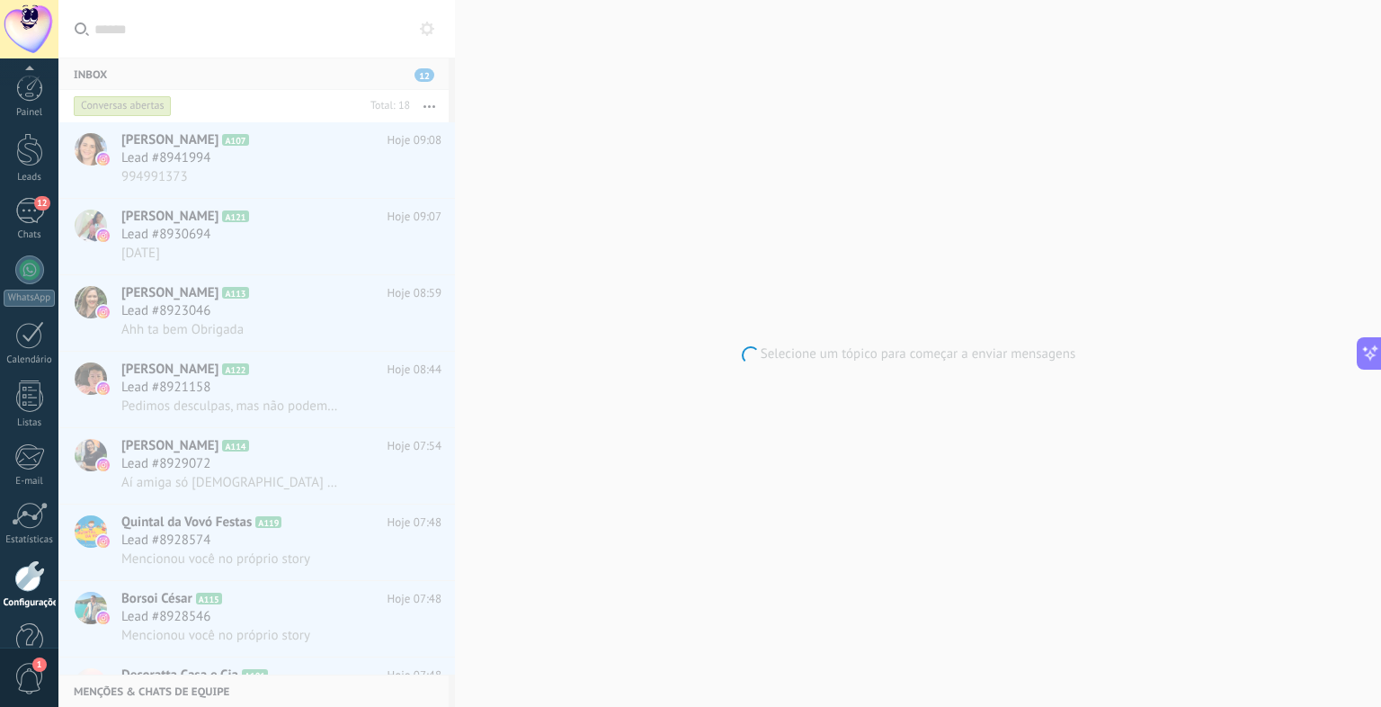
scroll to position [40, 0]
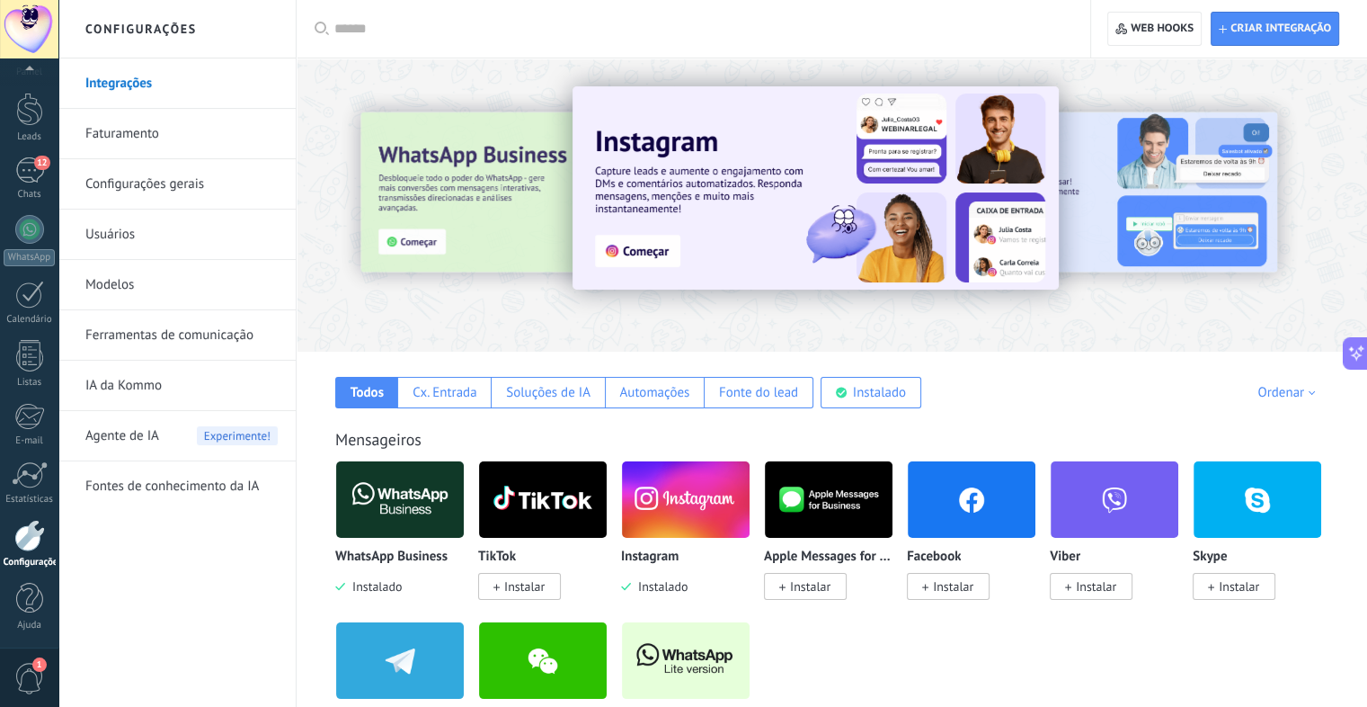
click at [215, 222] on link "Usuários" at bounding box center [181, 234] width 192 height 50
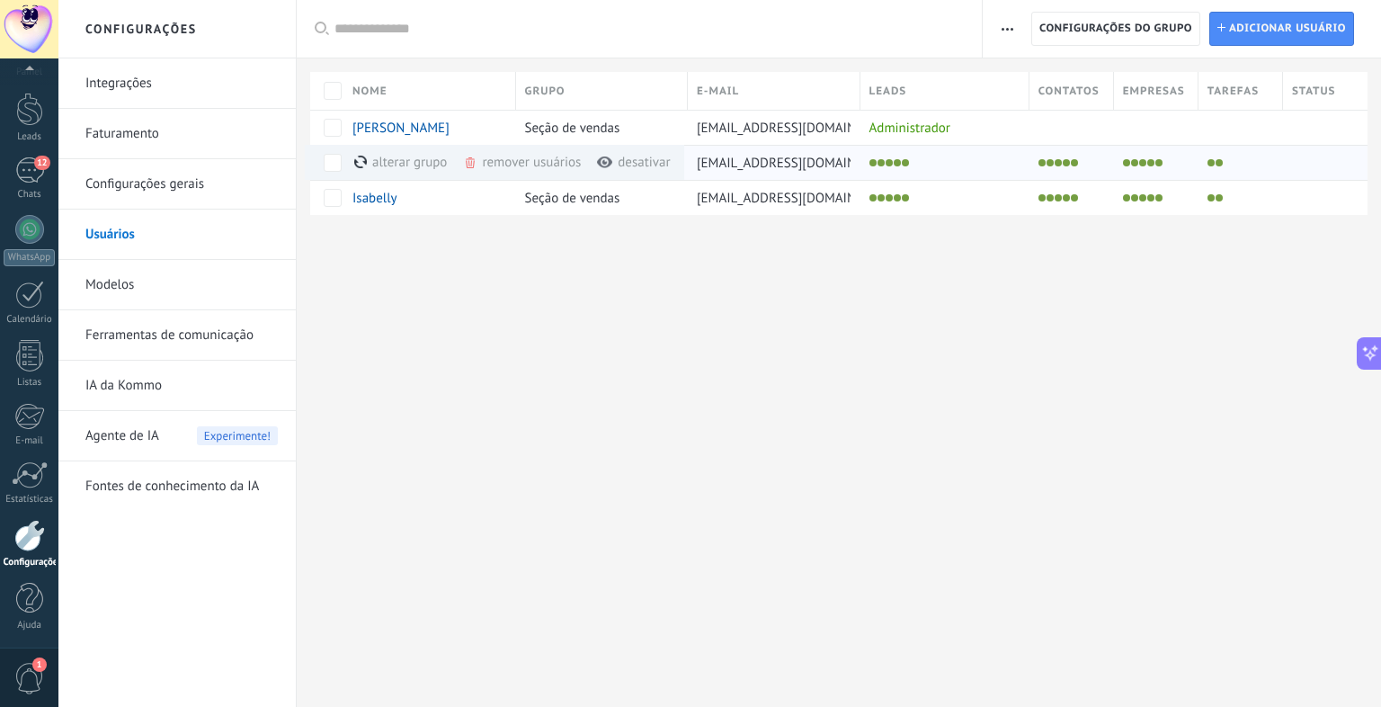
click at [565, 164] on div "remover usuários mais" at bounding box center [554, 162] width 183 height 35
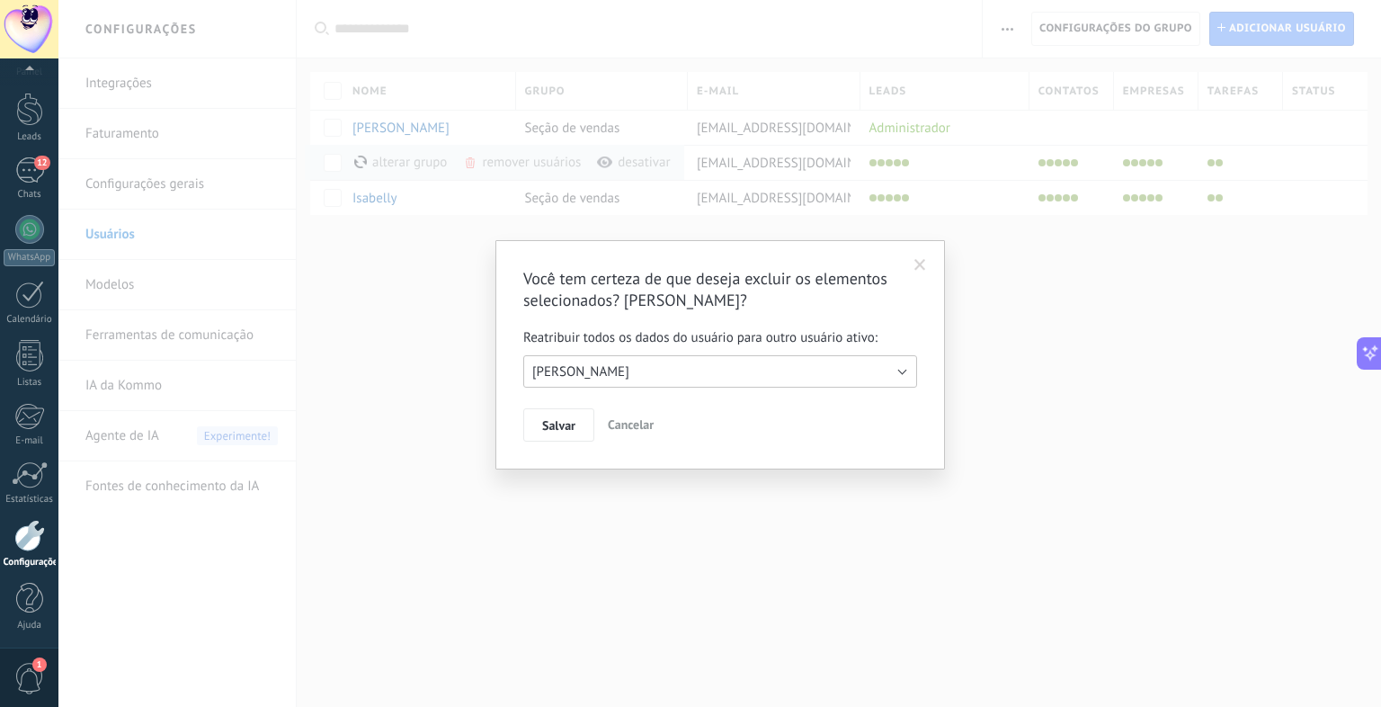
click at [625, 369] on button "[PERSON_NAME]" at bounding box center [720, 371] width 394 height 32
click at [625, 369] on span "[PERSON_NAME]" at bounding box center [711, 371] width 398 height 17
click at [582, 414] on button "Salvar" at bounding box center [558, 425] width 71 height 34
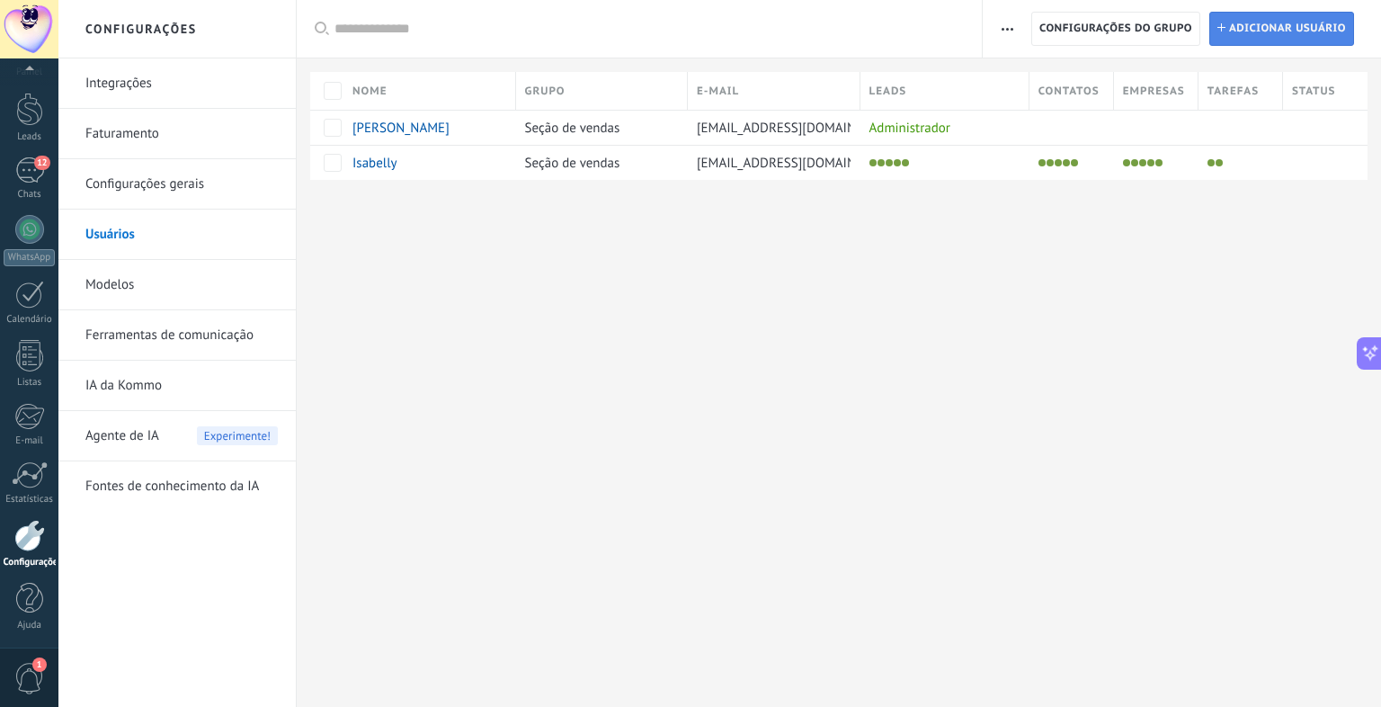
click at [1234, 27] on span "Adicionar usuário" at bounding box center [1287, 29] width 117 height 32
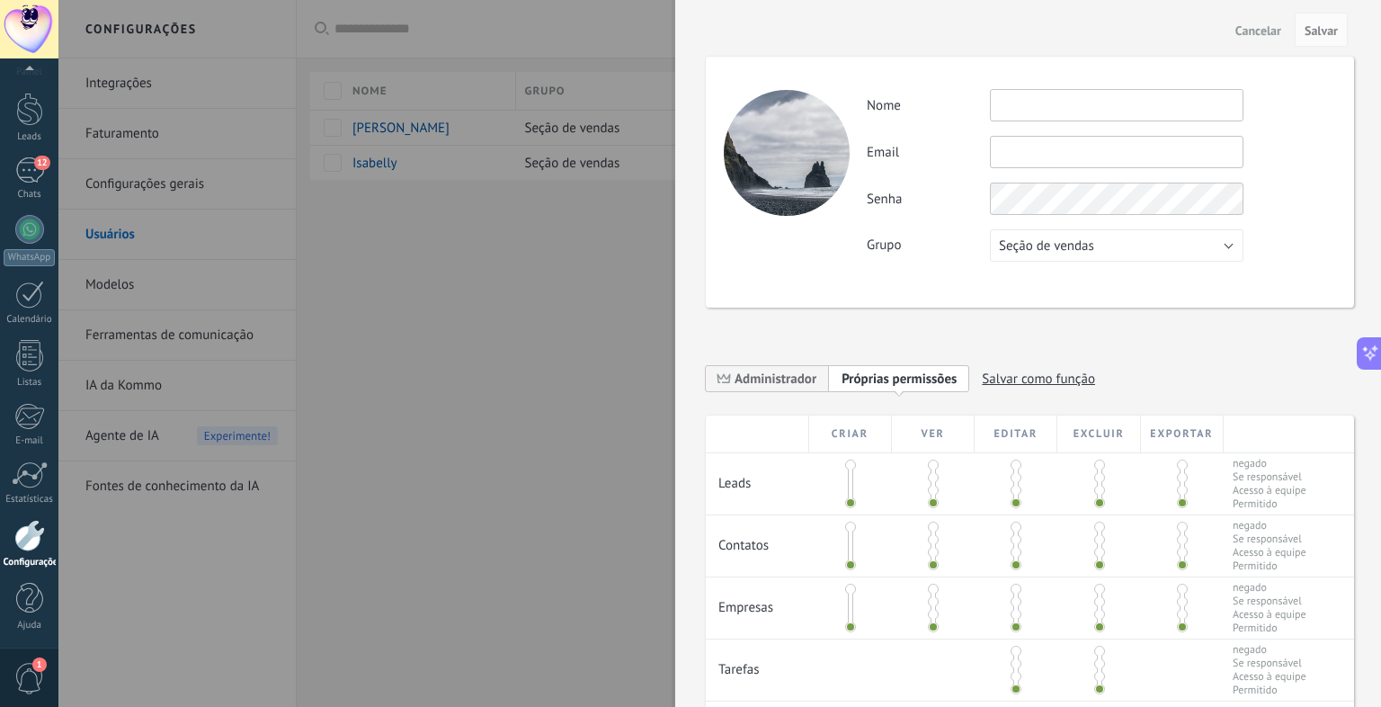
click at [1131, 107] on input "text" at bounding box center [1117, 105] width 254 height 32
type input "*******"
type input "**********"
click at [1313, 31] on span "Salvar" at bounding box center [1320, 30] width 33 height 13
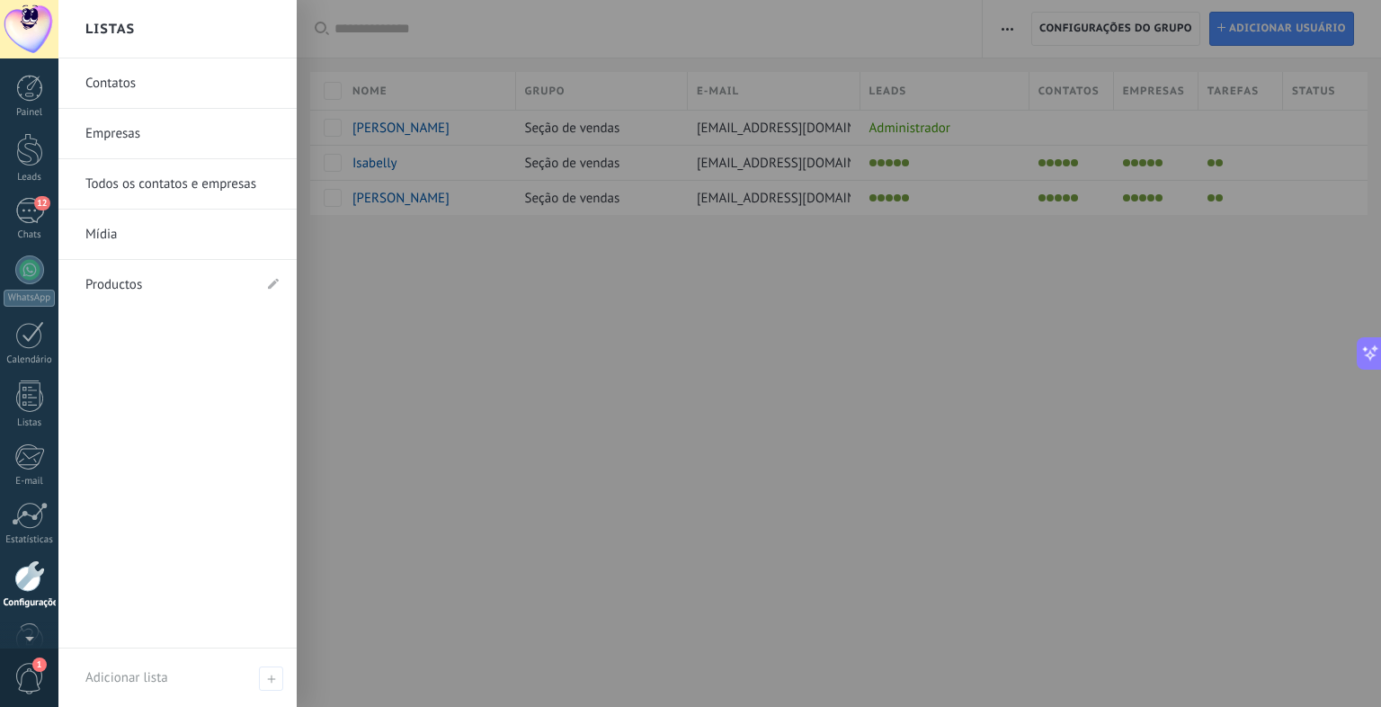
click at [32, 196] on div "Painel Leads 12 Chats WhatsApp Clientes" at bounding box center [29, 382] width 58 height 615
click at [33, 210] on div "12" at bounding box center [29, 211] width 29 height 26
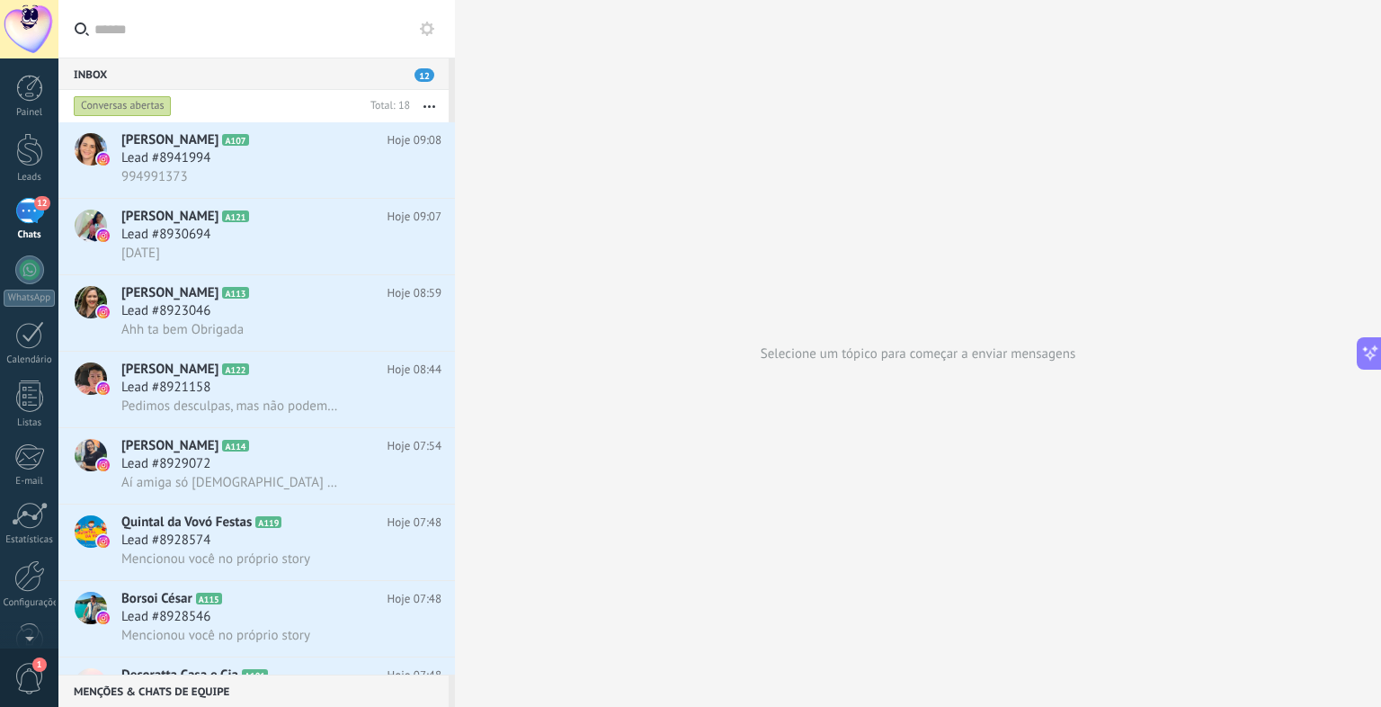
click at [31, 218] on div "12" at bounding box center [29, 211] width 29 height 26
click at [428, 32] on use at bounding box center [427, 29] width 14 height 14
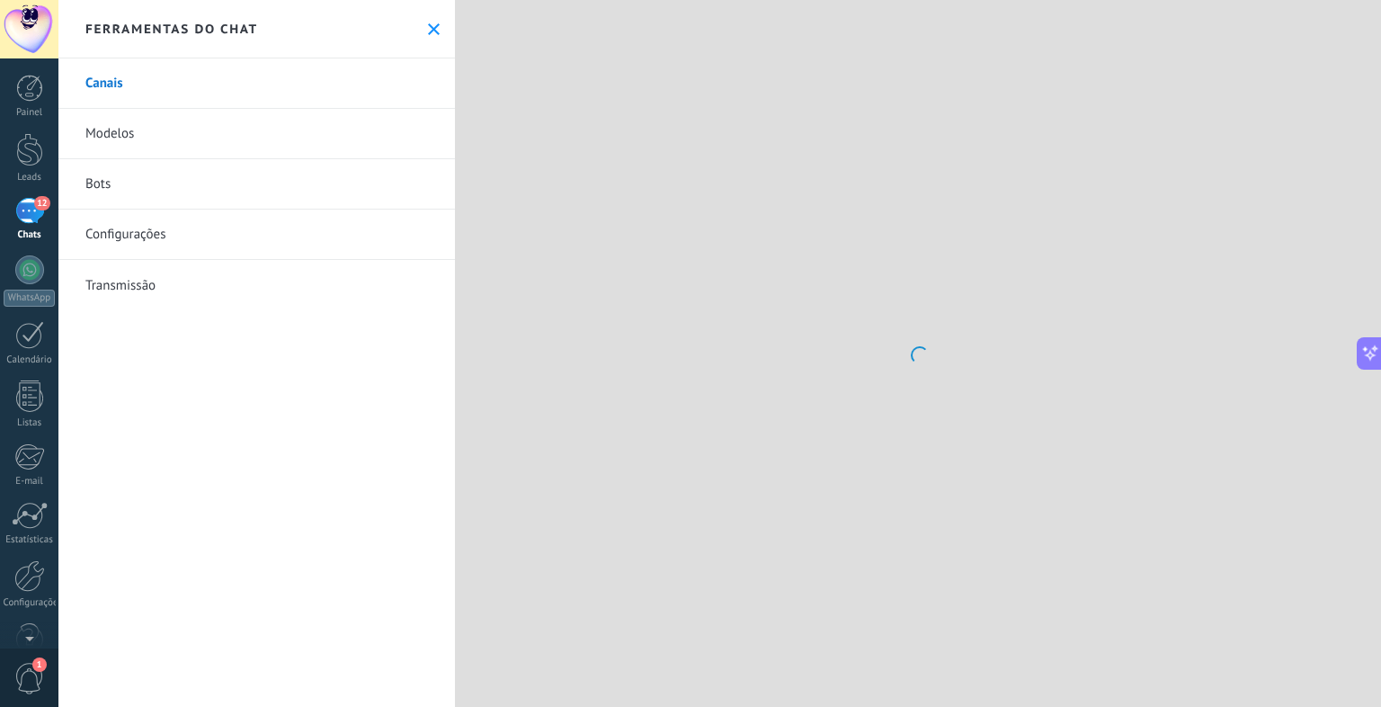
click at [428, 32] on icon at bounding box center [434, 29] width 12 height 12
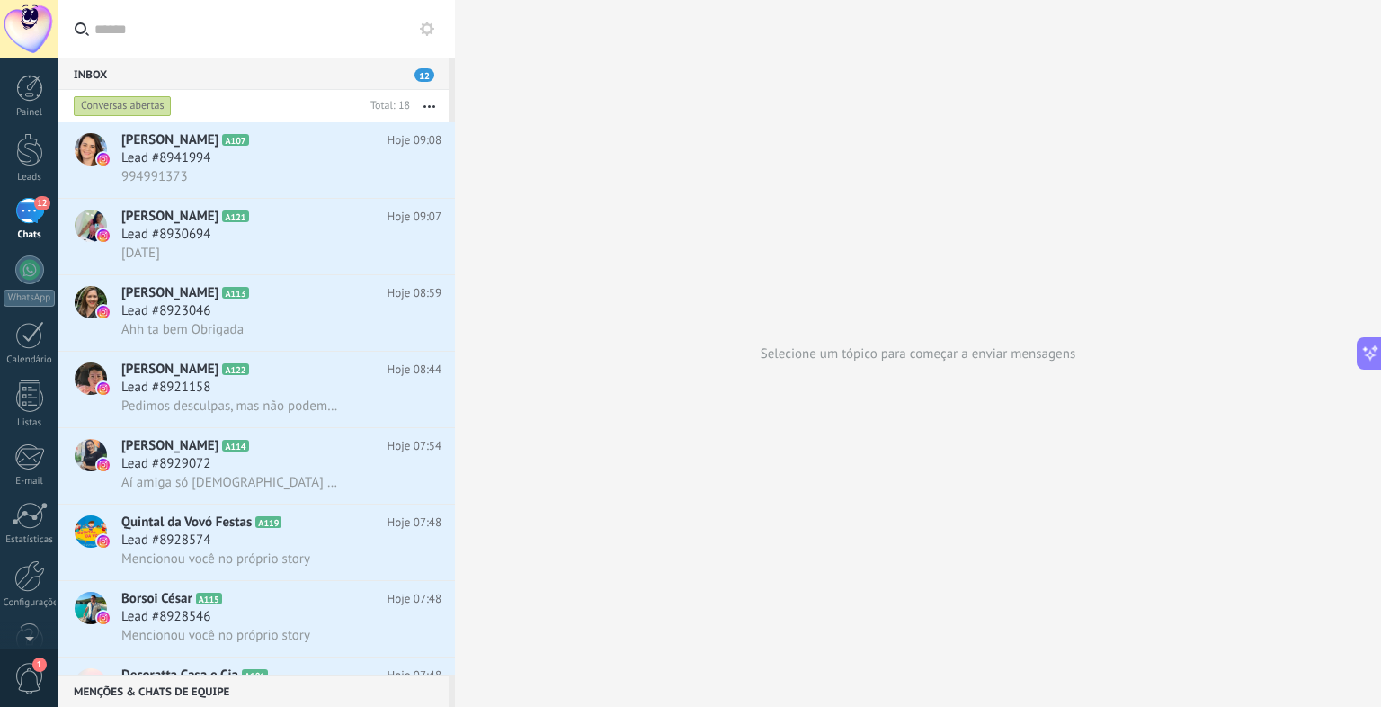
click at [427, 33] on use at bounding box center [427, 29] width 14 height 14
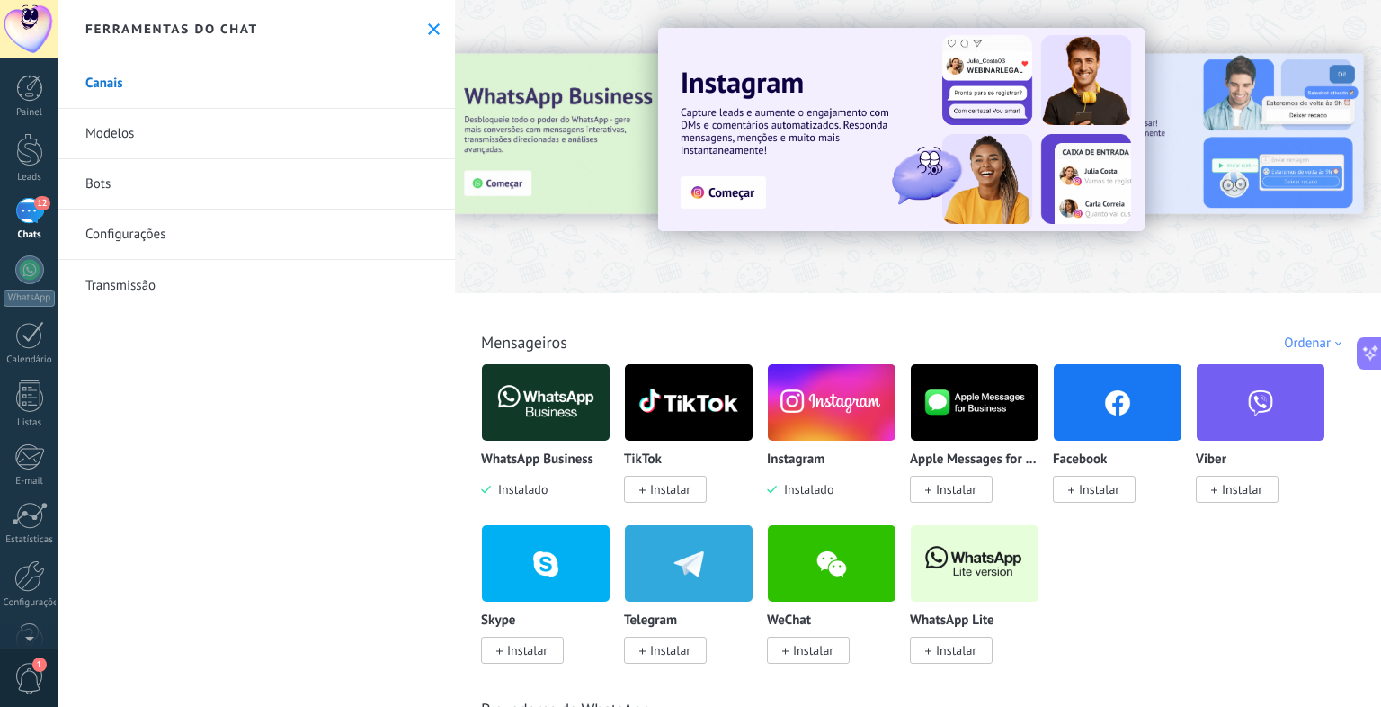
click at [183, 233] on link "Configurações" at bounding box center [256, 234] width 396 height 50
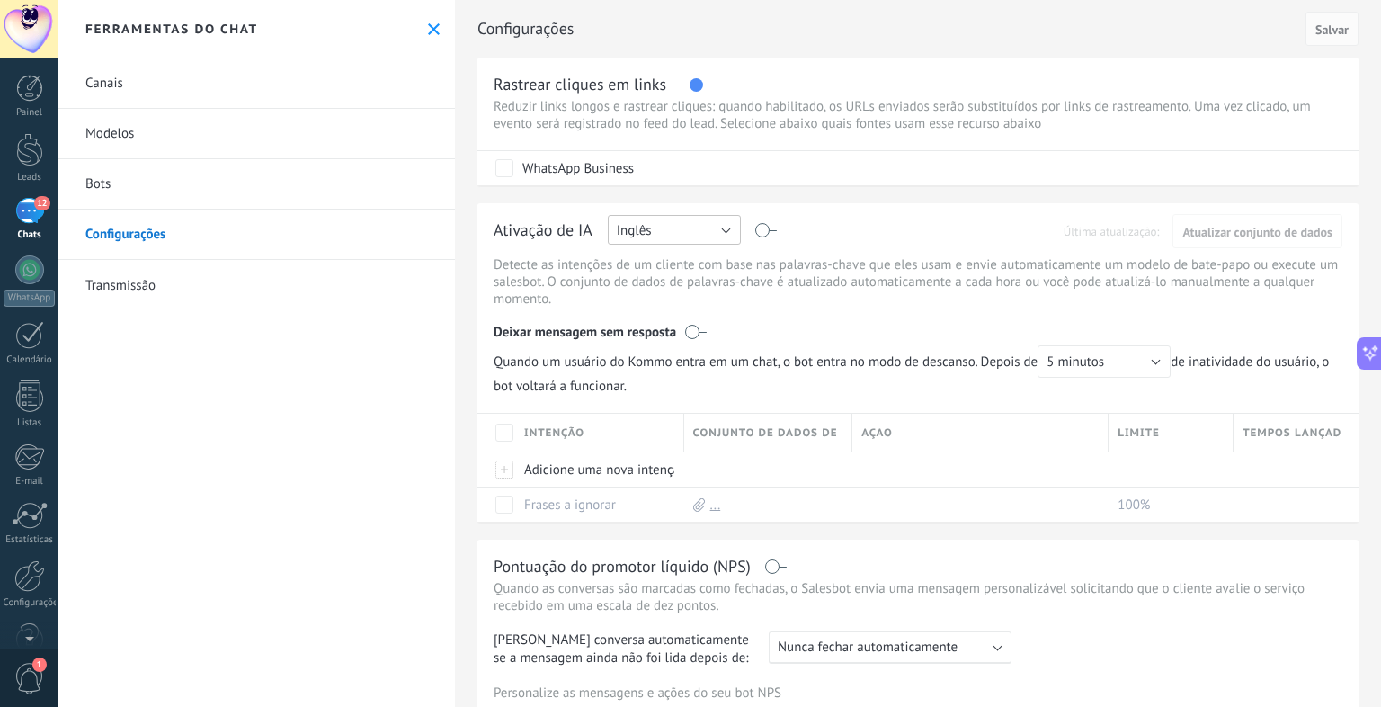
click at [705, 226] on button "Inglês" at bounding box center [674, 230] width 133 height 30
